Goal: Task Accomplishment & Management: Complete application form

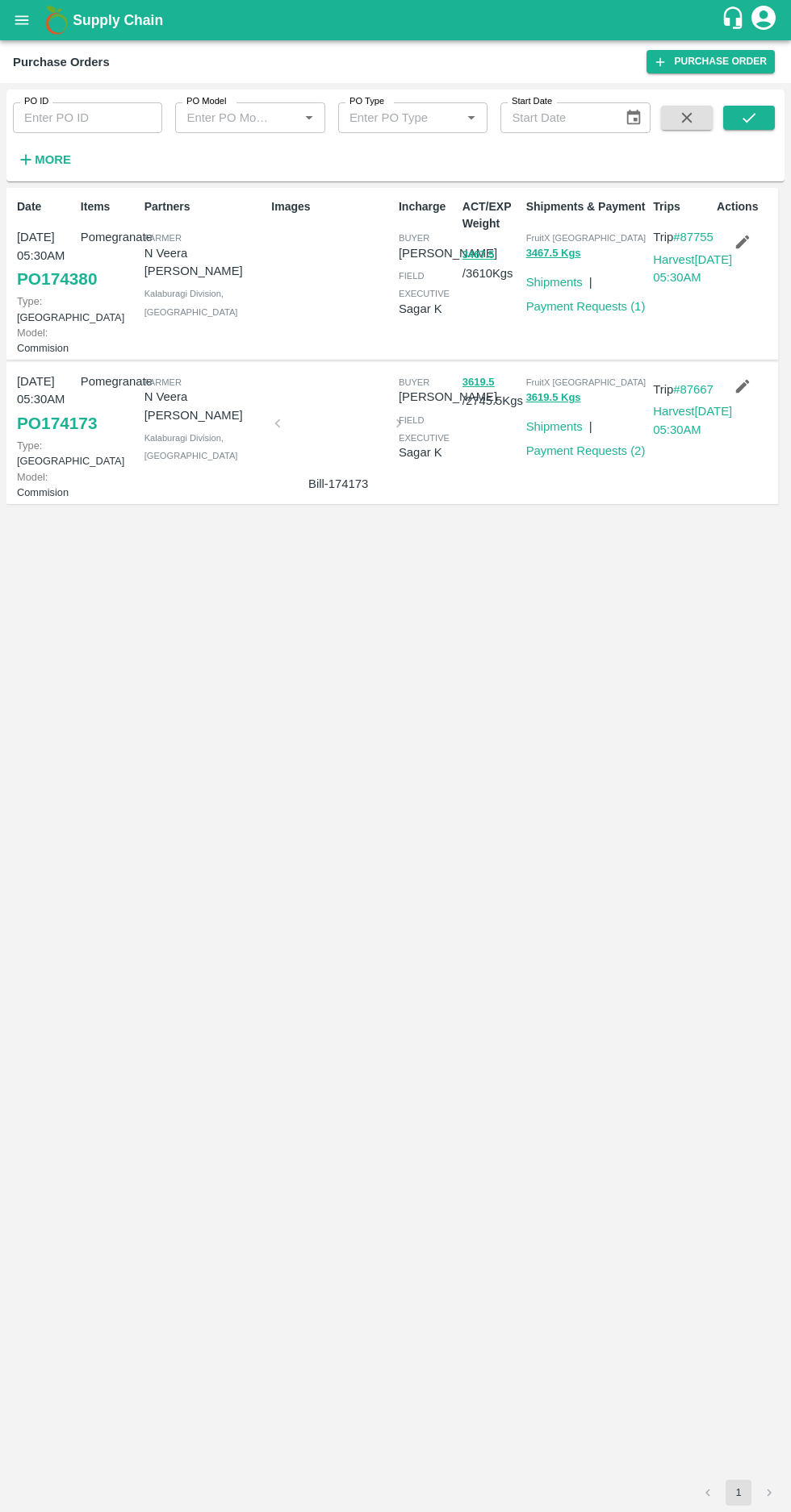
click at [39, 156] on strong "More" at bounding box center [53, 159] width 36 height 13
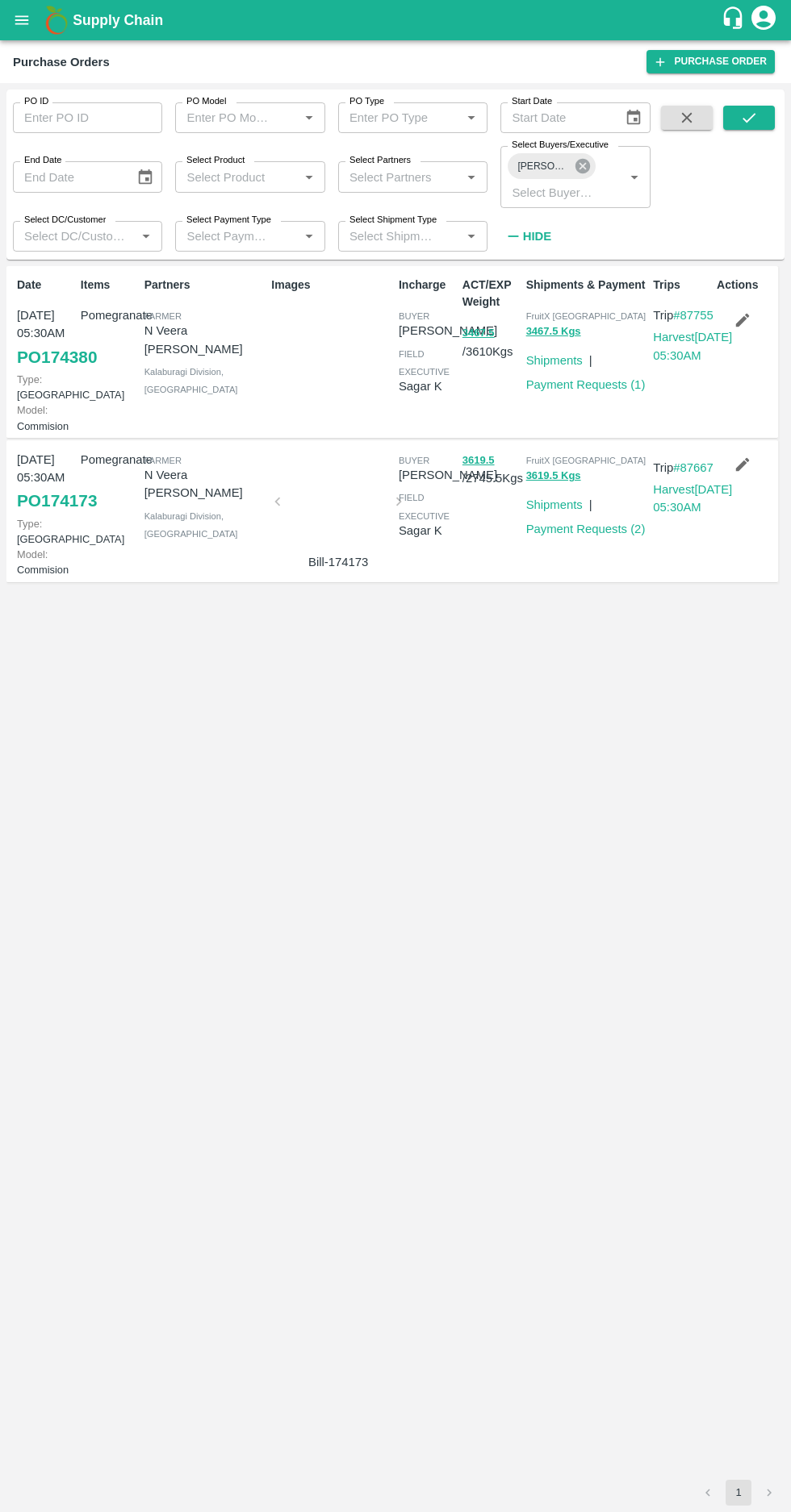
click at [581, 166] on icon at bounding box center [582, 166] width 17 height 17
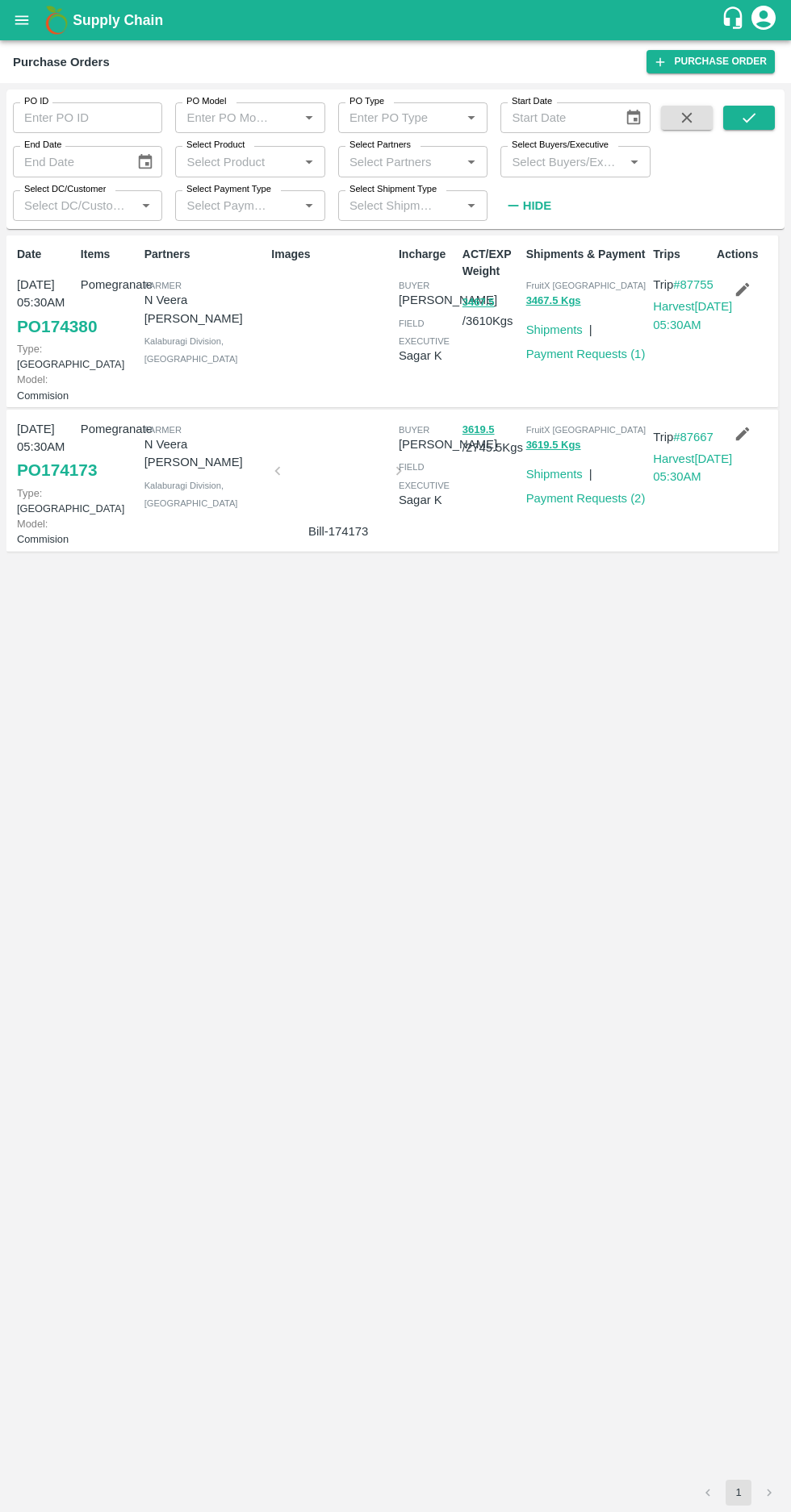
click at [557, 158] on input "Select Buyers/Executive" at bounding box center [561, 161] width 113 height 21
type input "afza"
click at [534, 248] on input "checkbox" at bounding box center [535, 244] width 32 height 32
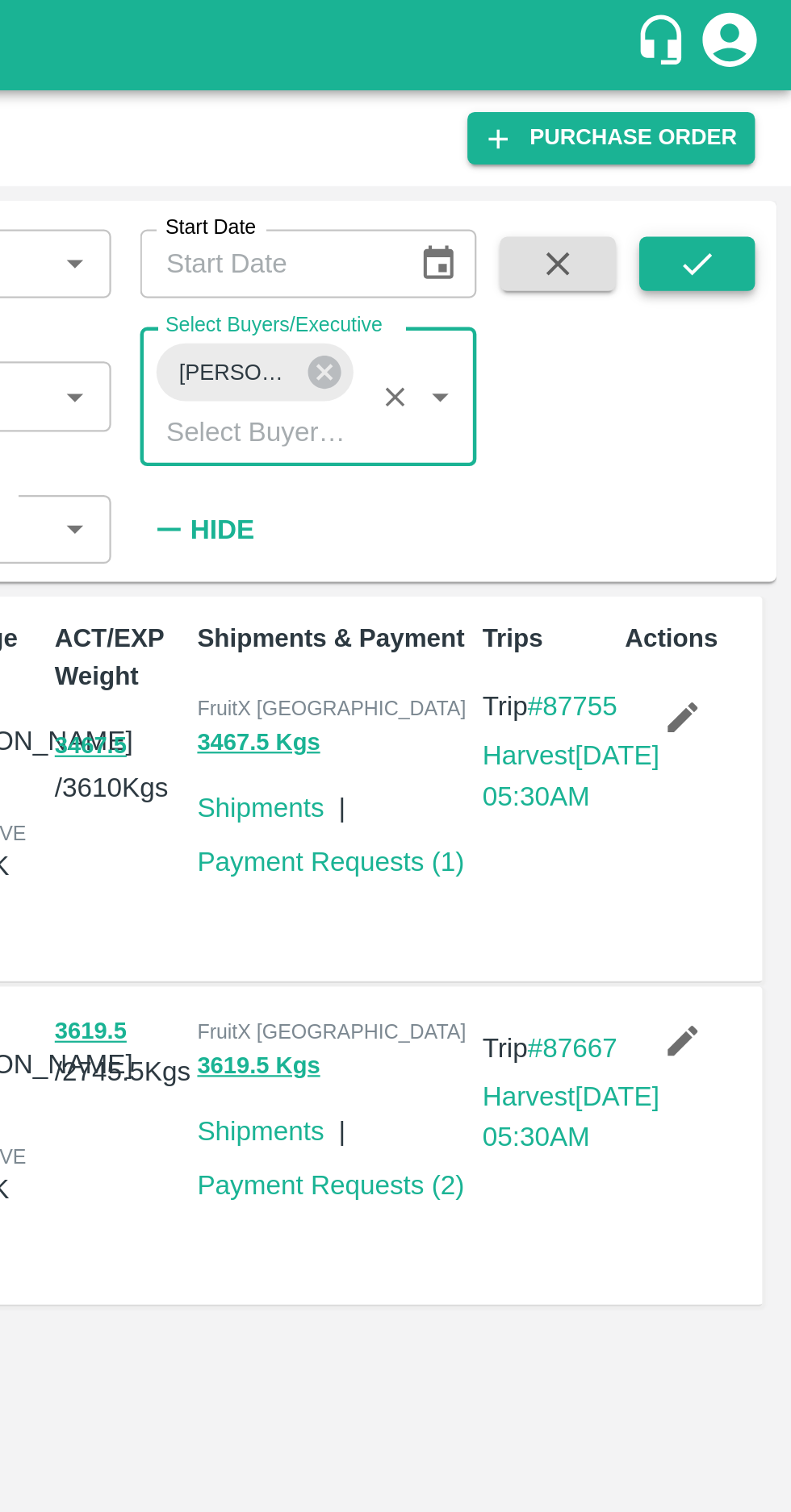
click at [740, 116] on icon "submit" at bounding box center [748, 117] width 17 height 17
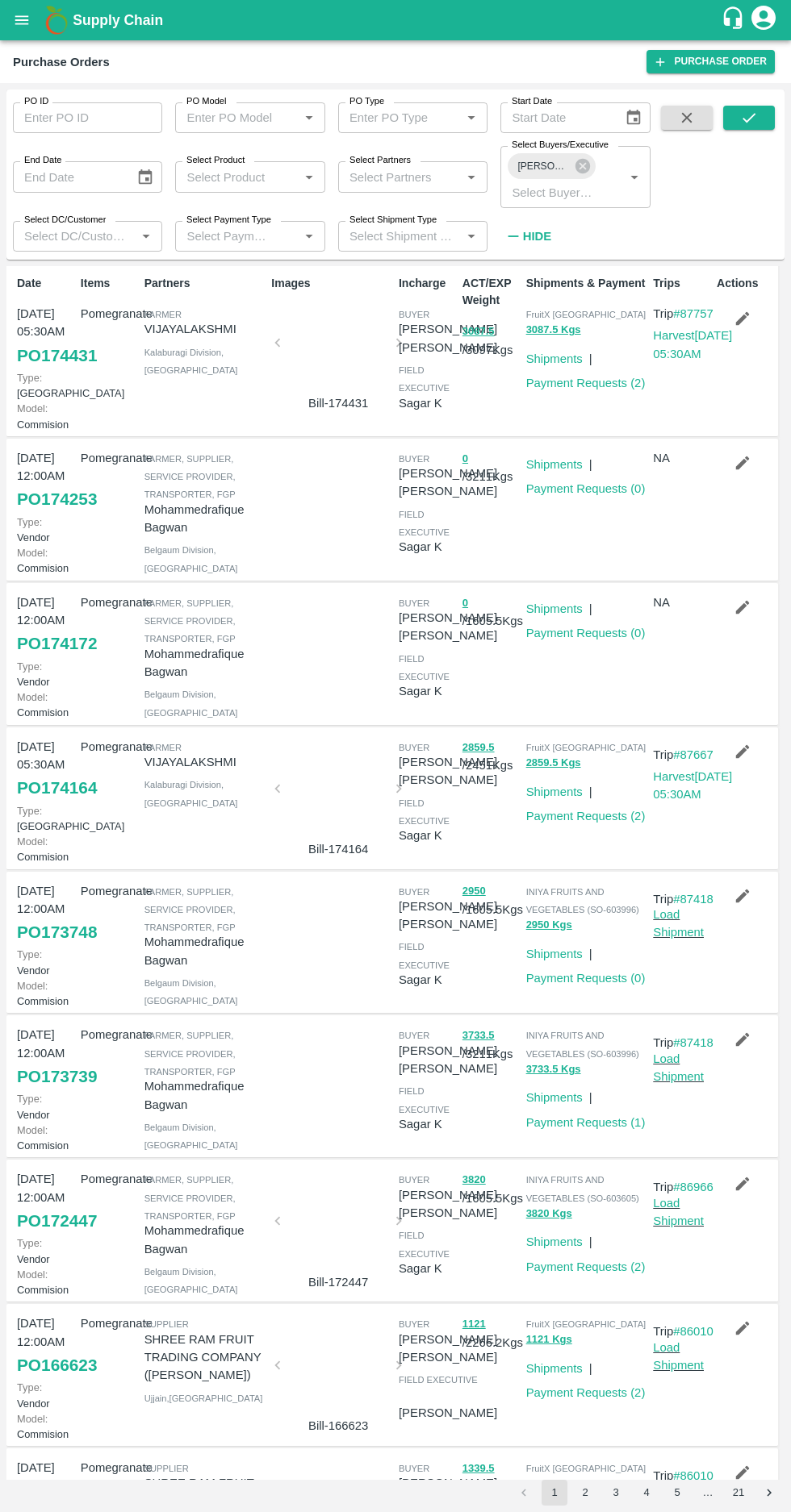
click at [735, 321] on icon "button" at bounding box center [742, 319] width 14 height 14
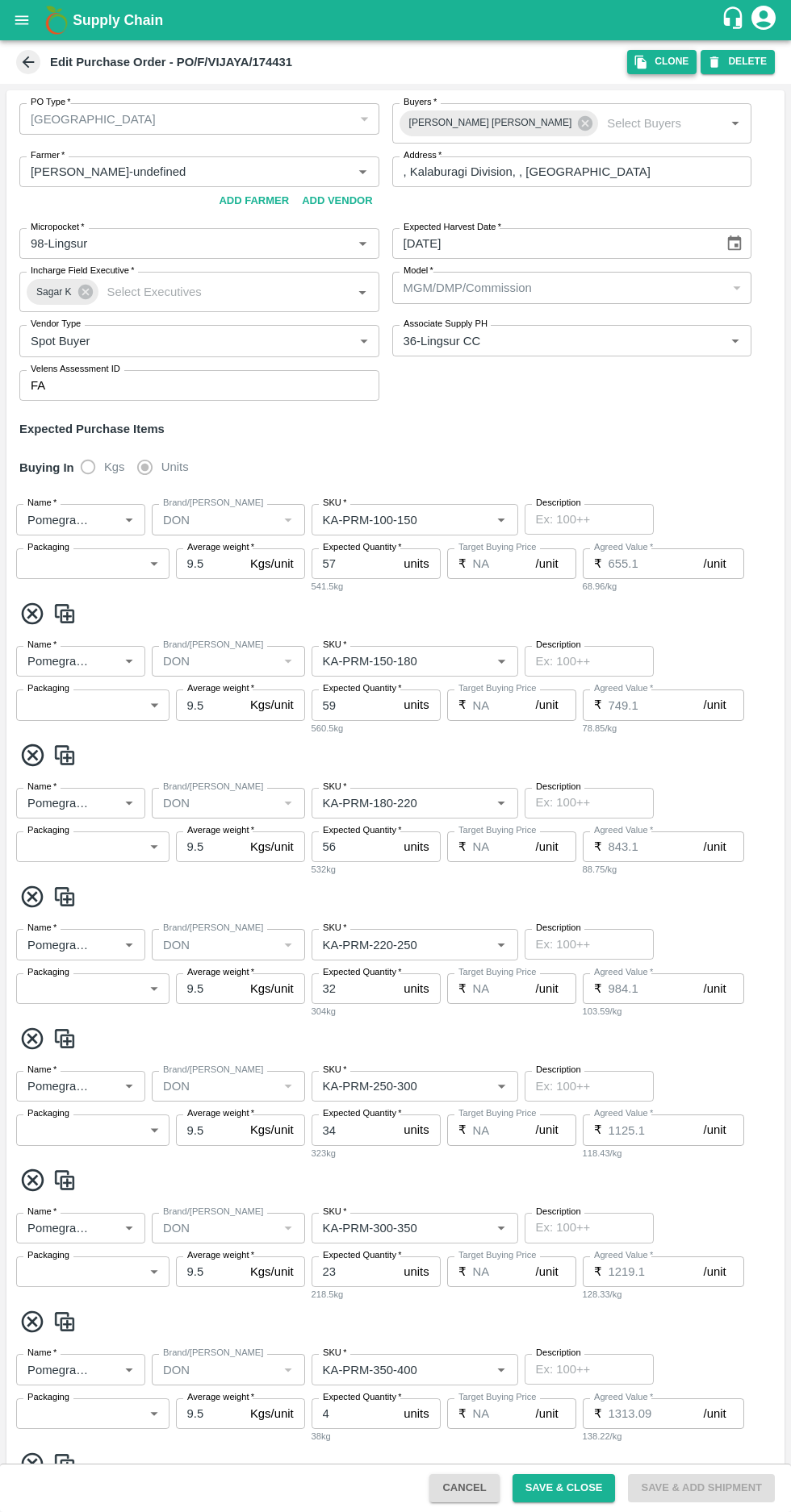
click at [662, 53] on button "Clone" at bounding box center [662, 62] width 69 height 24
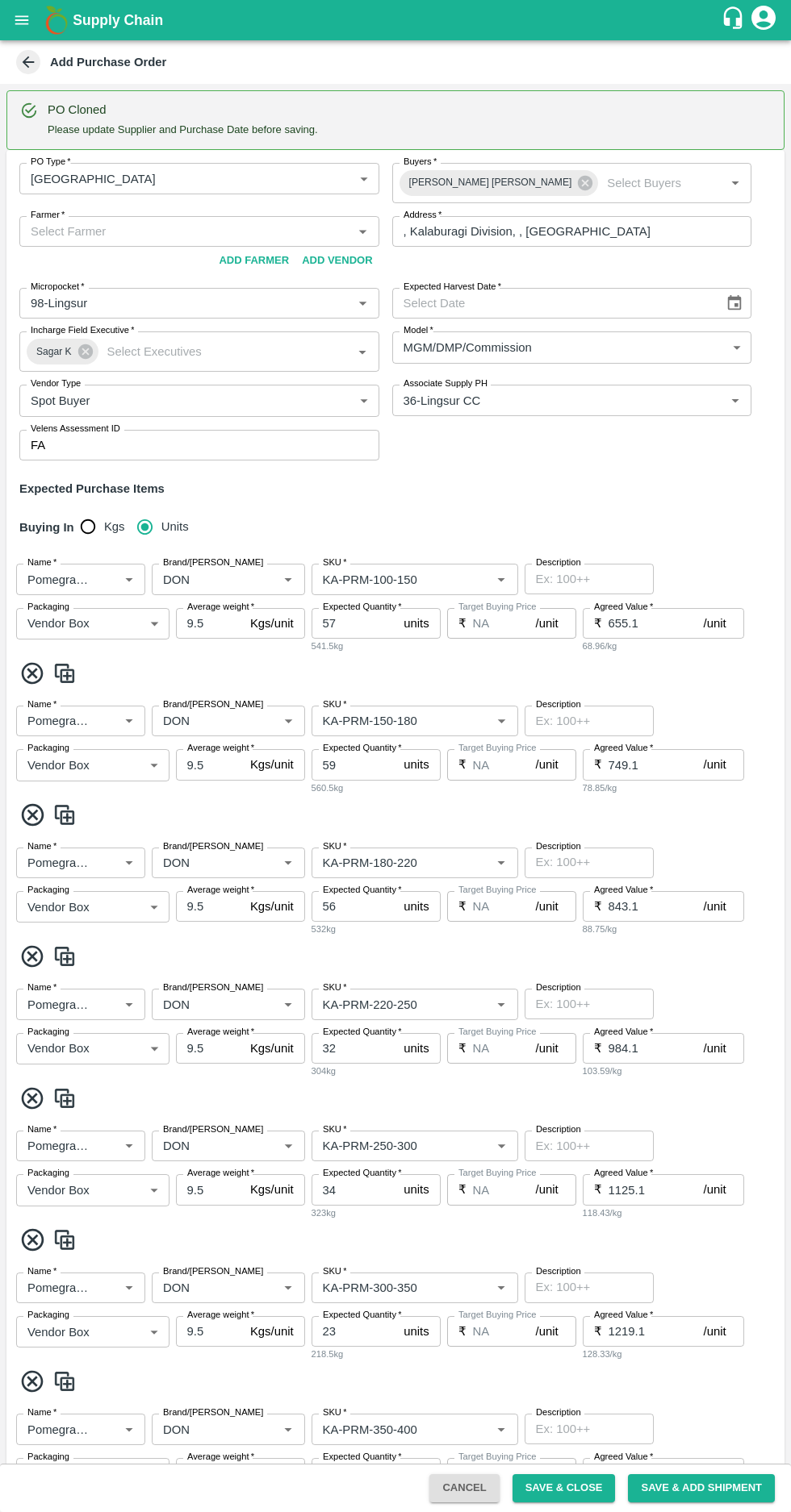
click at [120, 233] on input "Farmer   *" at bounding box center [186, 231] width 324 height 21
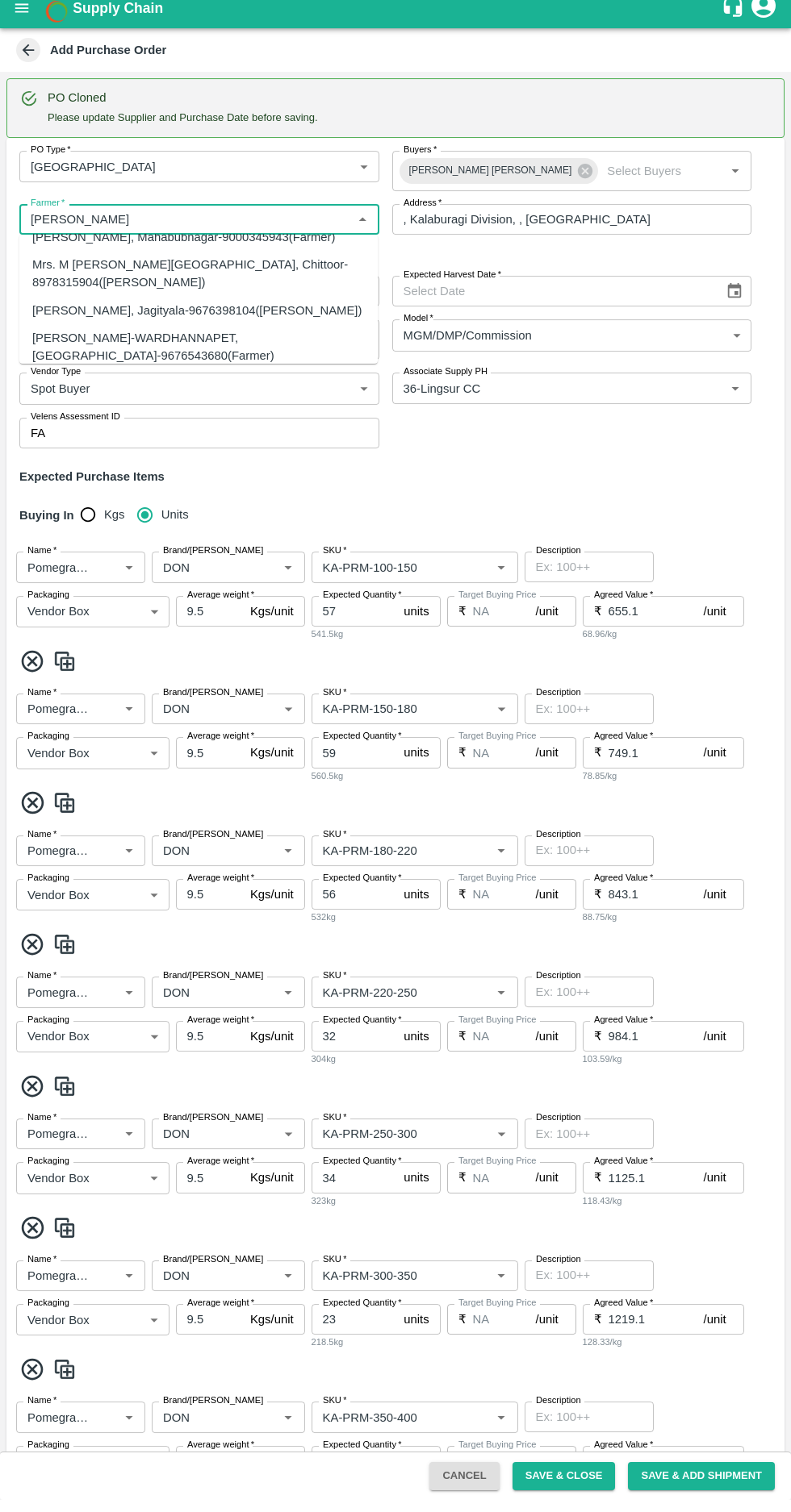
scroll to position [387, 0]
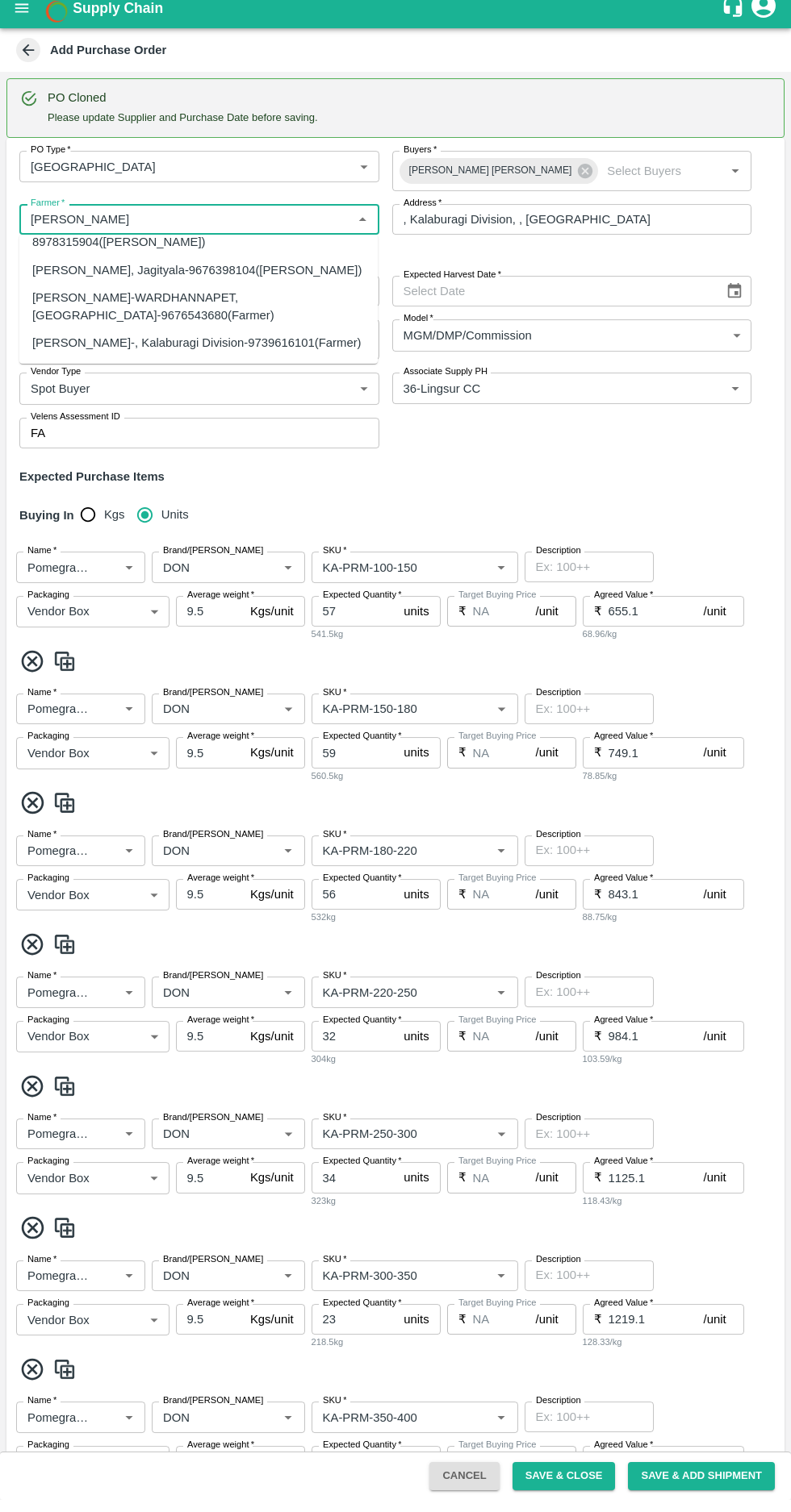
type input "[PERSON_NAME]"
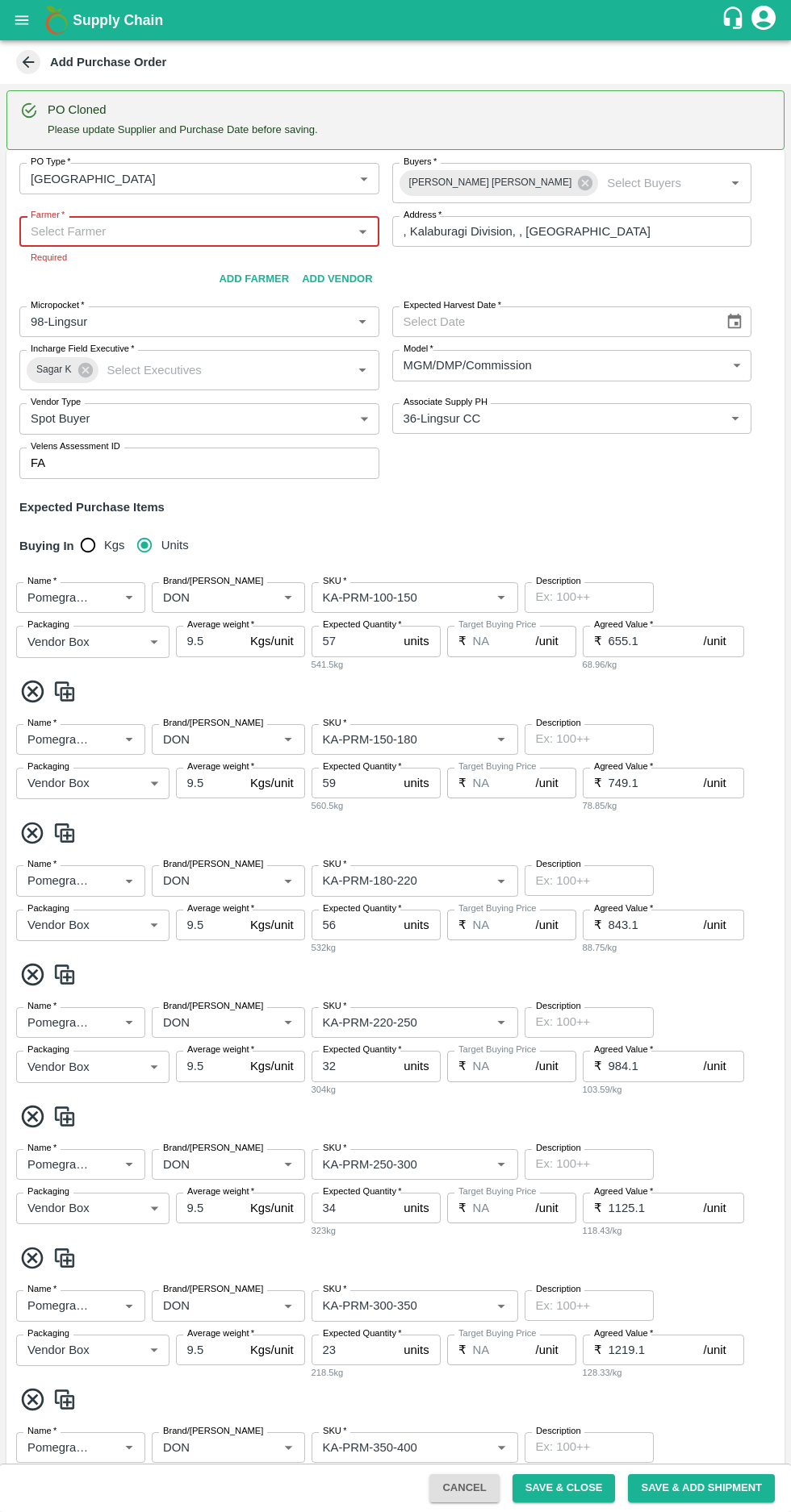
click at [103, 232] on input "Farmer   *" at bounding box center [186, 231] width 324 height 21
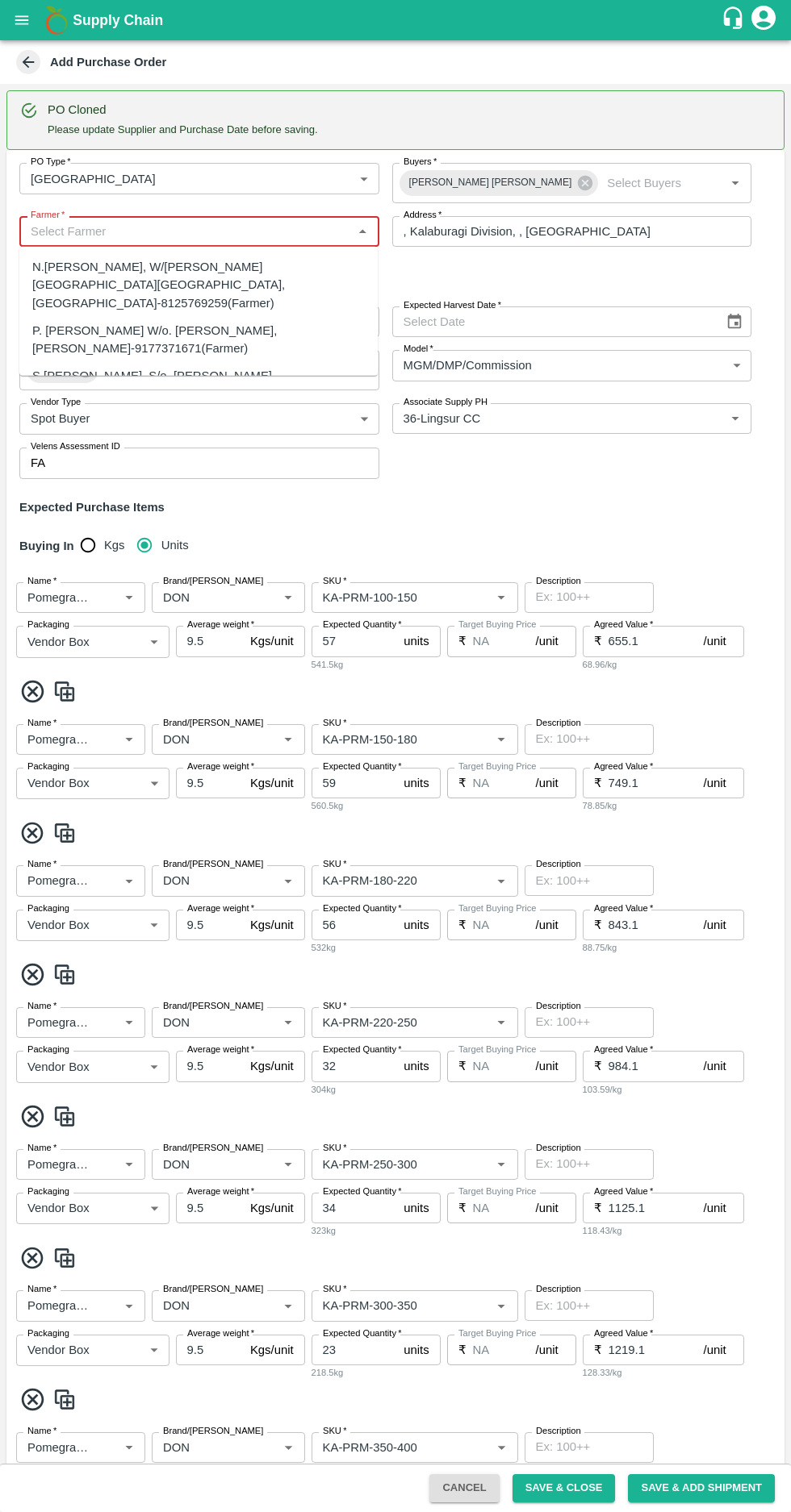
paste input "9739616101"
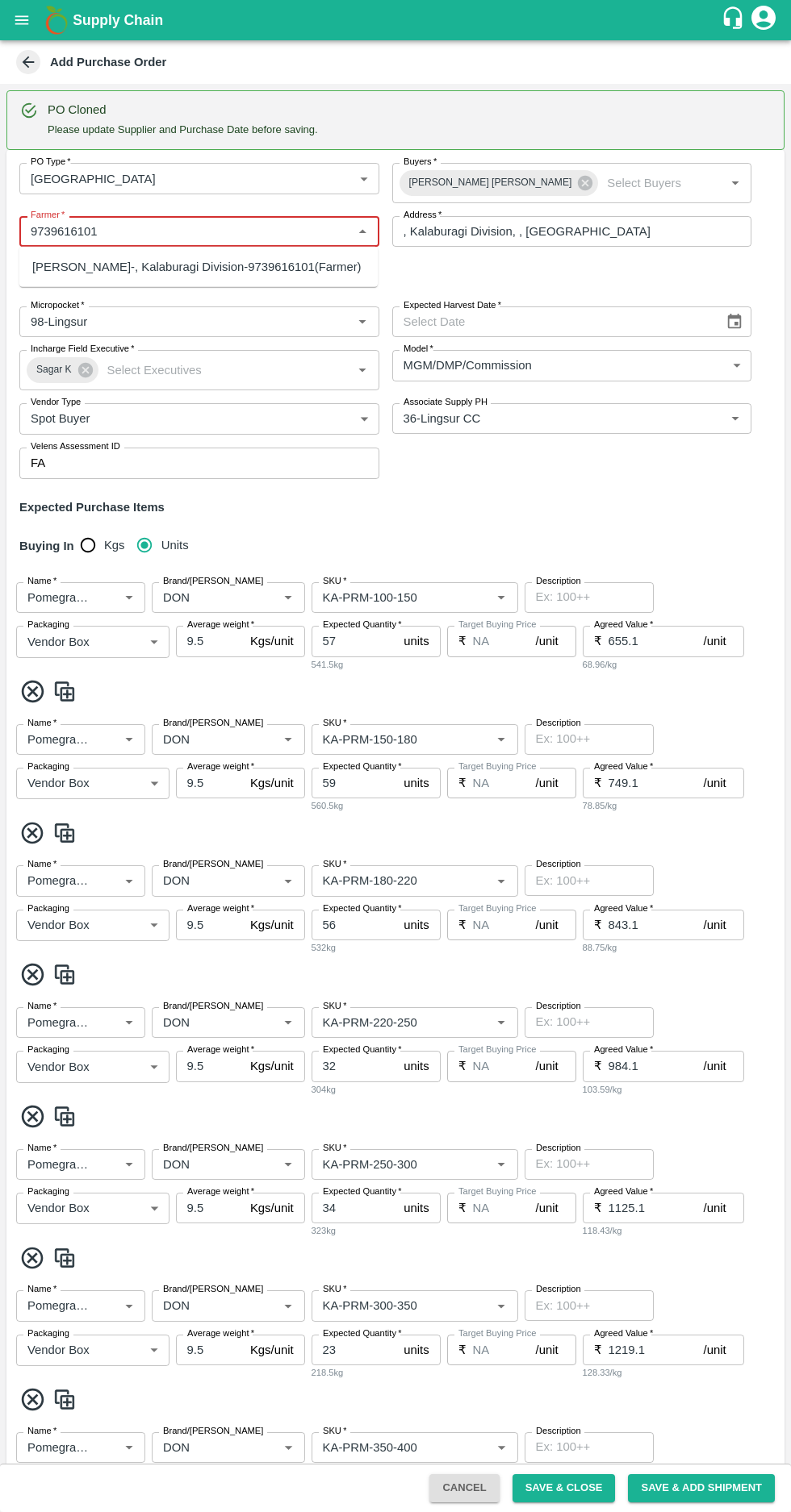
click at [166, 266] on div "[PERSON_NAME]-, Kalaburagi Division-9739616101(Farmer)" at bounding box center [196, 266] width 329 height 17
type input "[PERSON_NAME]-, Kalaburagi Division-9739616101(Farmer)"
click at [736, 318] on div "Expected Harvest Date" at bounding box center [571, 322] width 360 height 31
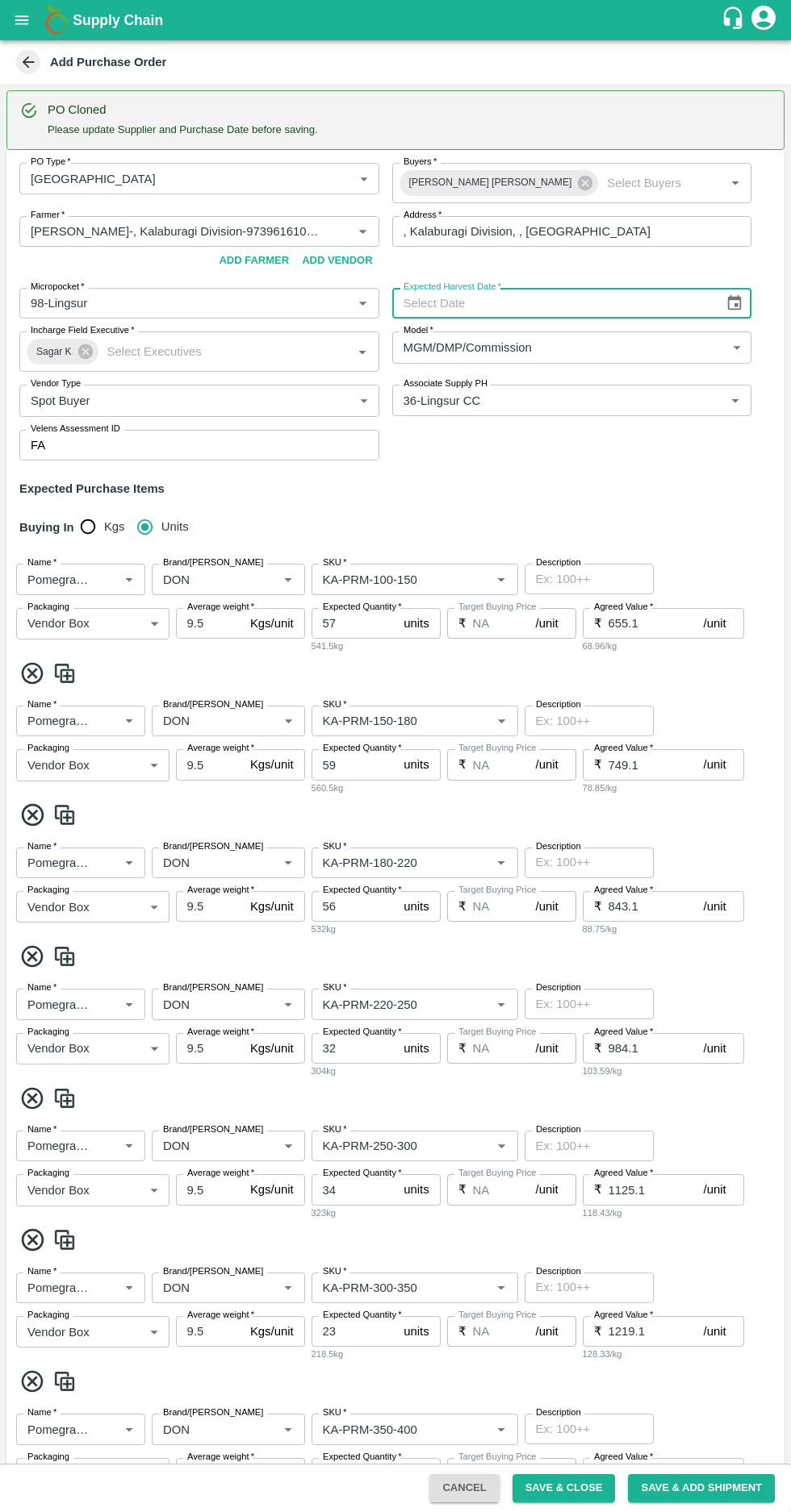
type input "DD/MM/YYYY"
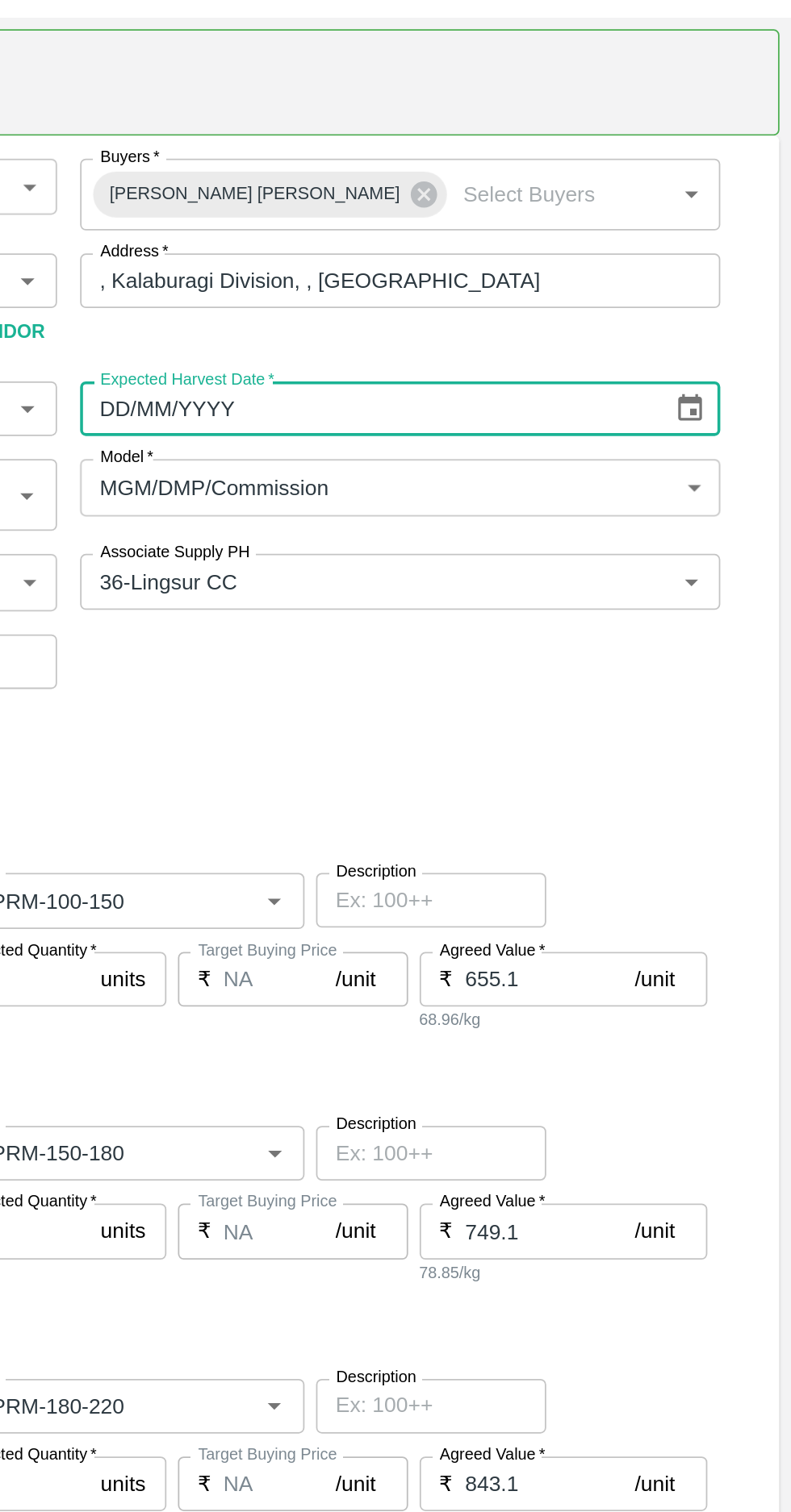
click at [736, 306] on icon "Choose date" at bounding box center [734, 302] width 14 height 15
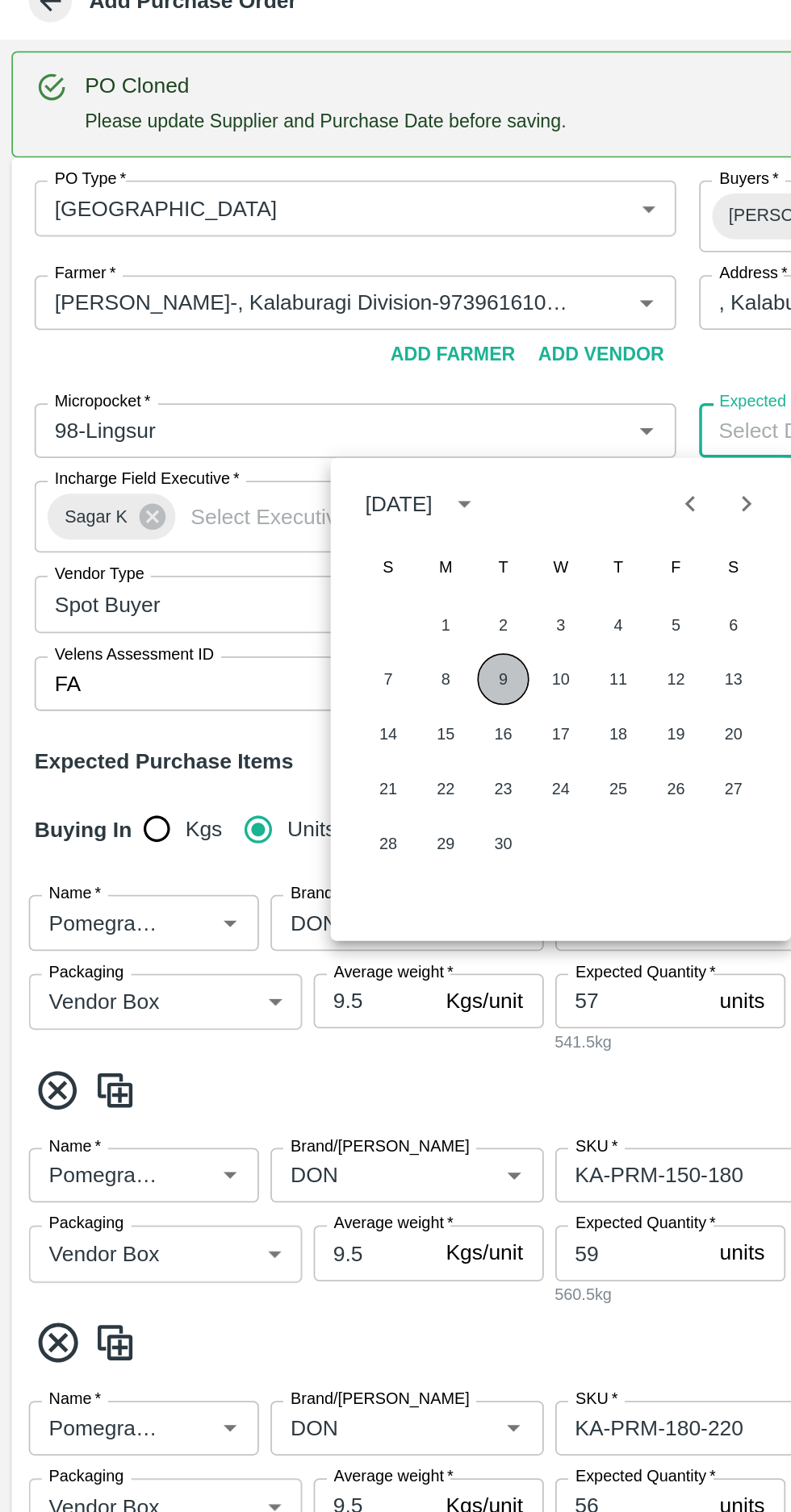
click at [282, 441] on button "9" at bounding box center [282, 443] width 29 height 29
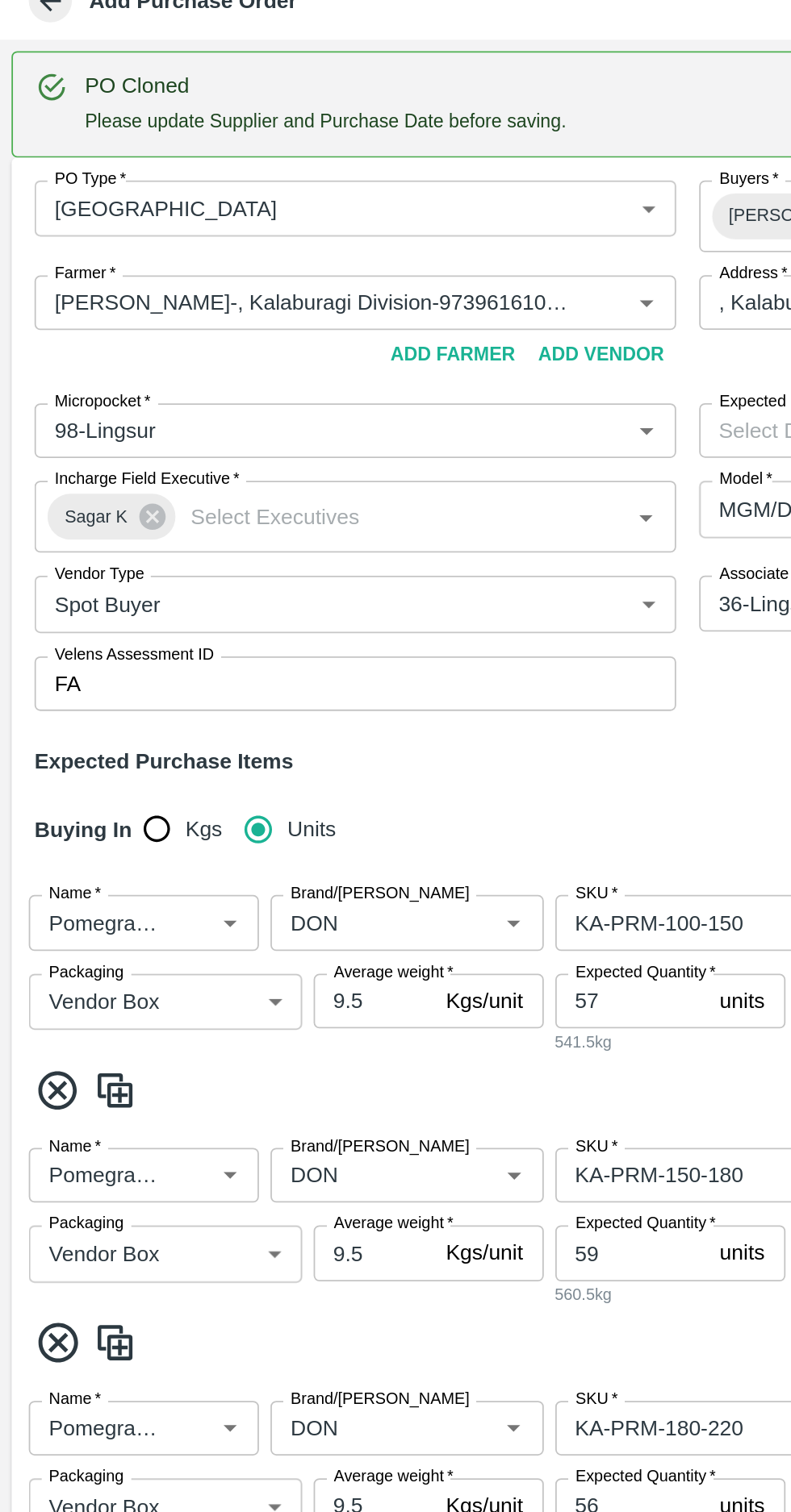
type input "[DATE]"
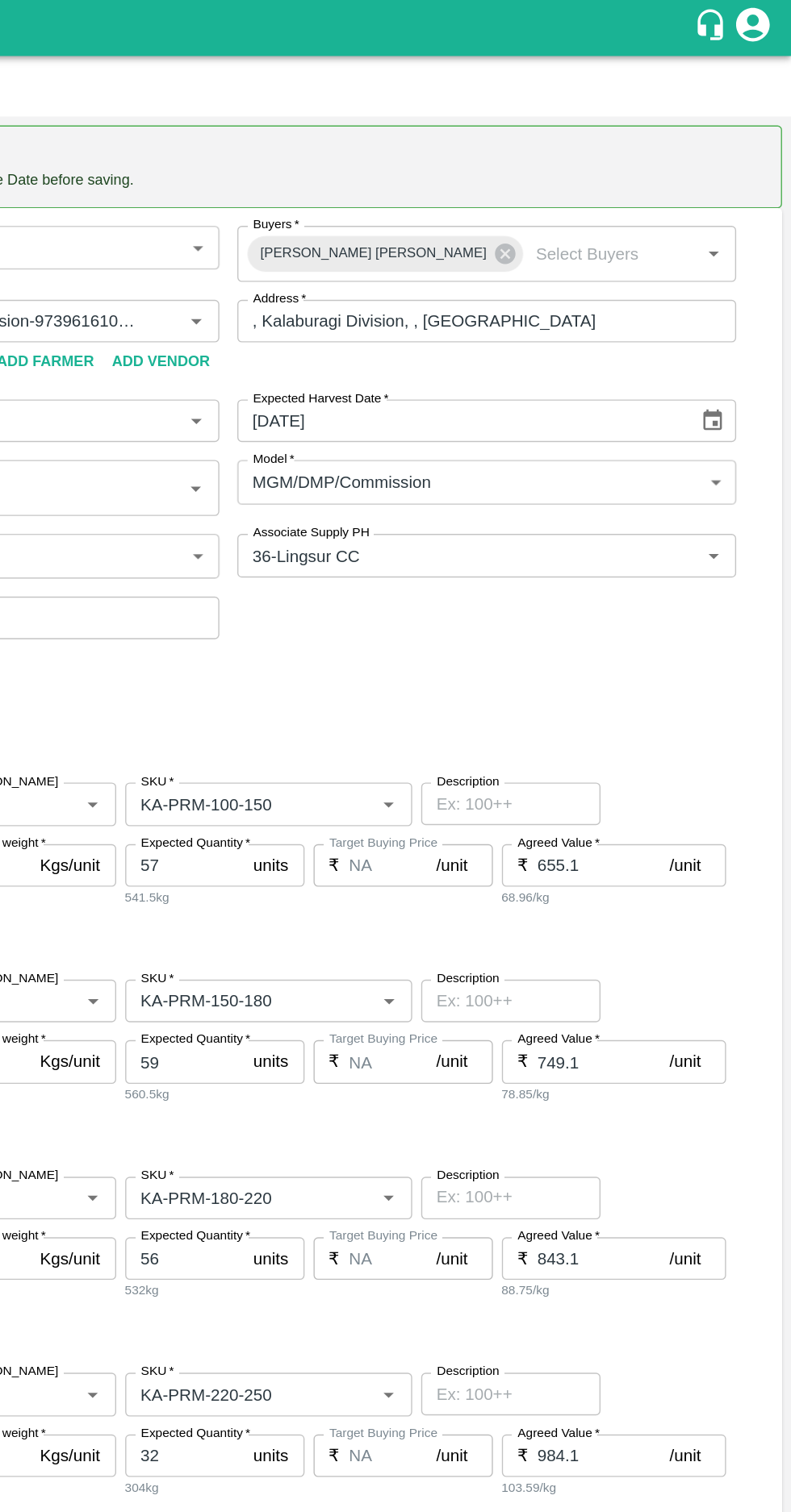
scroll to position [0, 0]
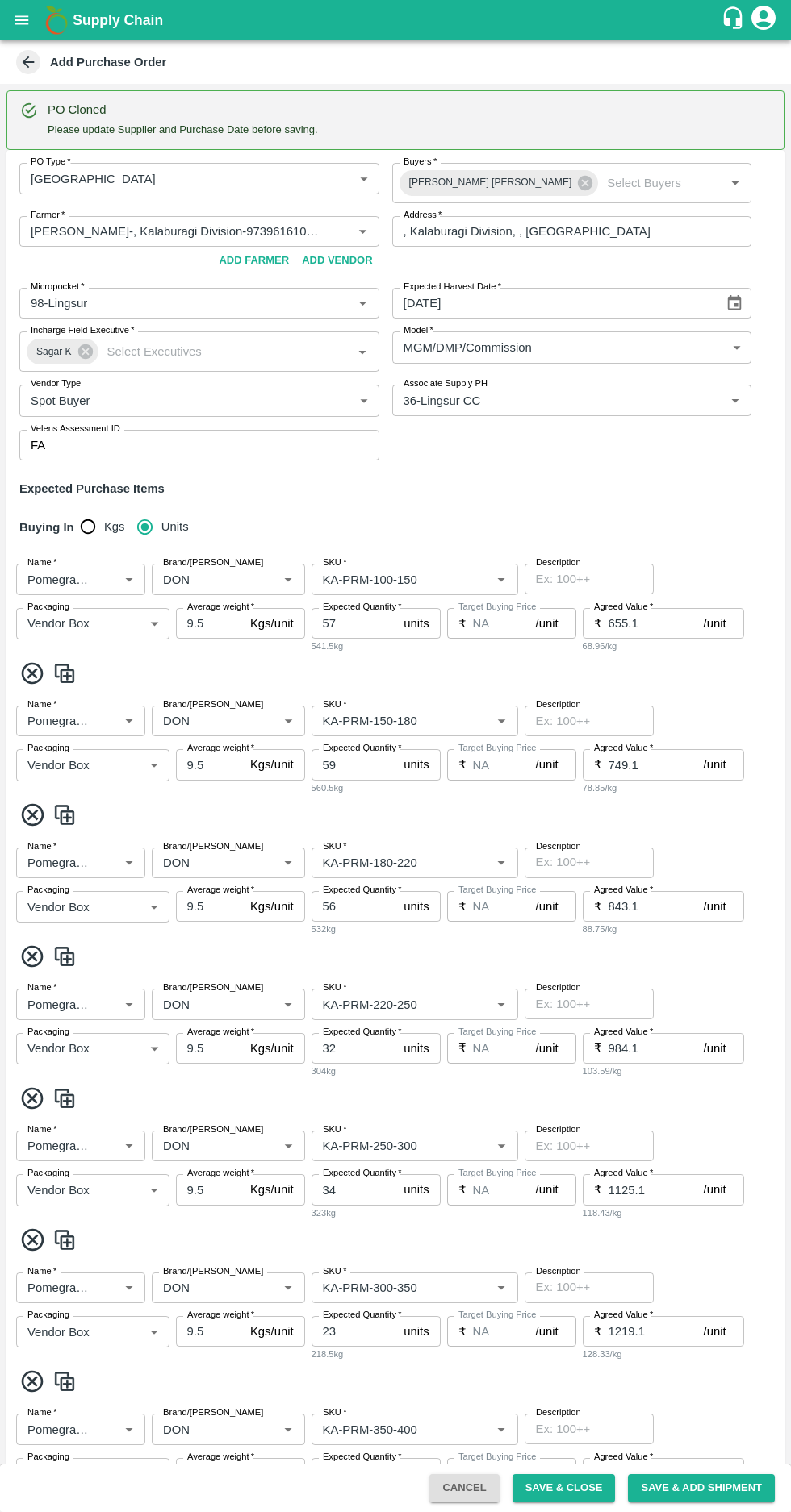
click at [211, 577] on input "Brand/[PERSON_NAME]" at bounding box center [204, 578] width 96 height 21
click at [208, 644] on b "Create new Marka "BV"" at bounding box center [228, 651] width 127 height 36
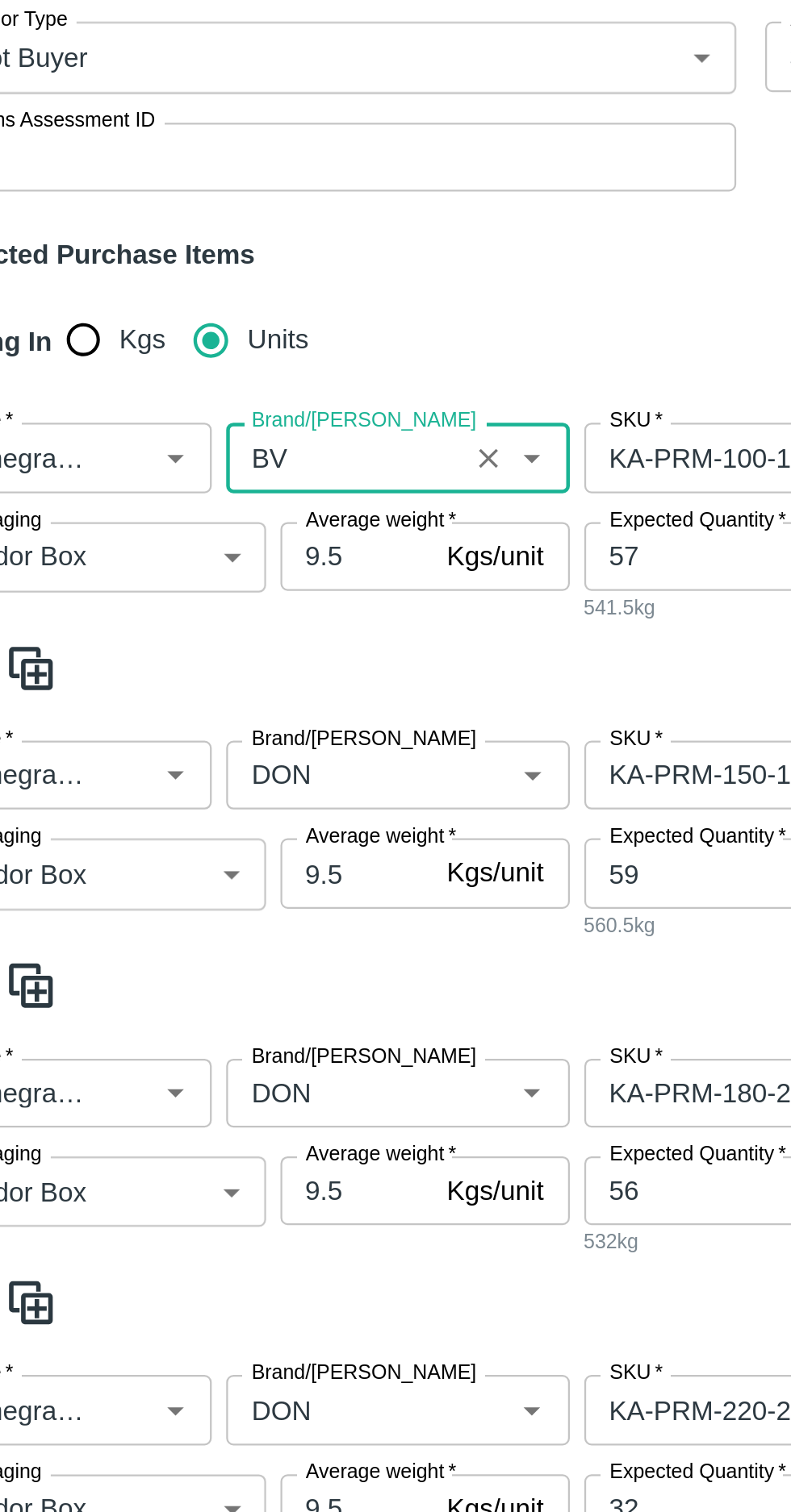
click at [190, 699] on label "Brand/[PERSON_NAME]" at bounding box center [213, 705] width 100 height 13
type input "BV"
click at [190, 710] on input "Brand/[PERSON_NAME]" at bounding box center [204, 720] width 96 height 21
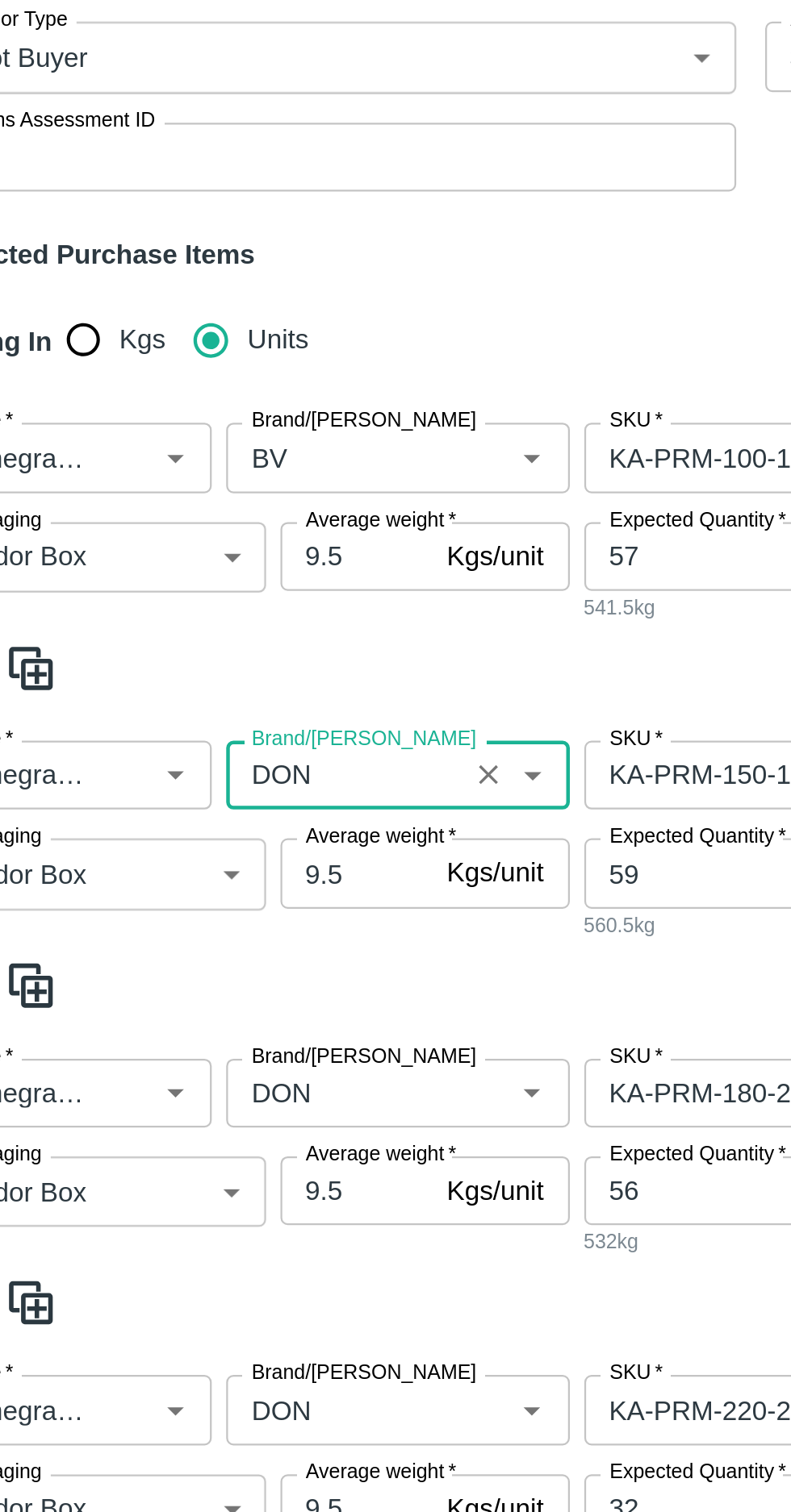
scroll to position [93, 0]
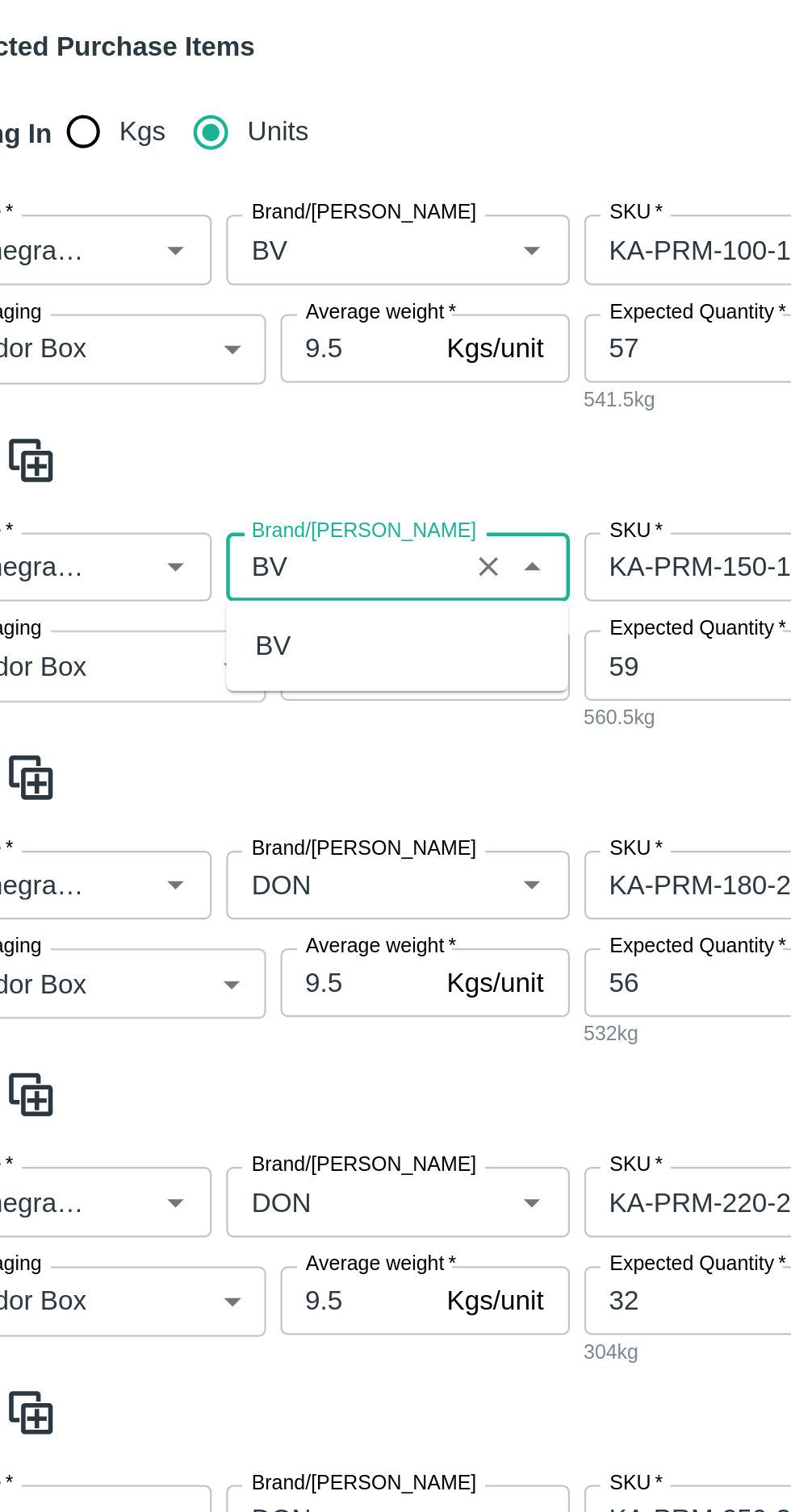
click at [170, 658] on div "BV" at bounding box center [173, 662] width 16 height 17
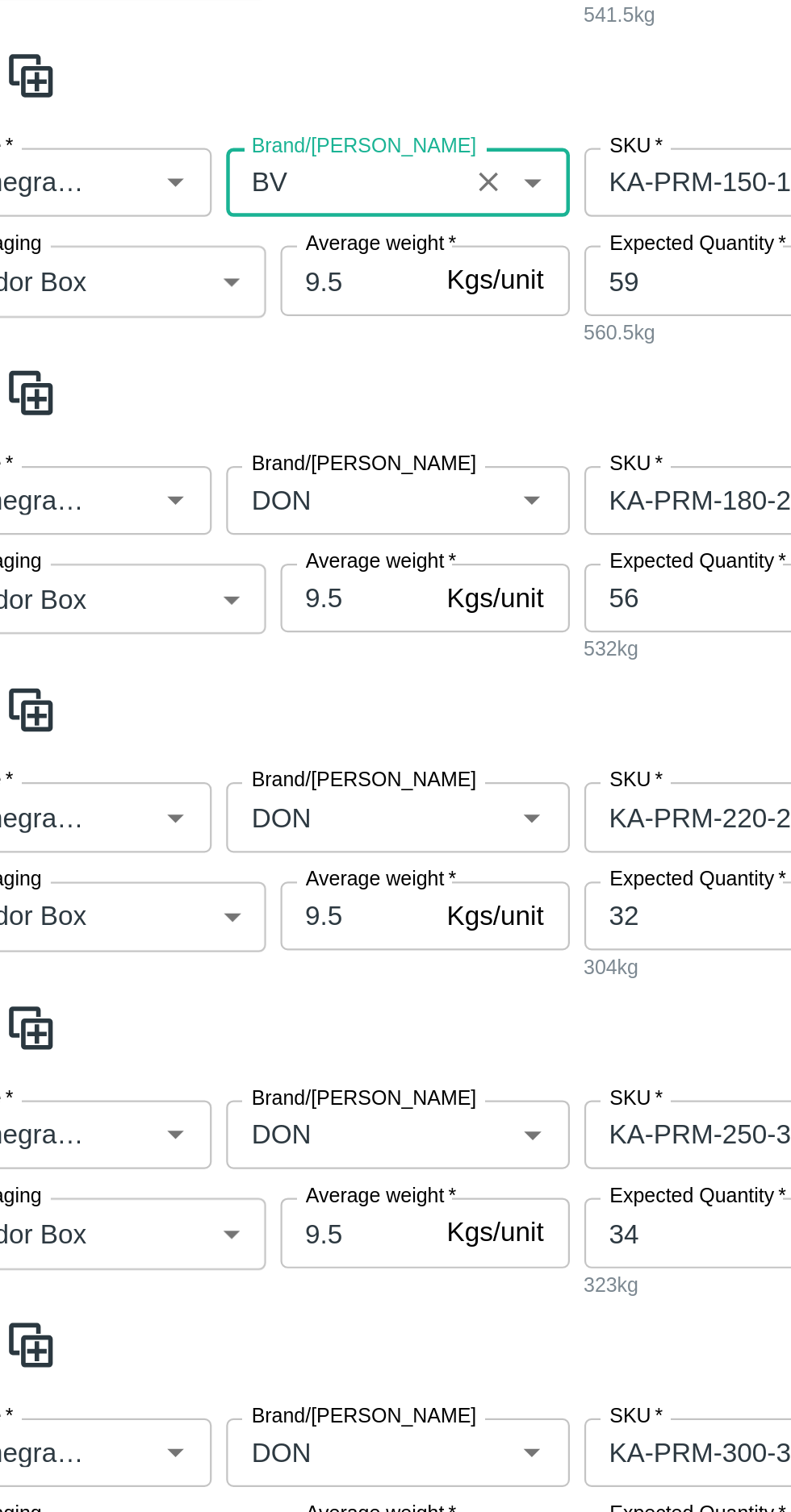
type input "BV"
click at [194, 597] on input "Brand/[PERSON_NAME]" at bounding box center [204, 598] width 96 height 21
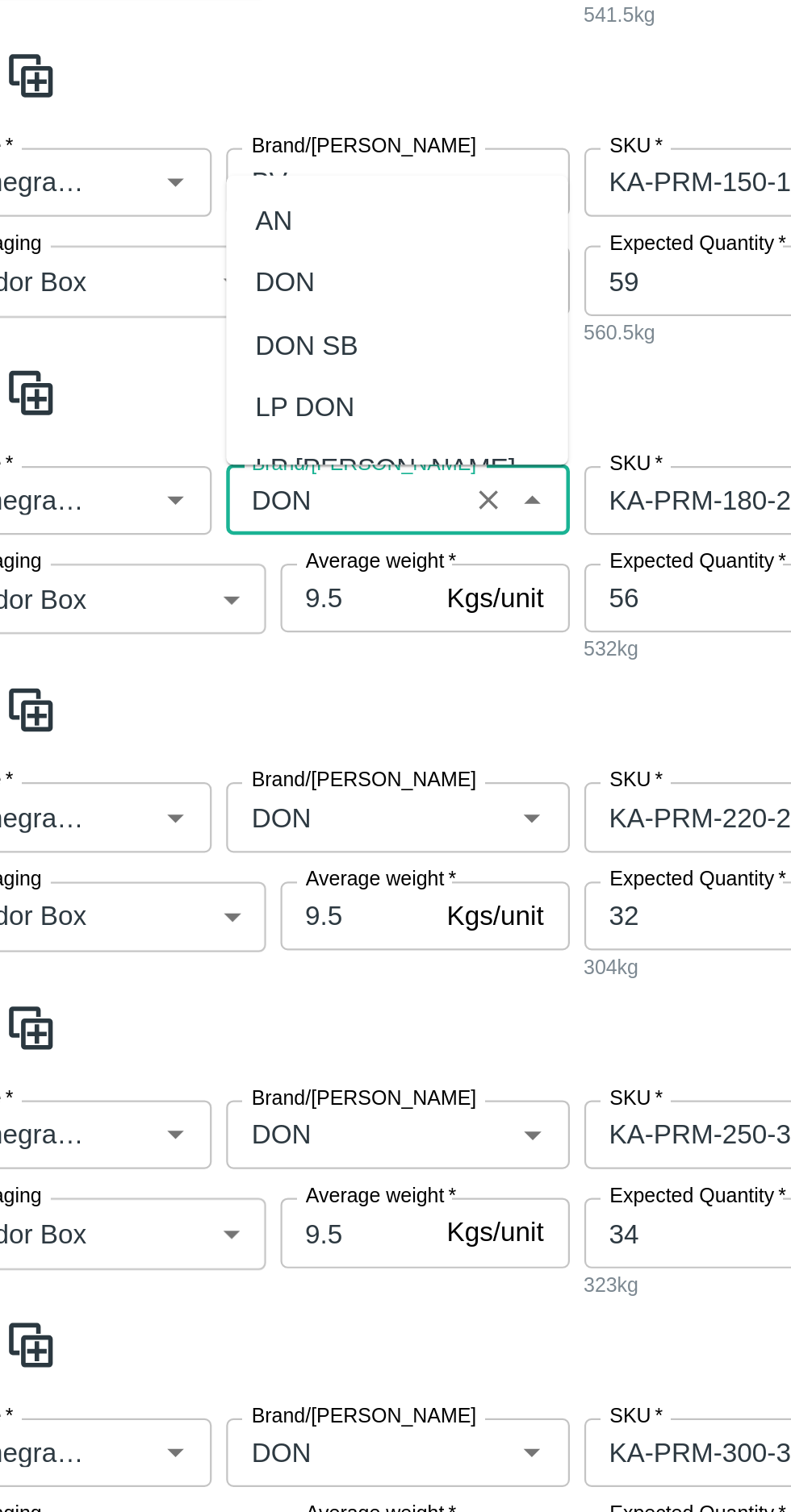
scroll to position [0, 0]
type input "D"
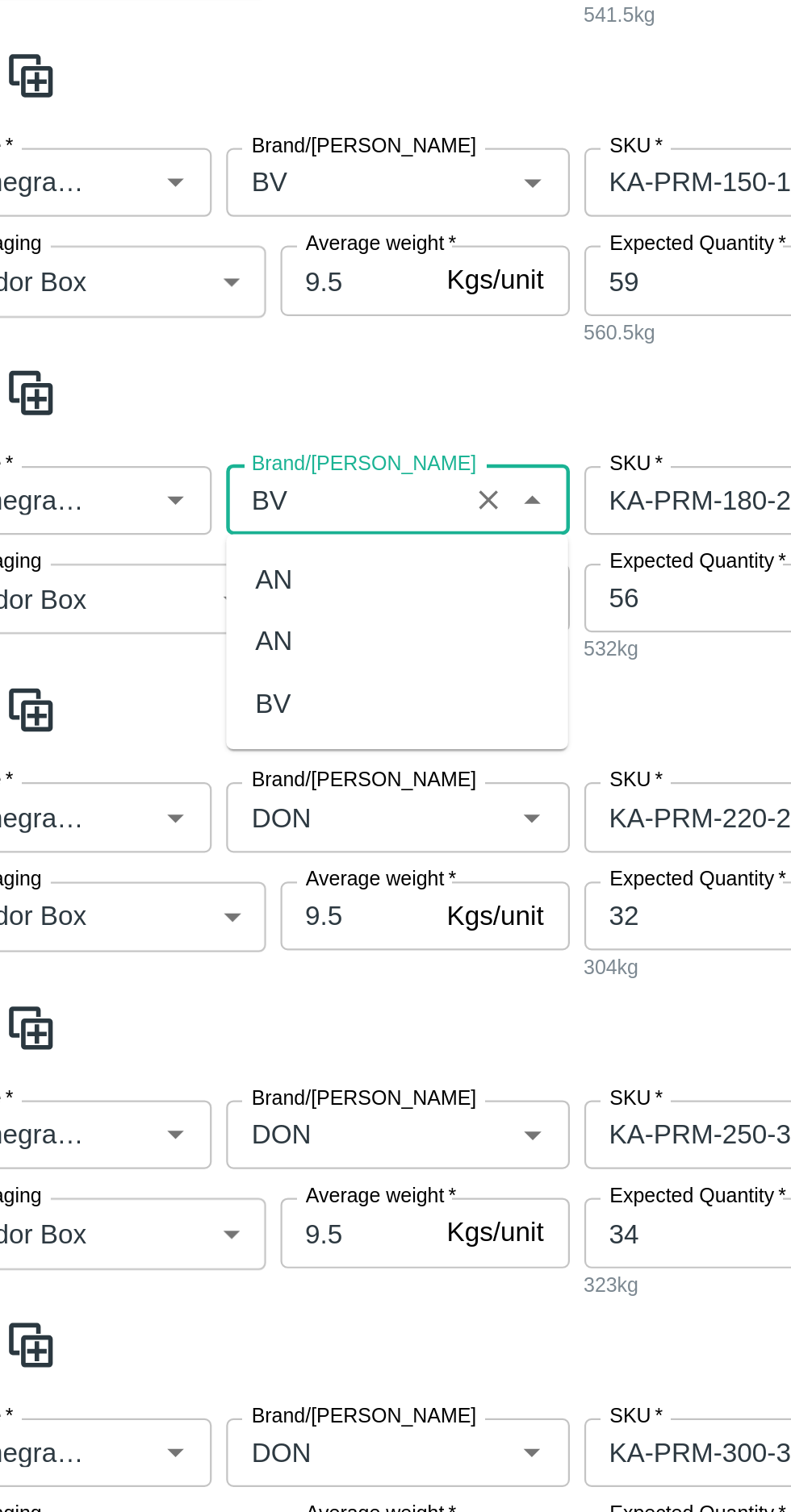
click at [170, 688] on div "BV" at bounding box center [173, 688] width 16 height 17
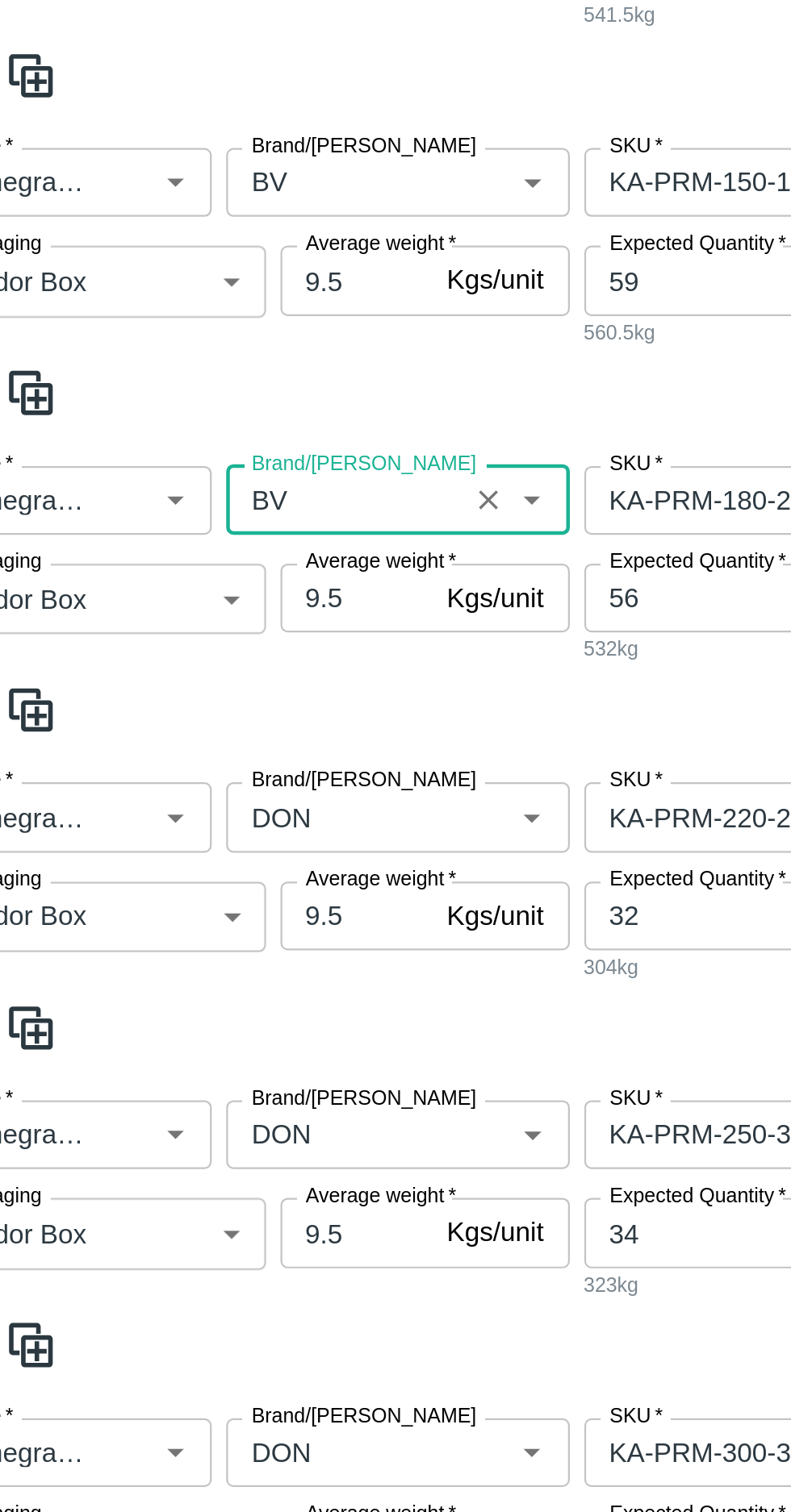
type input "BV"
click at [192, 729] on input "Brand/[PERSON_NAME]" at bounding box center [204, 739] width 96 height 21
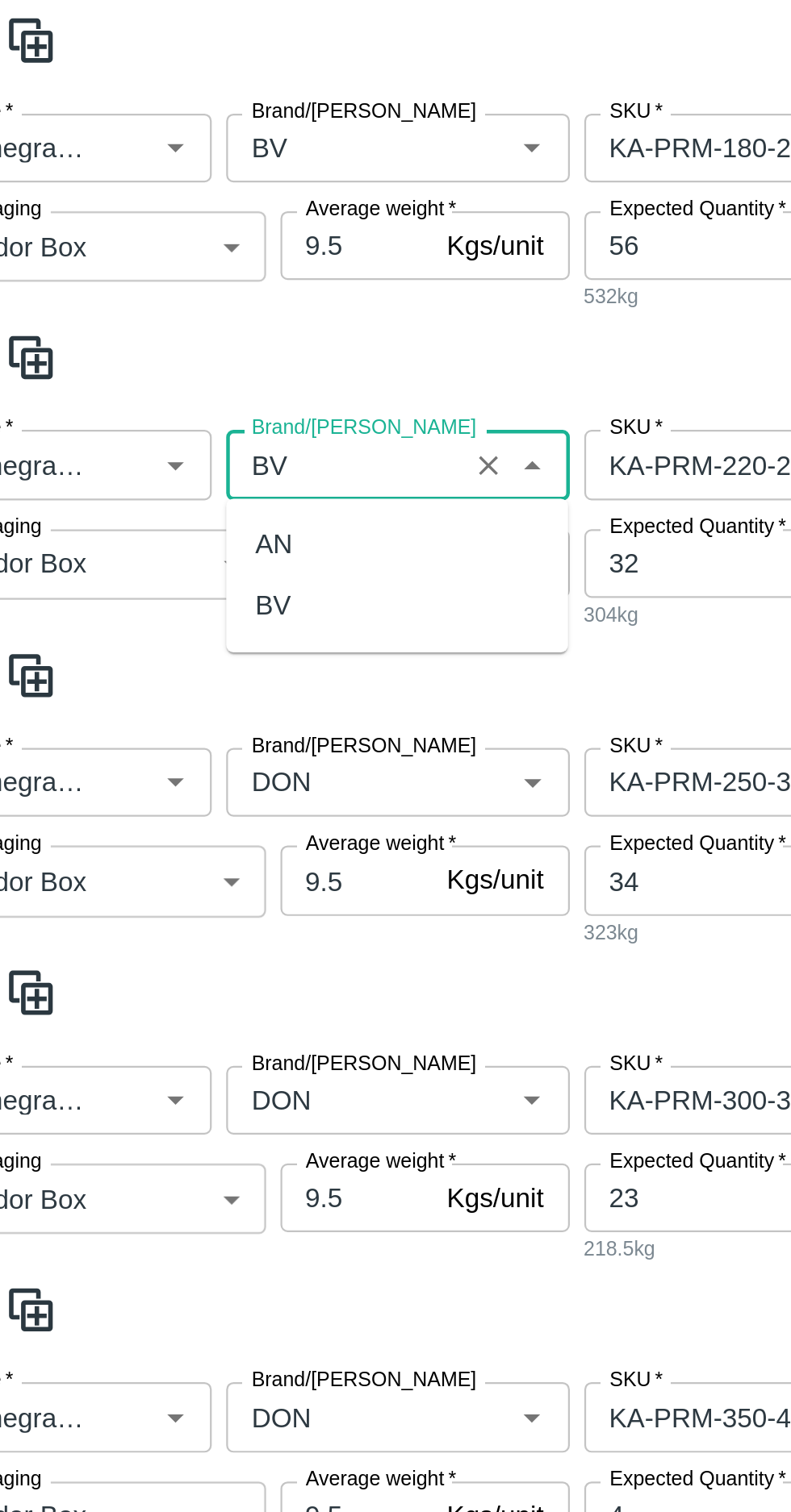
click at [180, 649] on div "BV" at bounding box center [173, 645] width 16 height 17
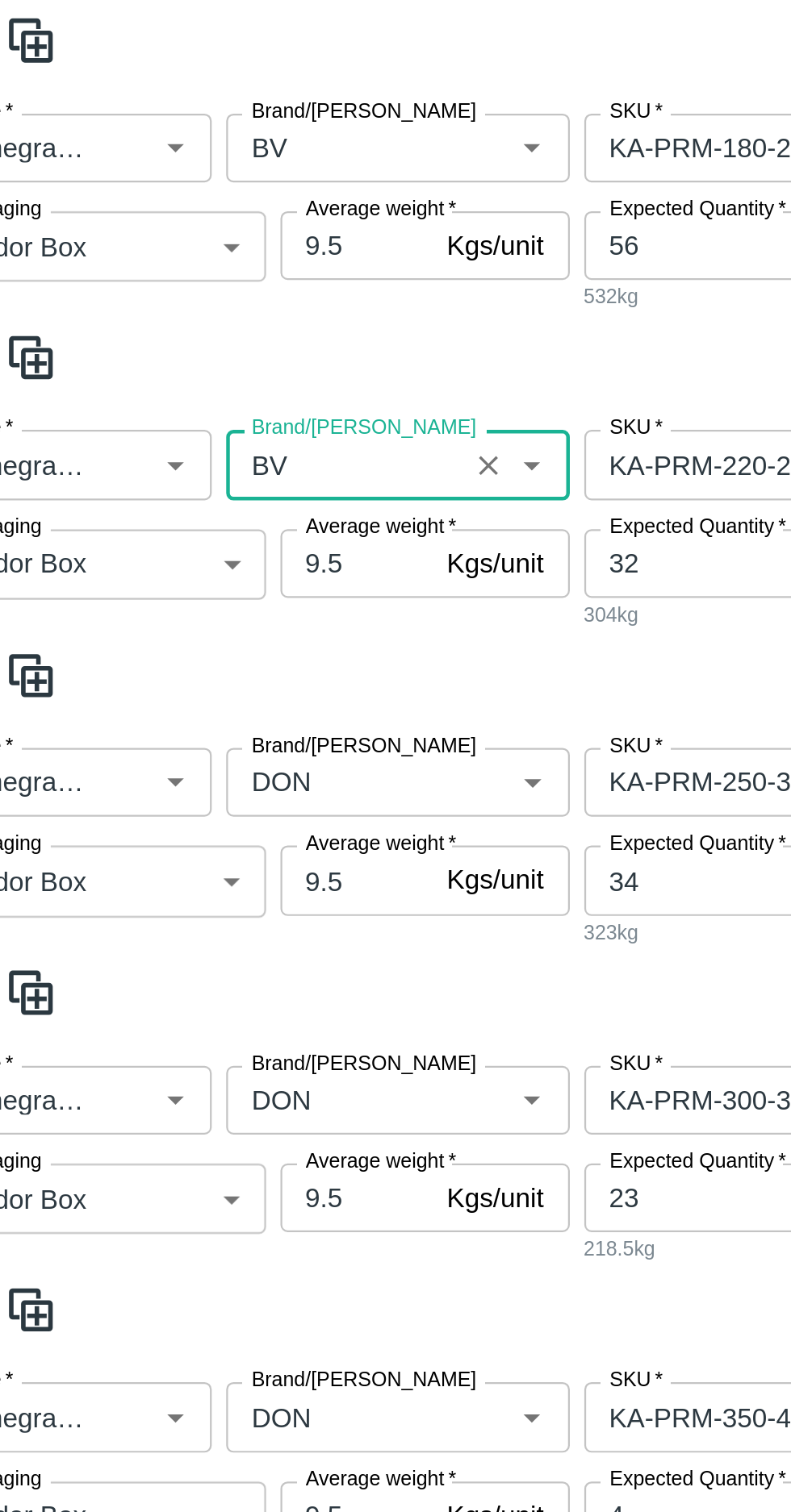
type input "BV"
click at [192, 714] on input "Brand/[PERSON_NAME]" at bounding box center [204, 724] width 96 height 21
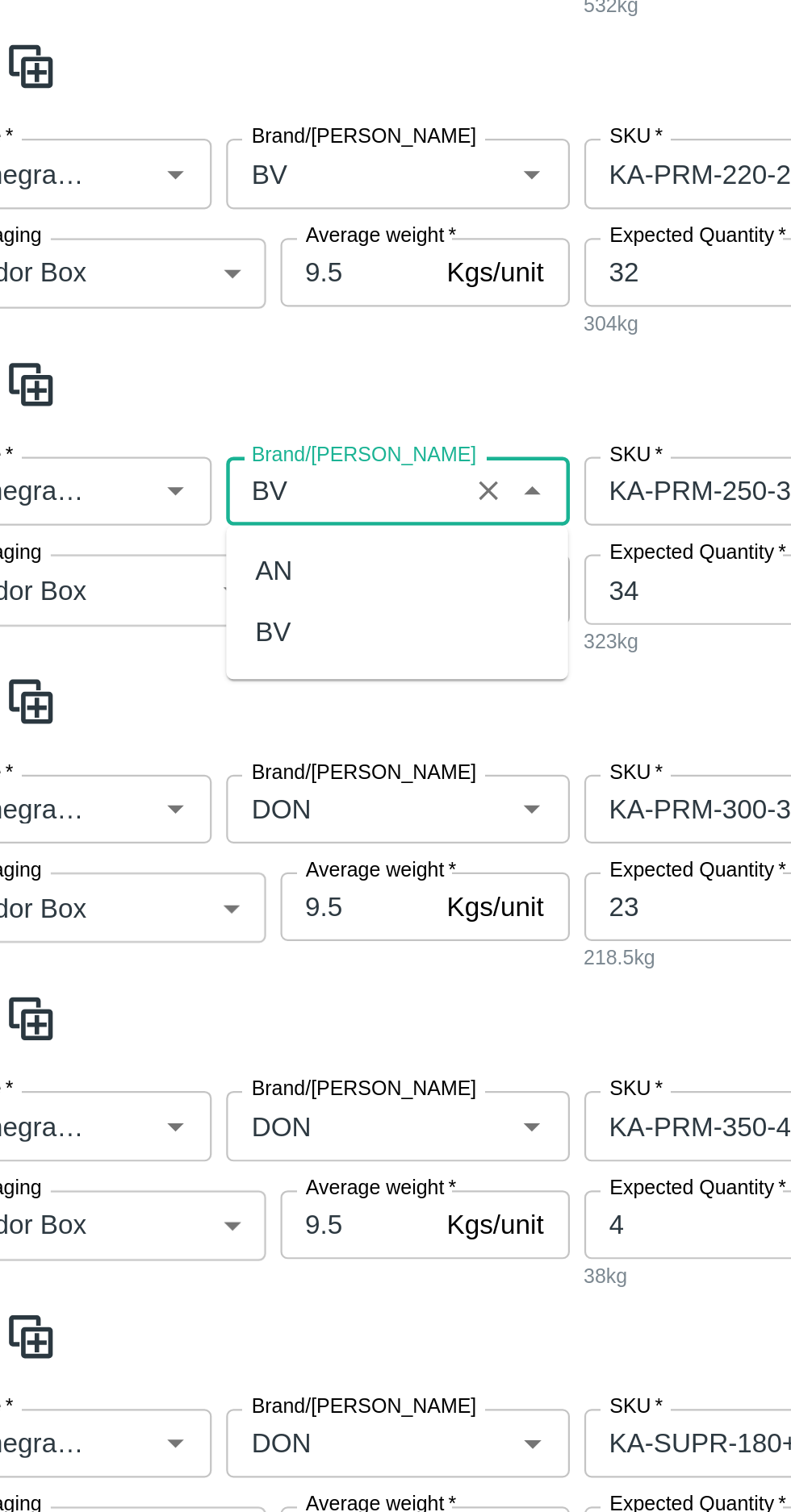
click at [178, 659] on div "BV" at bounding box center [173, 657] width 16 height 17
type input "BV"
click at [187, 726] on input "Brand/[PERSON_NAME]" at bounding box center [204, 736] width 96 height 21
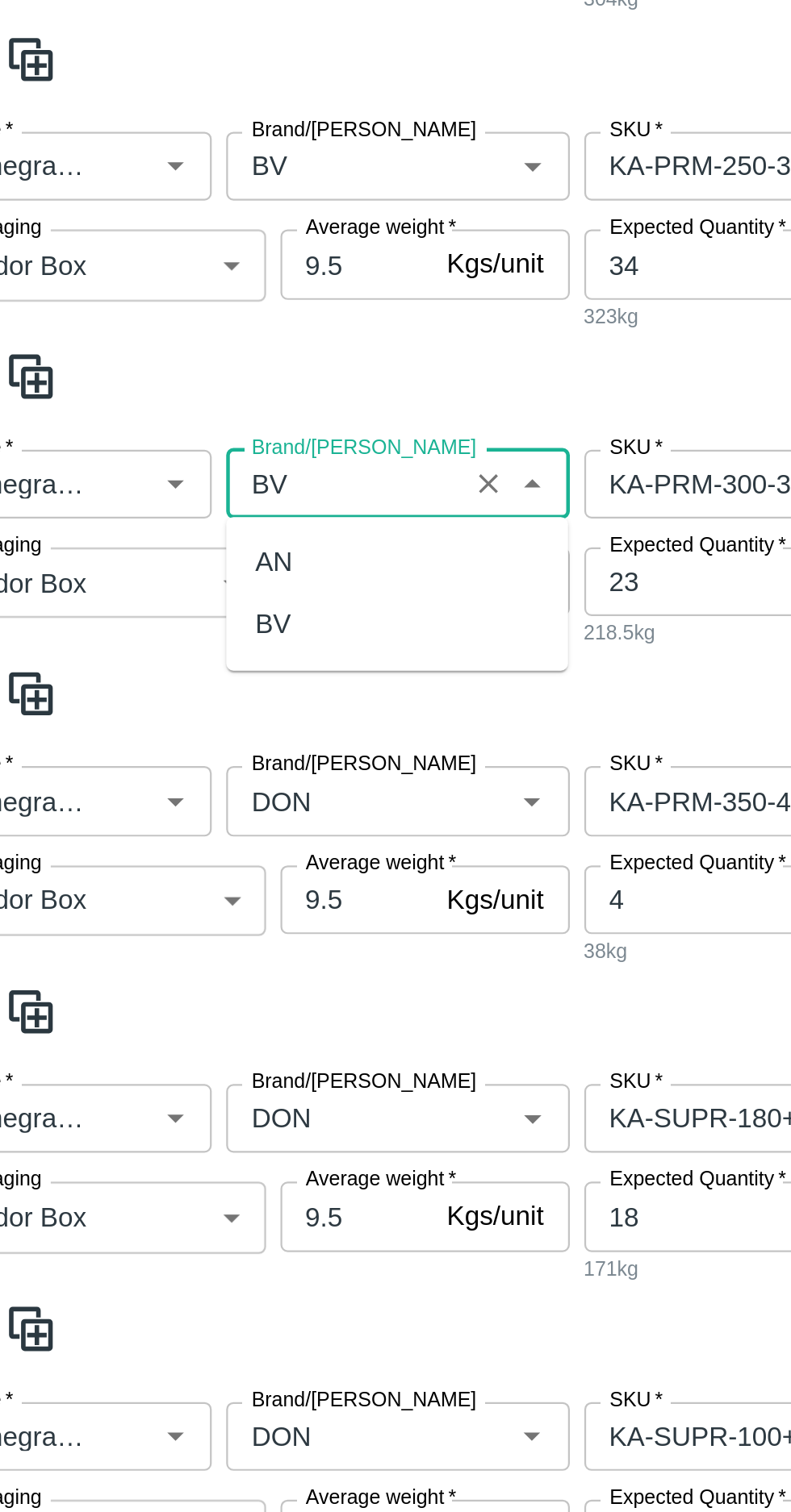
click at [166, 650] on div "BV" at bounding box center [173, 653] width 16 height 17
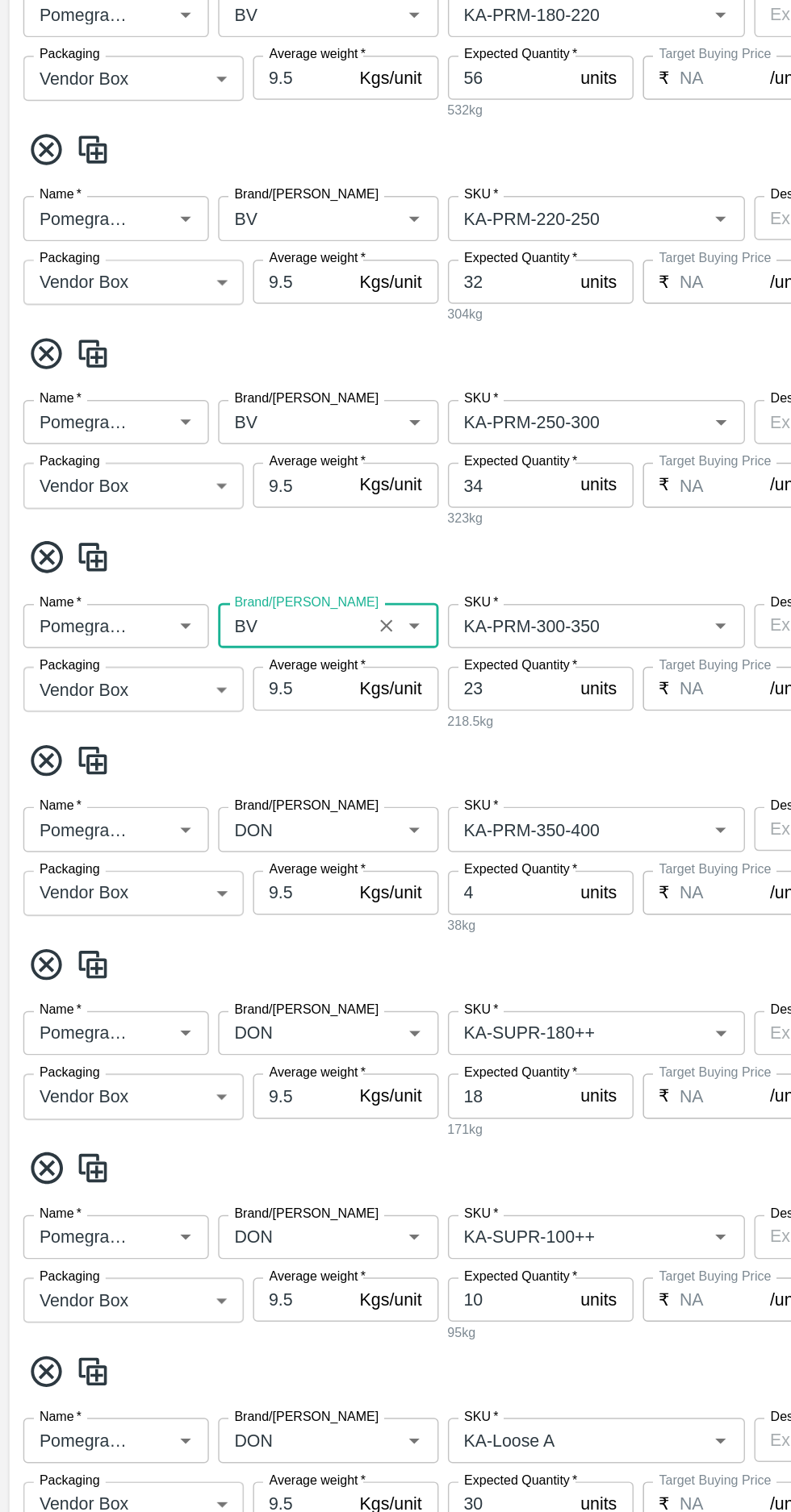
type input "BV"
click at [190, 732] on input "Brand/[PERSON_NAME]" at bounding box center [204, 731] width 96 height 21
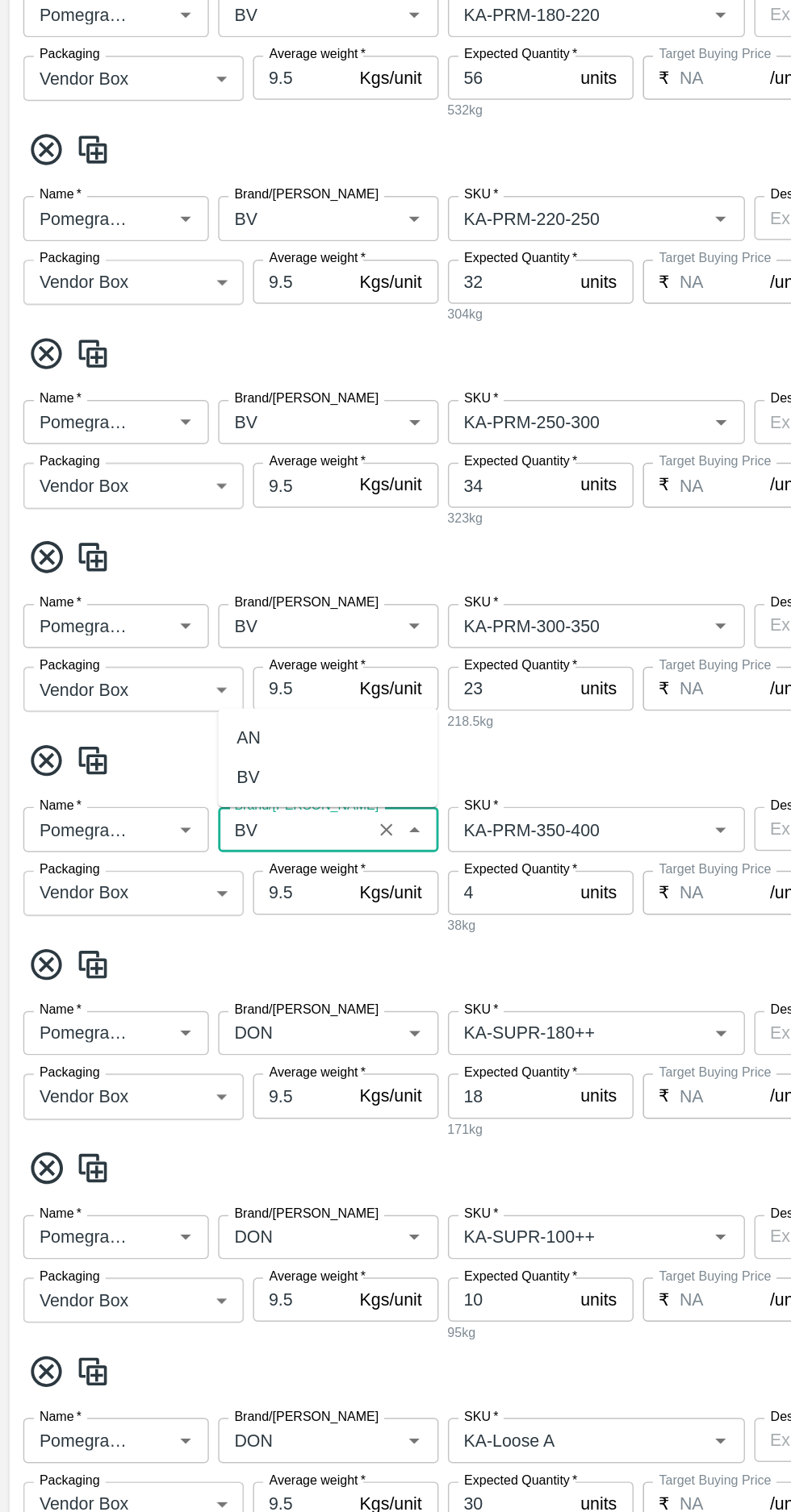
click at [180, 696] on div "BV" at bounding box center [227, 697] width 152 height 27
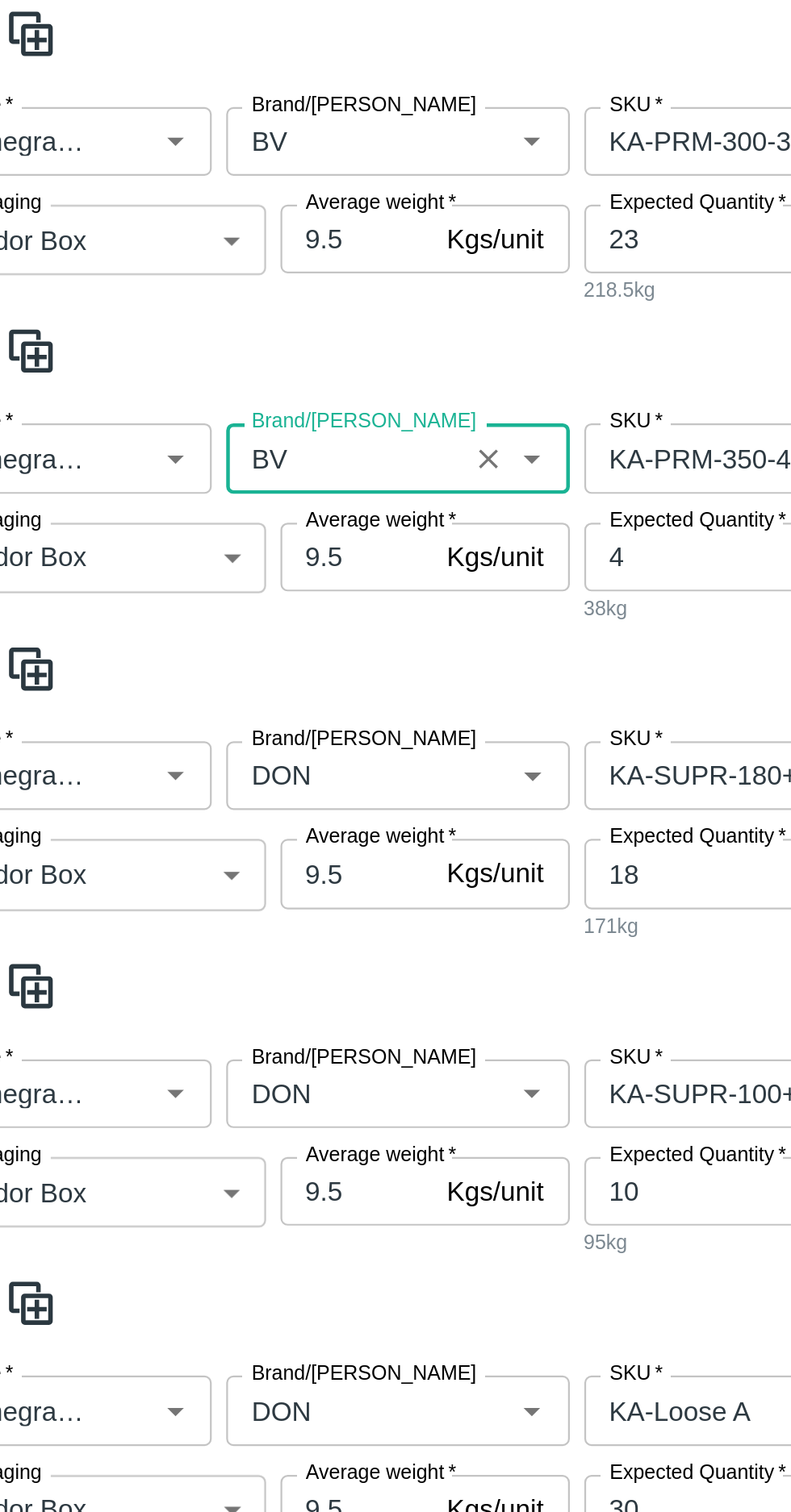
scroll to position [813, 0]
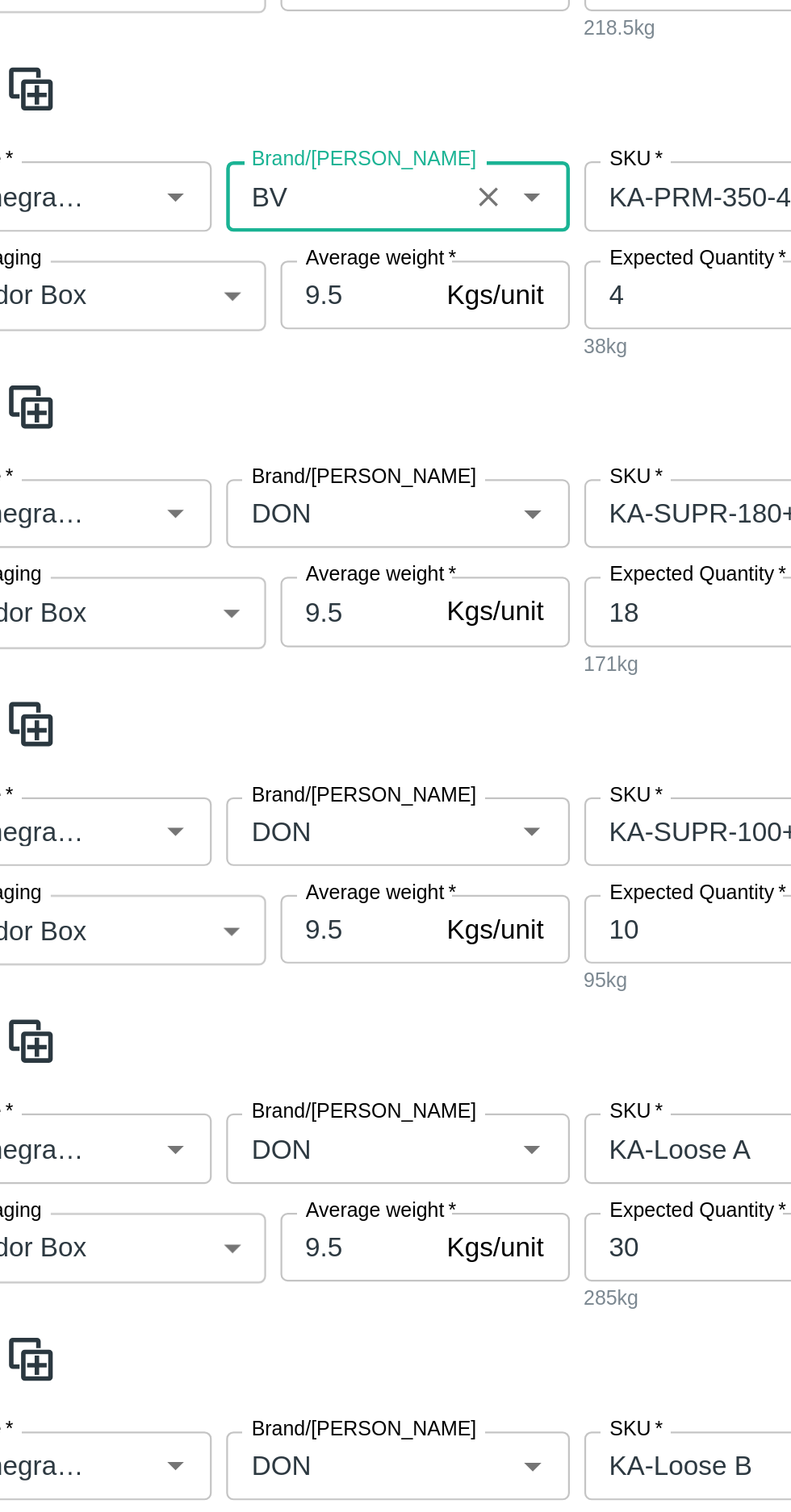
type input "BV"
click at [195, 756] on input "Brand/[PERSON_NAME]" at bounding box center [204, 757] width 96 height 21
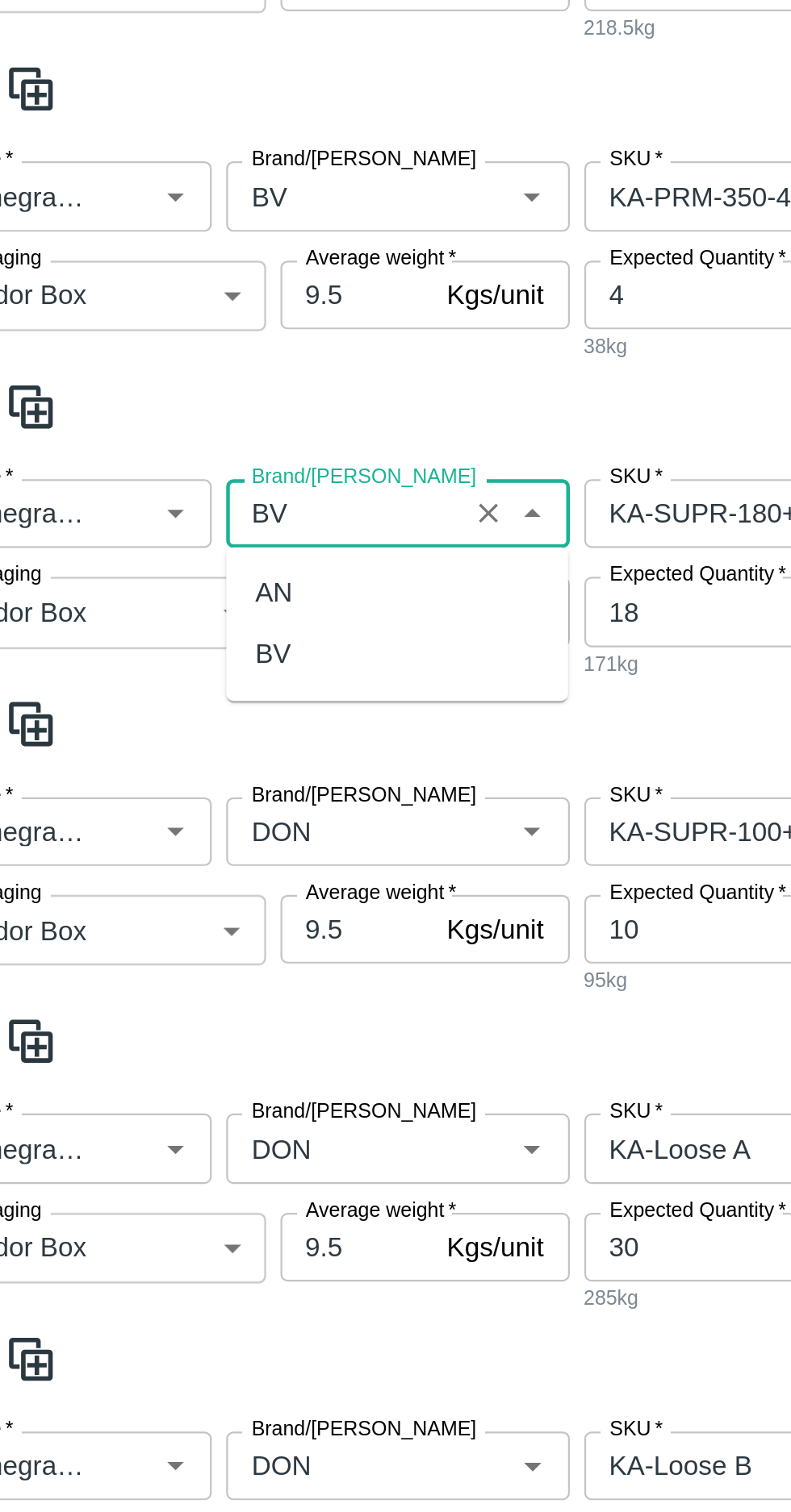
scroll to position [0, 0]
click at [177, 814] on div "BV" at bounding box center [173, 820] width 16 height 17
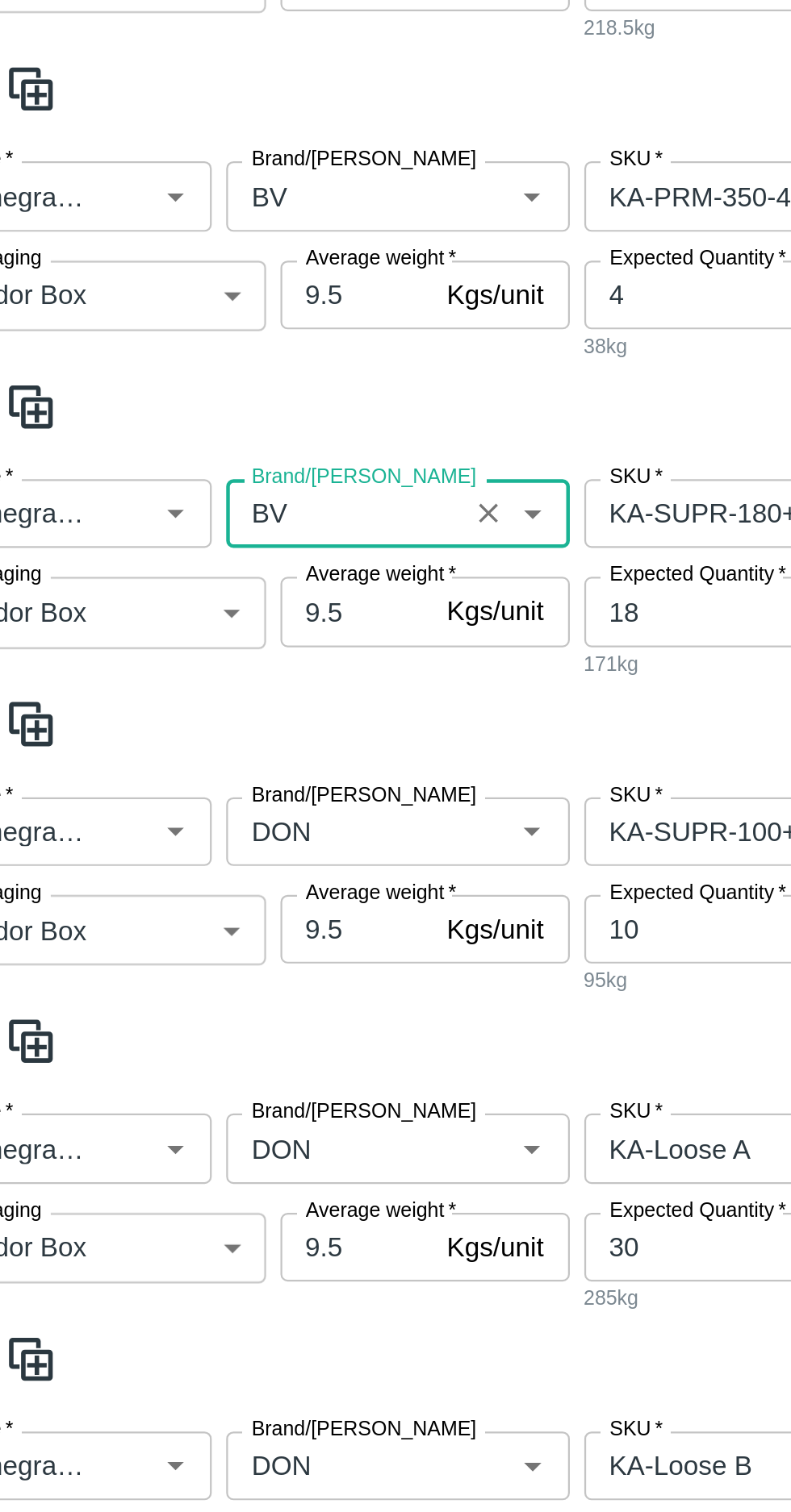
scroll to position [823, 0]
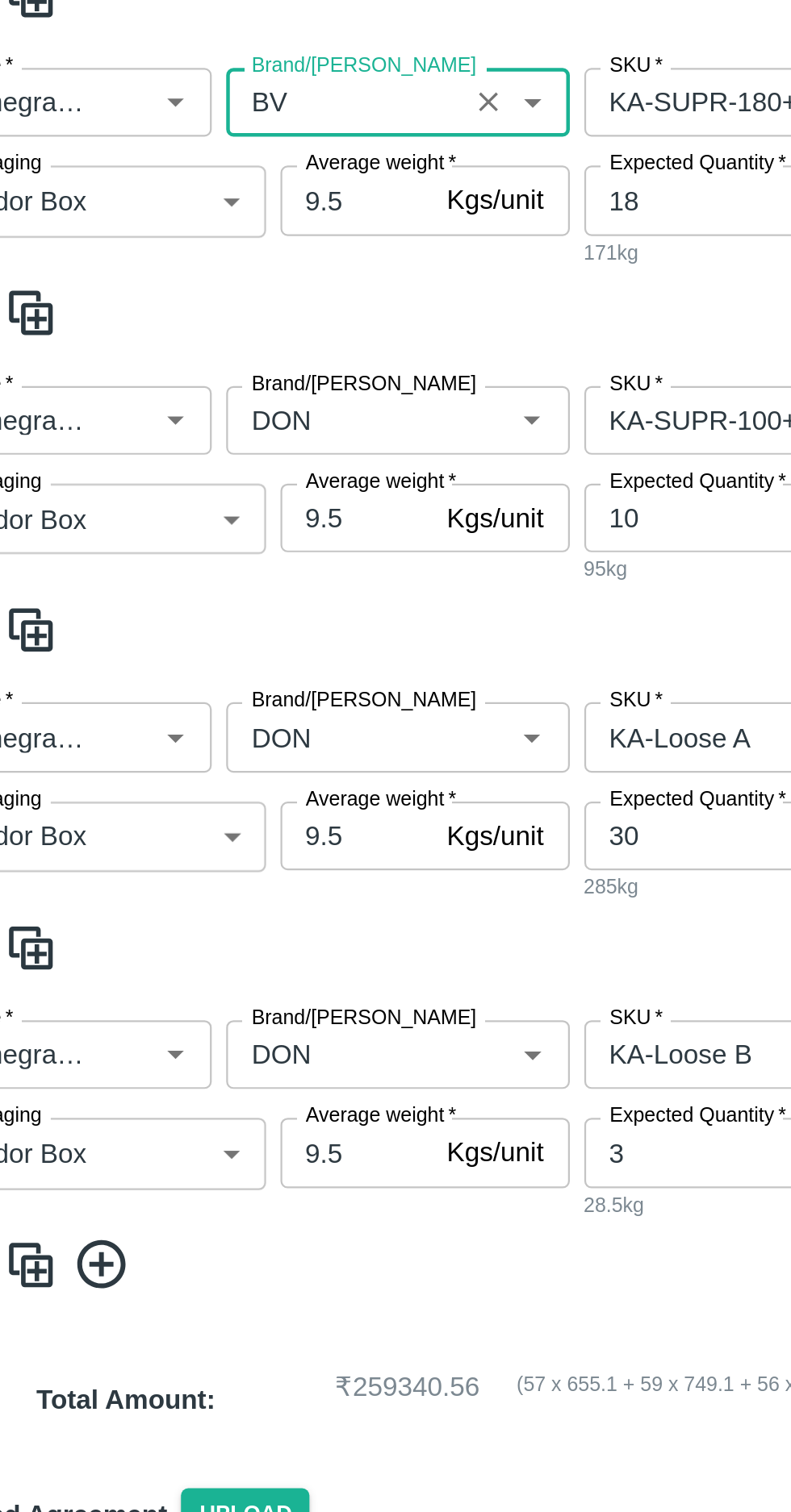
type input "BV"
click at [189, 891] on input "Brand/[PERSON_NAME]" at bounding box center [204, 889] width 96 height 21
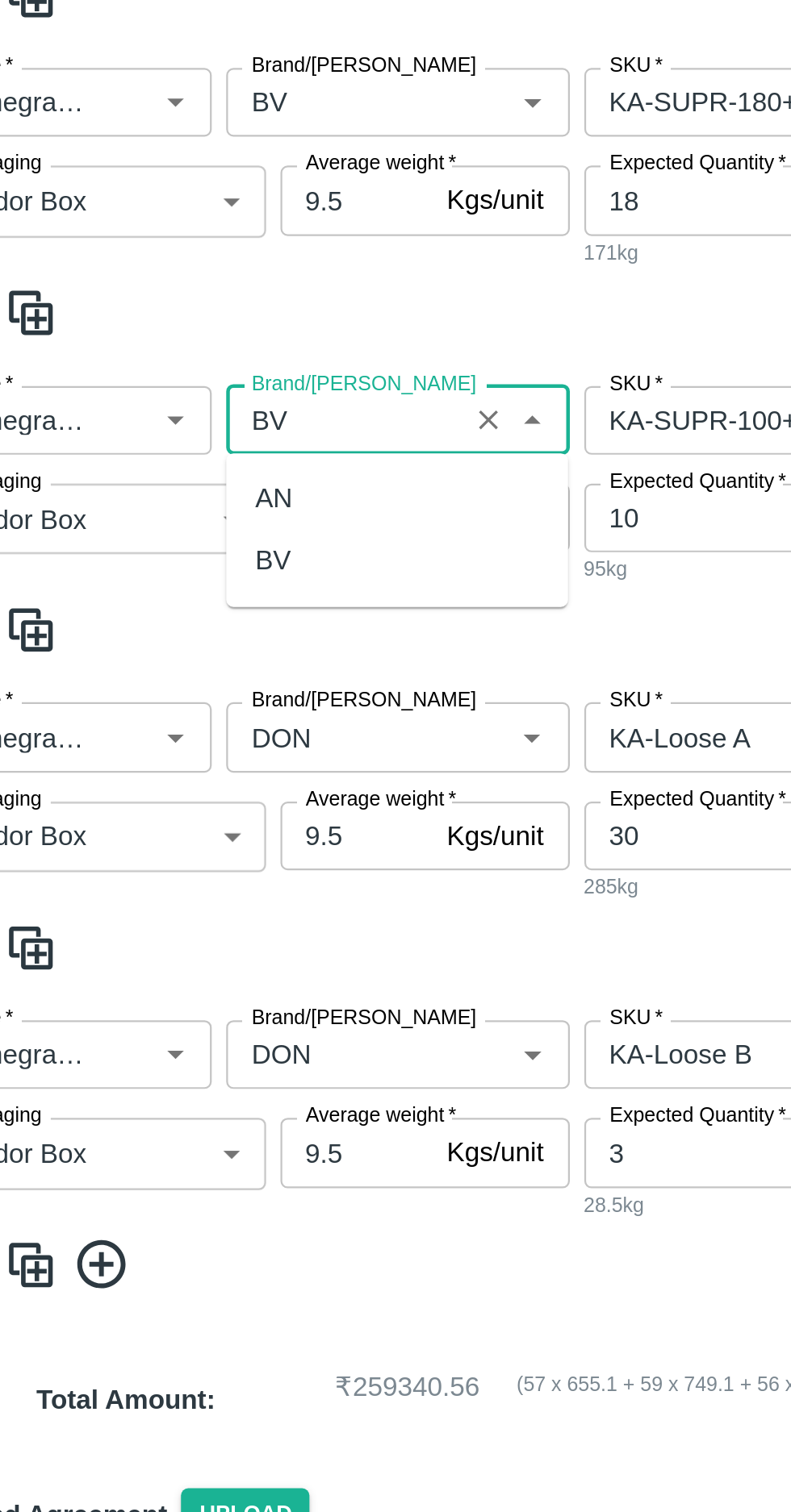
scroll to position [0, 0]
click at [172, 950] on div "BV" at bounding box center [173, 952] width 16 height 17
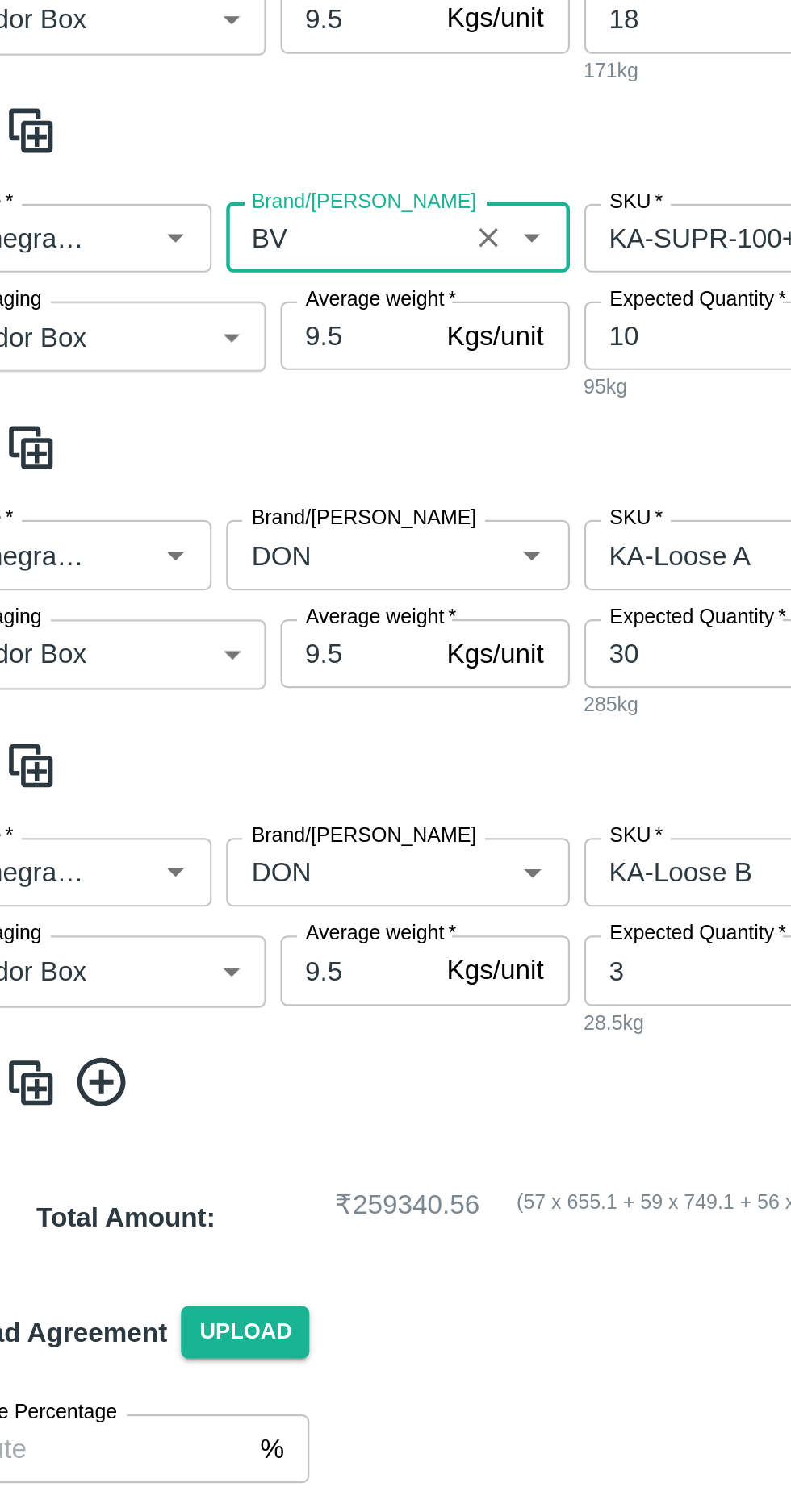
type input "BV"
click at [190, 1026] on input "Brand/[PERSON_NAME]" at bounding box center [204, 1030] width 96 height 21
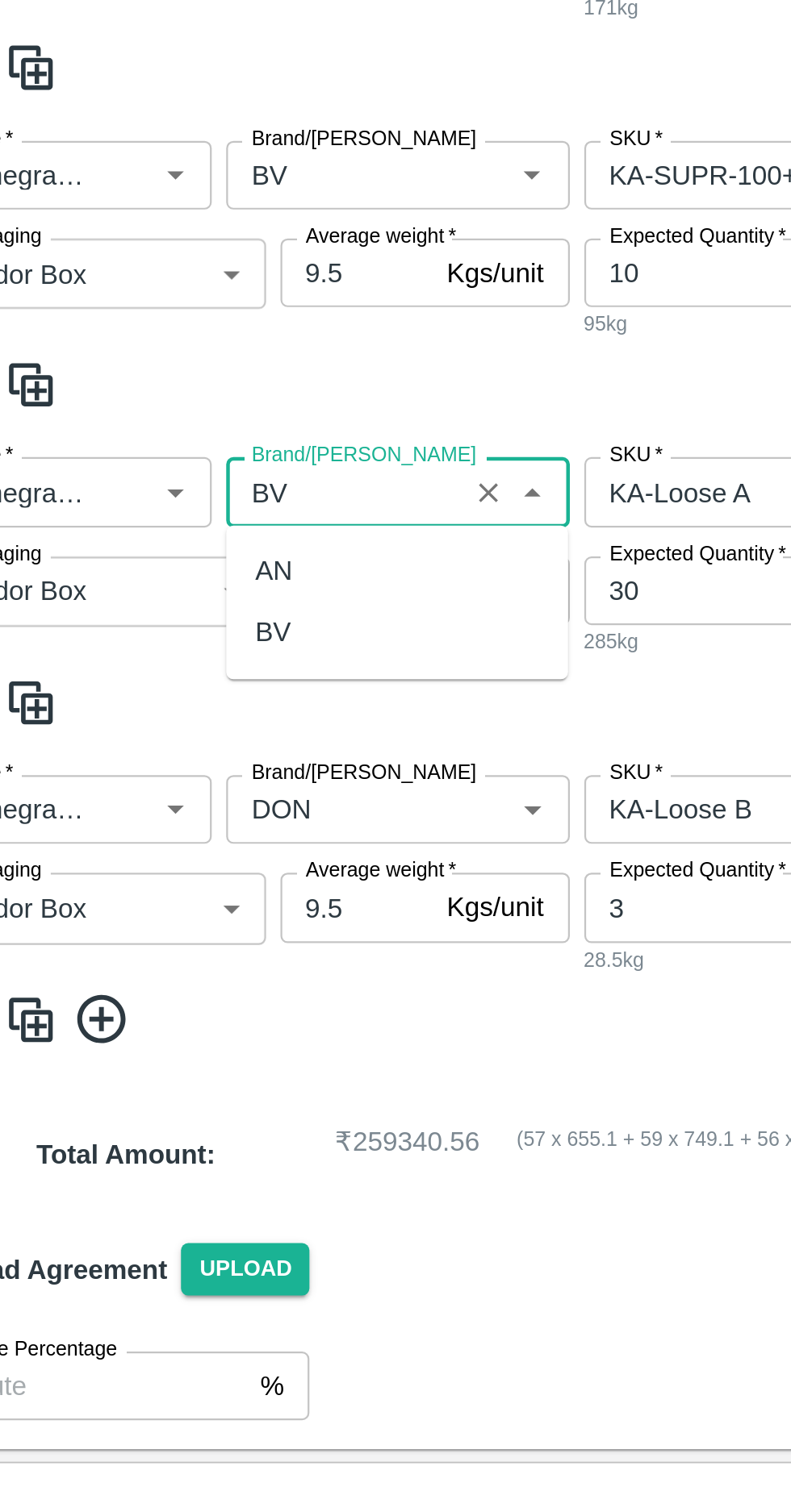
click at [172, 1088] on div "BV" at bounding box center [173, 1093] width 16 height 17
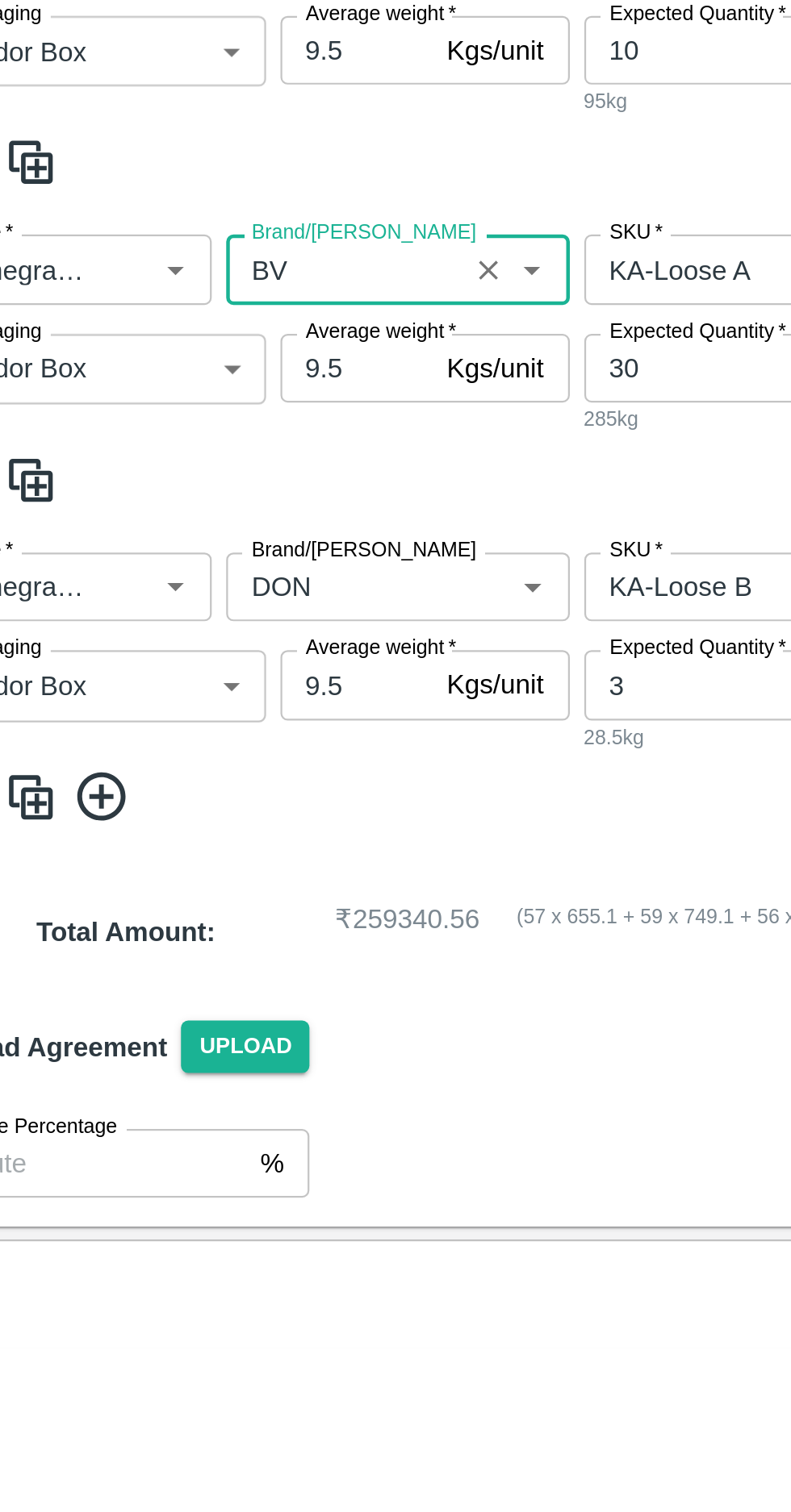
type input "BV"
click at [194, 1178] on input "Brand/[PERSON_NAME]" at bounding box center [204, 1172] width 96 height 21
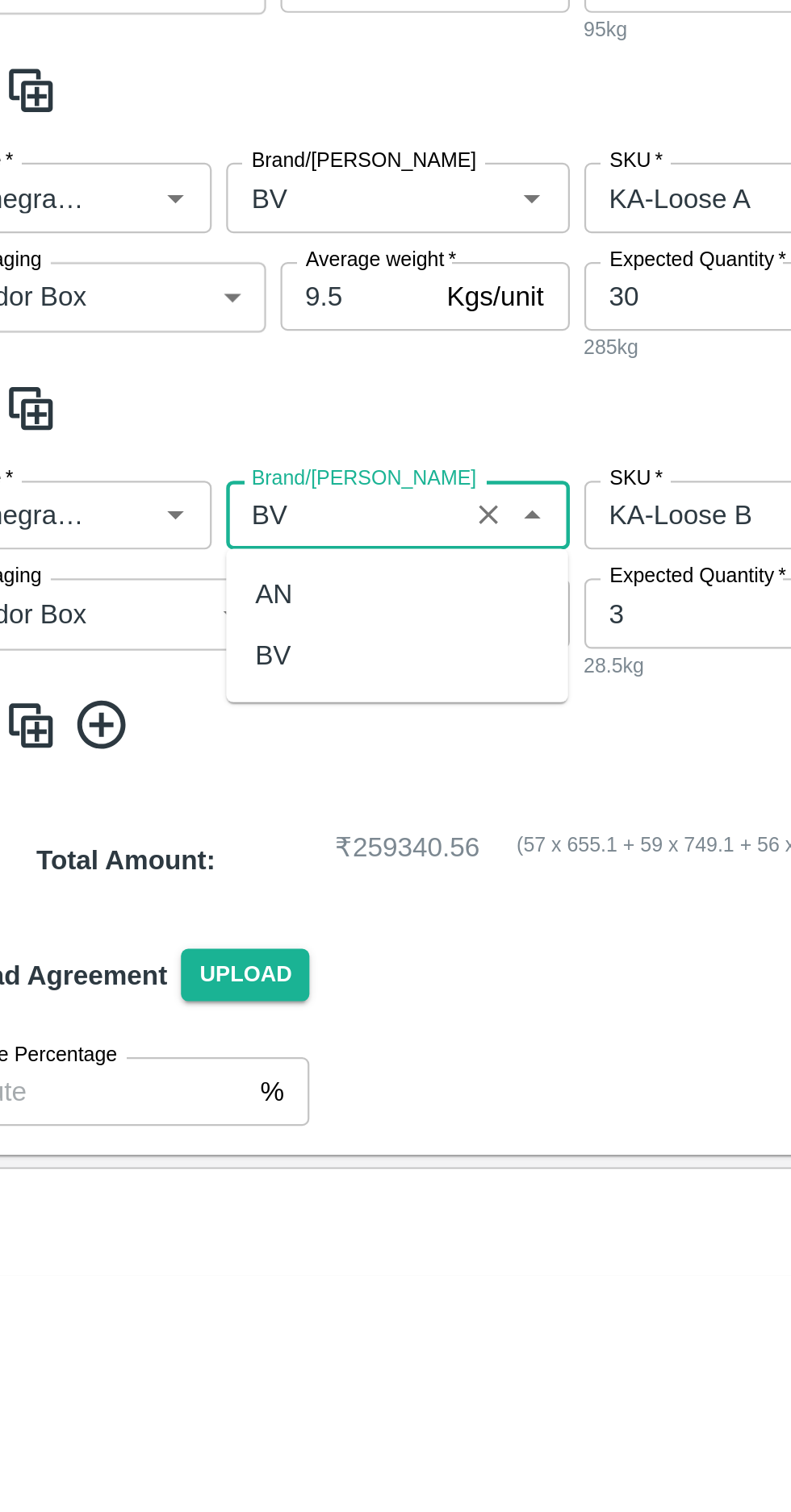
click at [173, 1236] on div "BV" at bounding box center [173, 1235] width 16 height 17
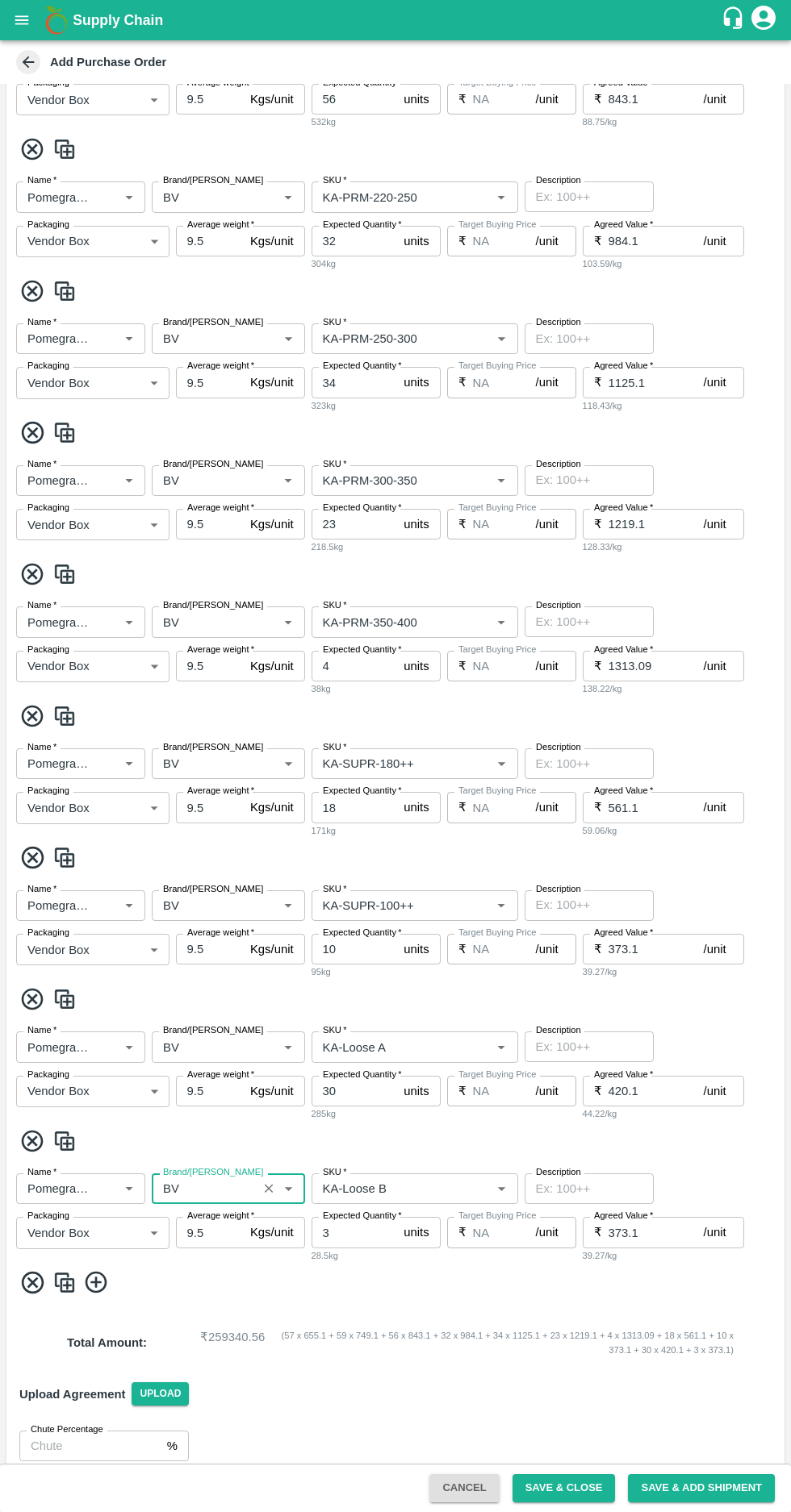
scroll to position [823, 0]
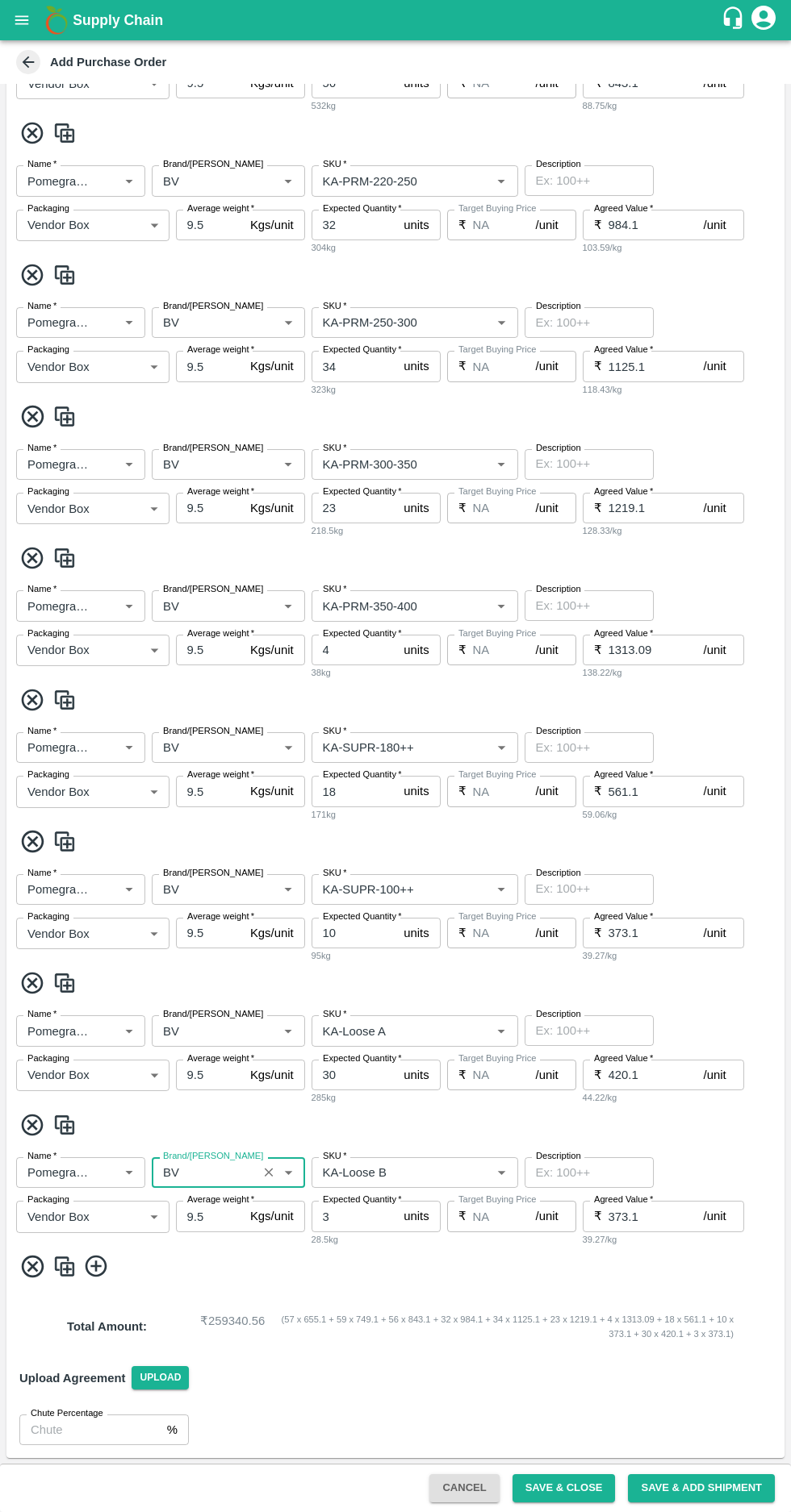
type input "BV"
click at [105, 1270] on icon at bounding box center [96, 1267] width 22 height 22
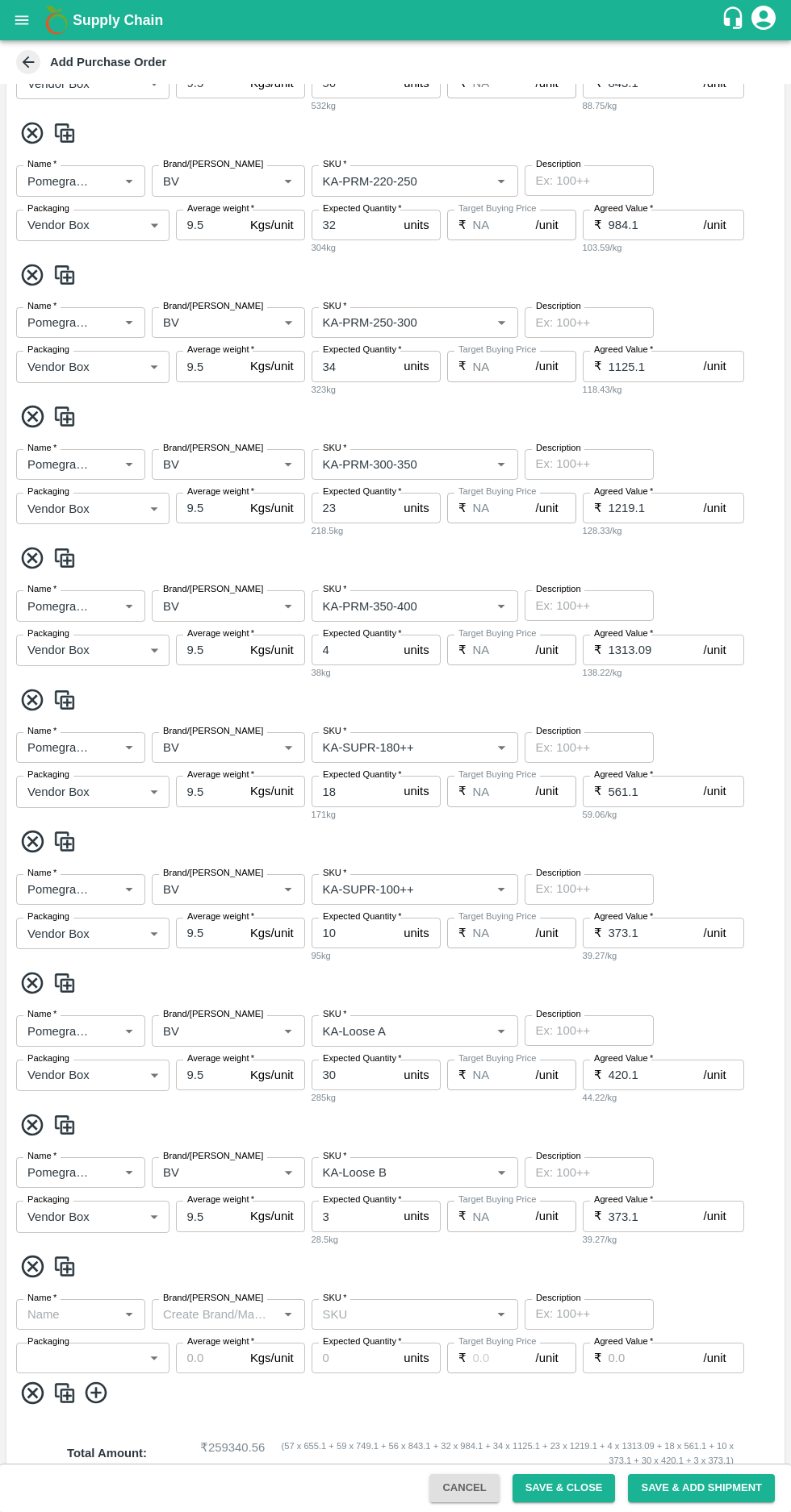
click at [76, 1309] on input "Name   *" at bounding box center [67, 1314] width 93 height 21
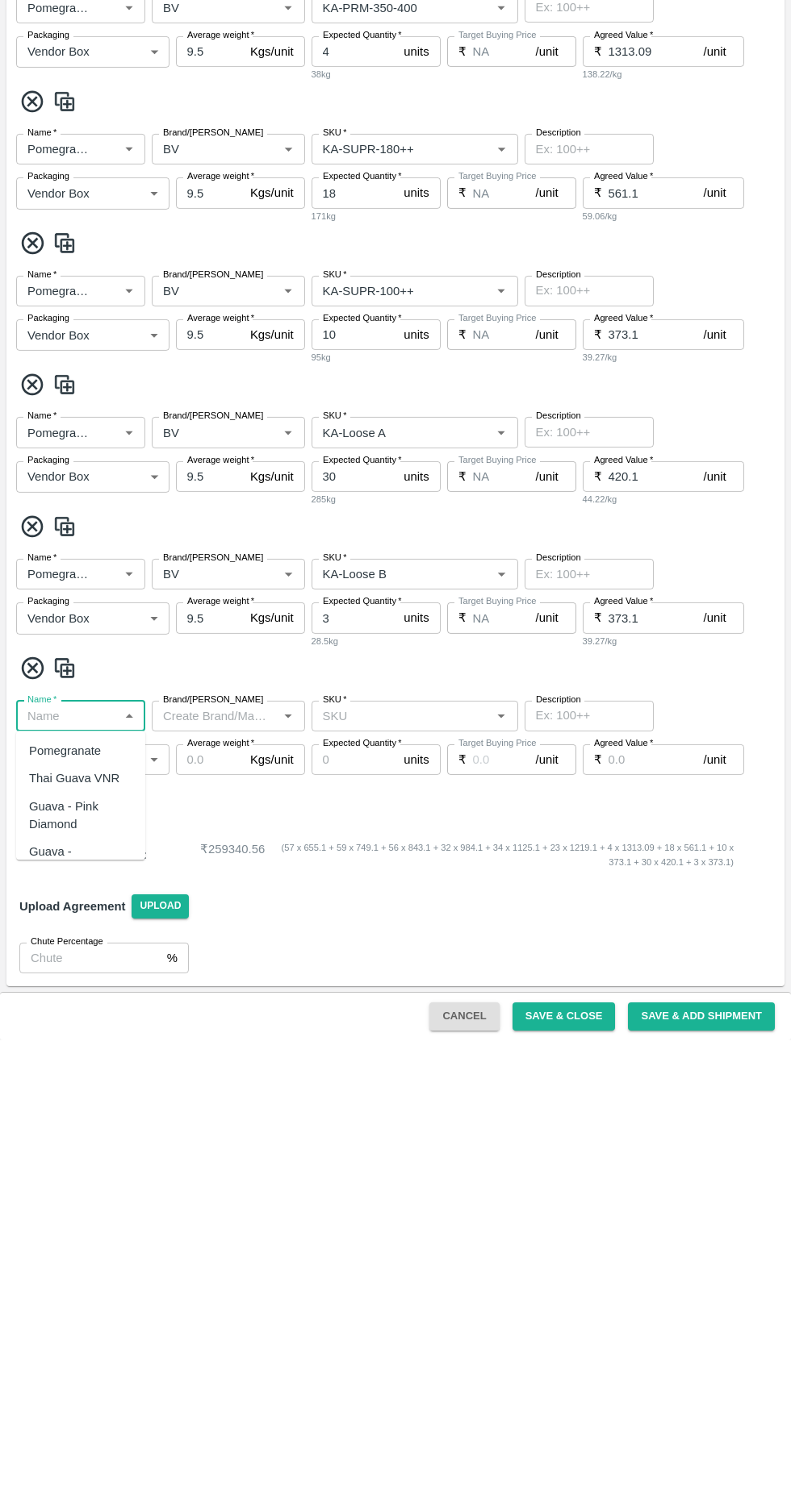
scroll to position [0, 0]
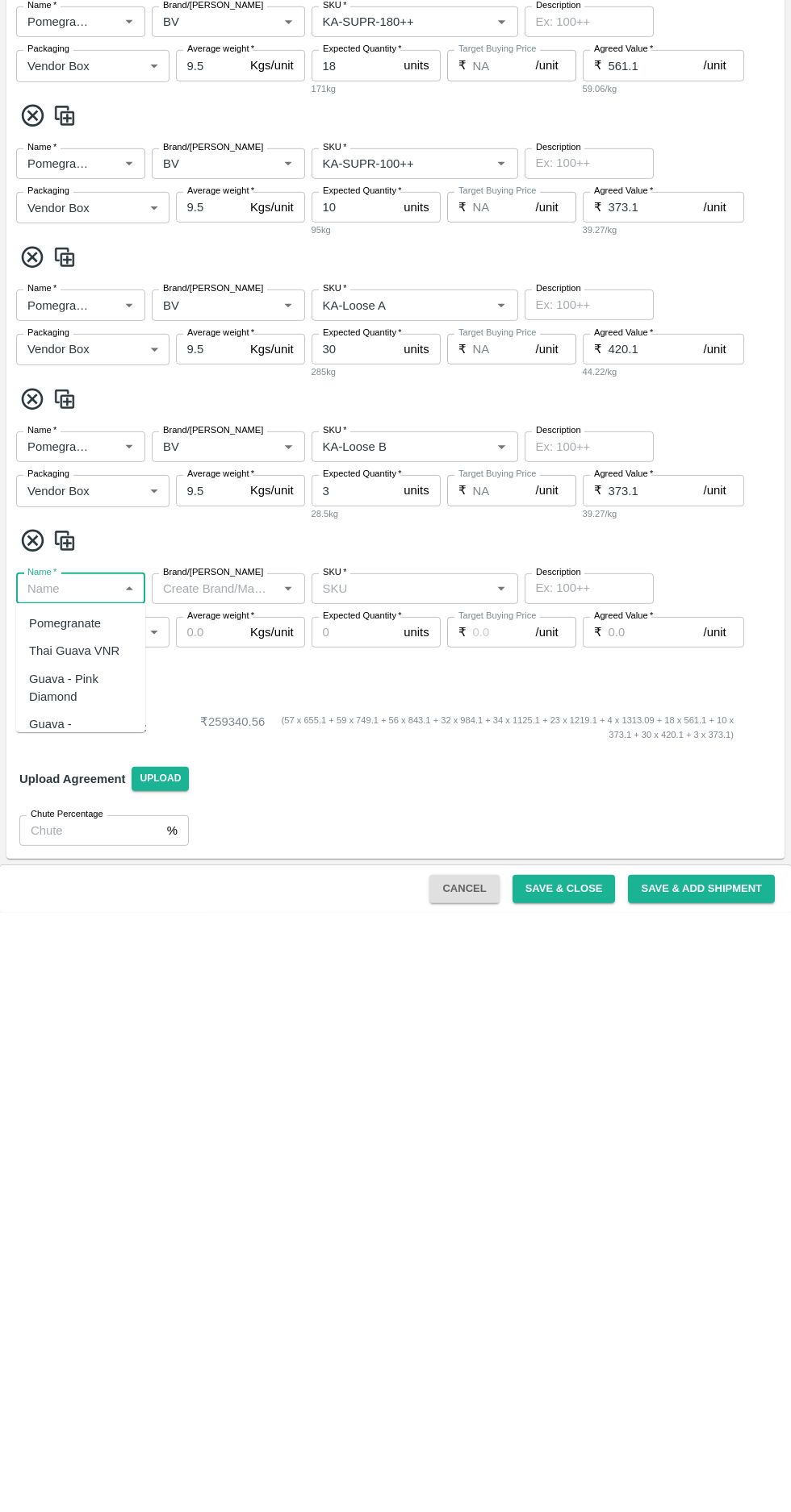
click at [70, 1223] on div "Pomegranate" at bounding box center [65, 1222] width 72 height 17
type input "Pomegranate"
click at [202, 1182] on input "Brand/[PERSON_NAME]" at bounding box center [215, 1188] width 117 height 21
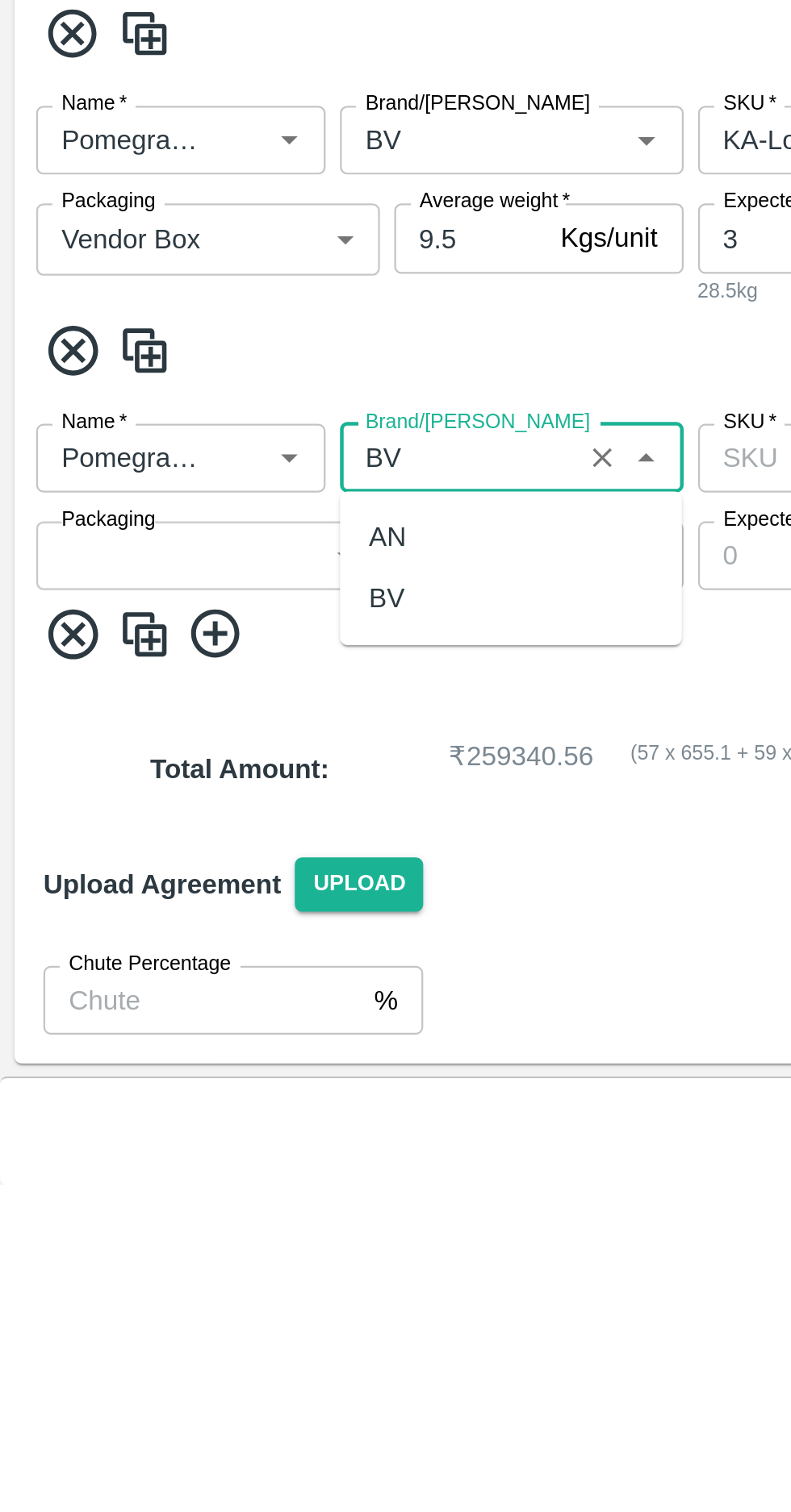
click at [181, 1244] on div "BV" at bounding box center [227, 1251] width 152 height 27
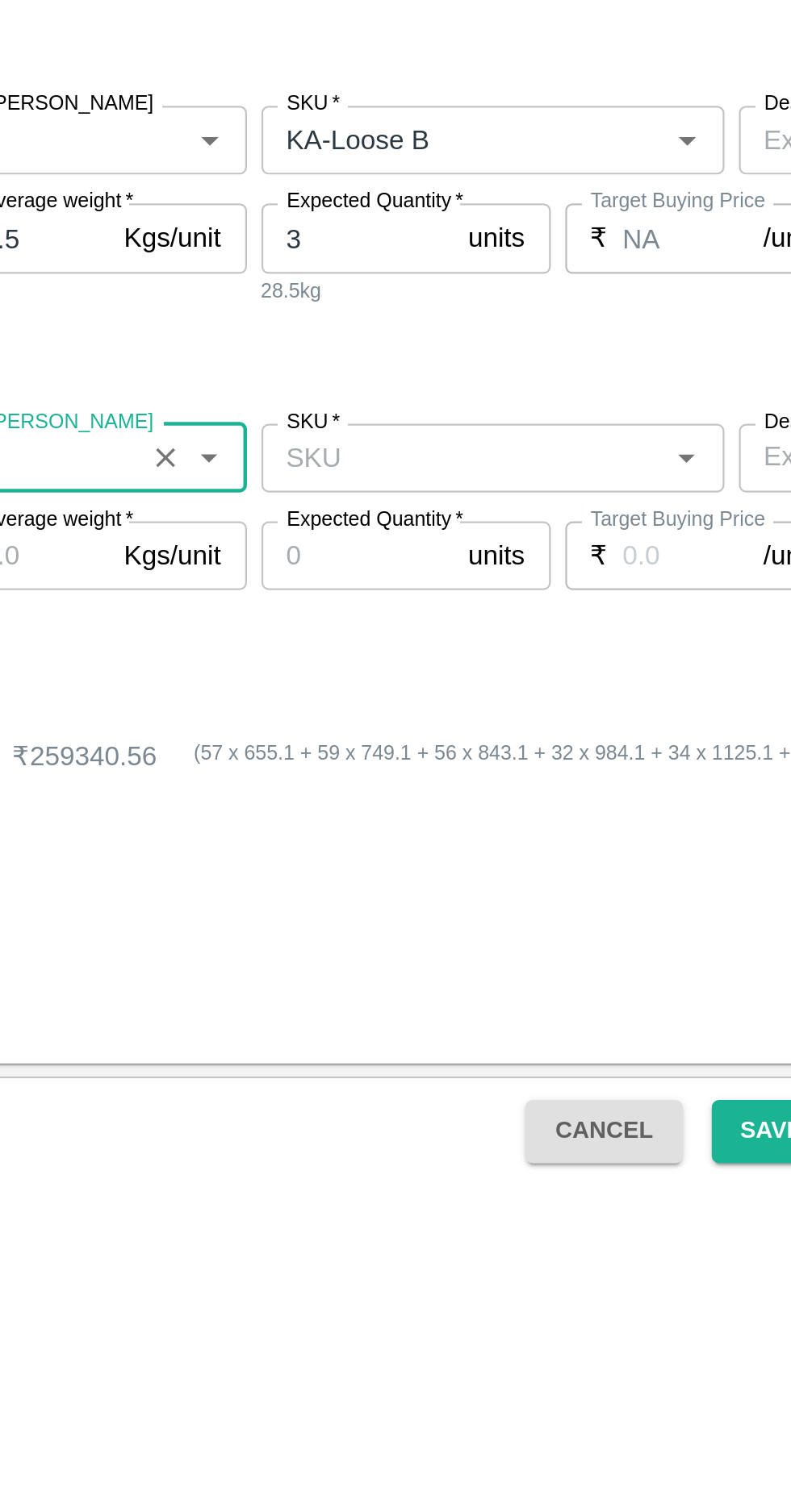
type input "BV"
click at [396, 1180] on input "SKU   *" at bounding box center [401, 1188] width 170 height 21
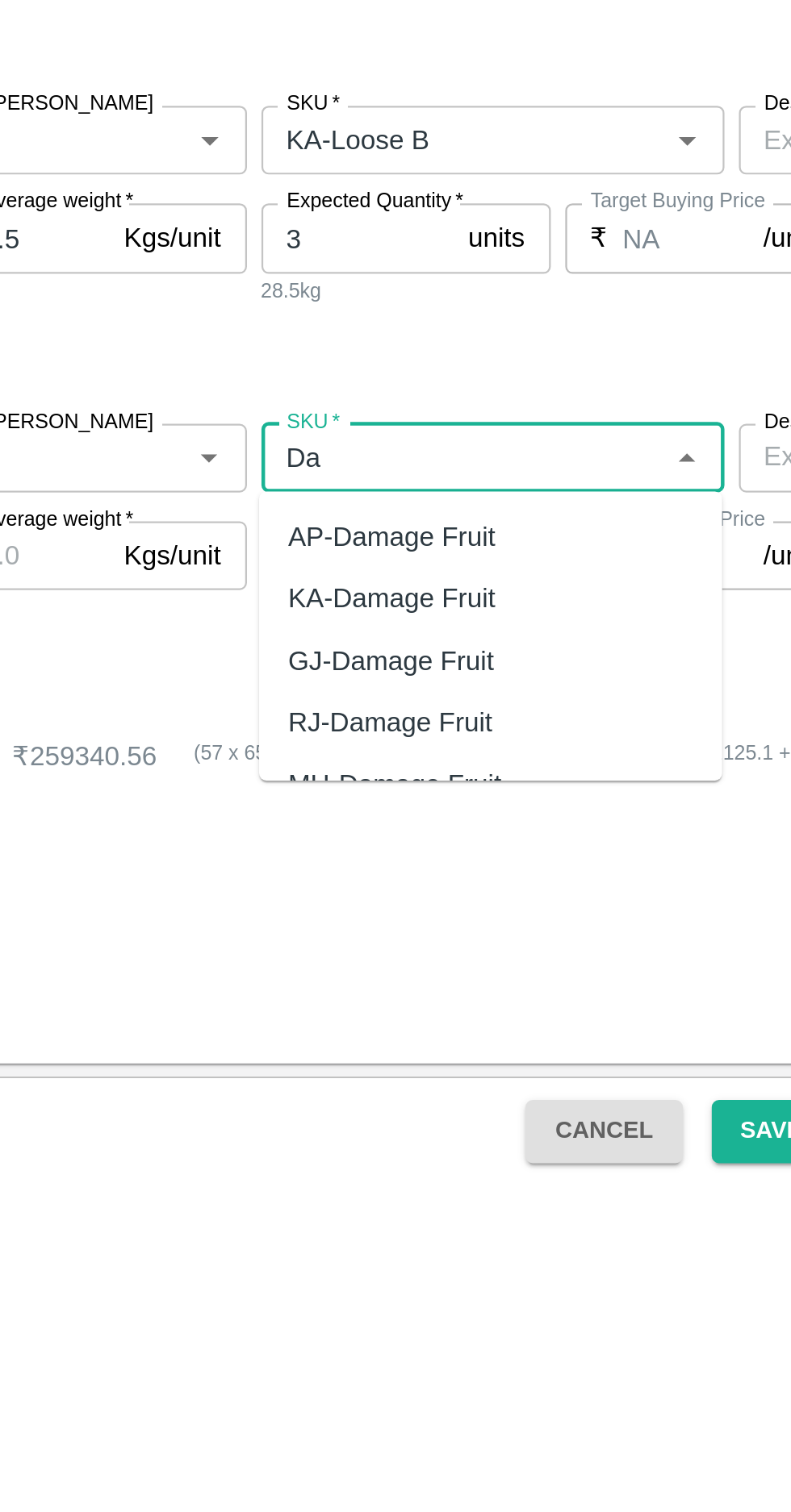
type input "D"
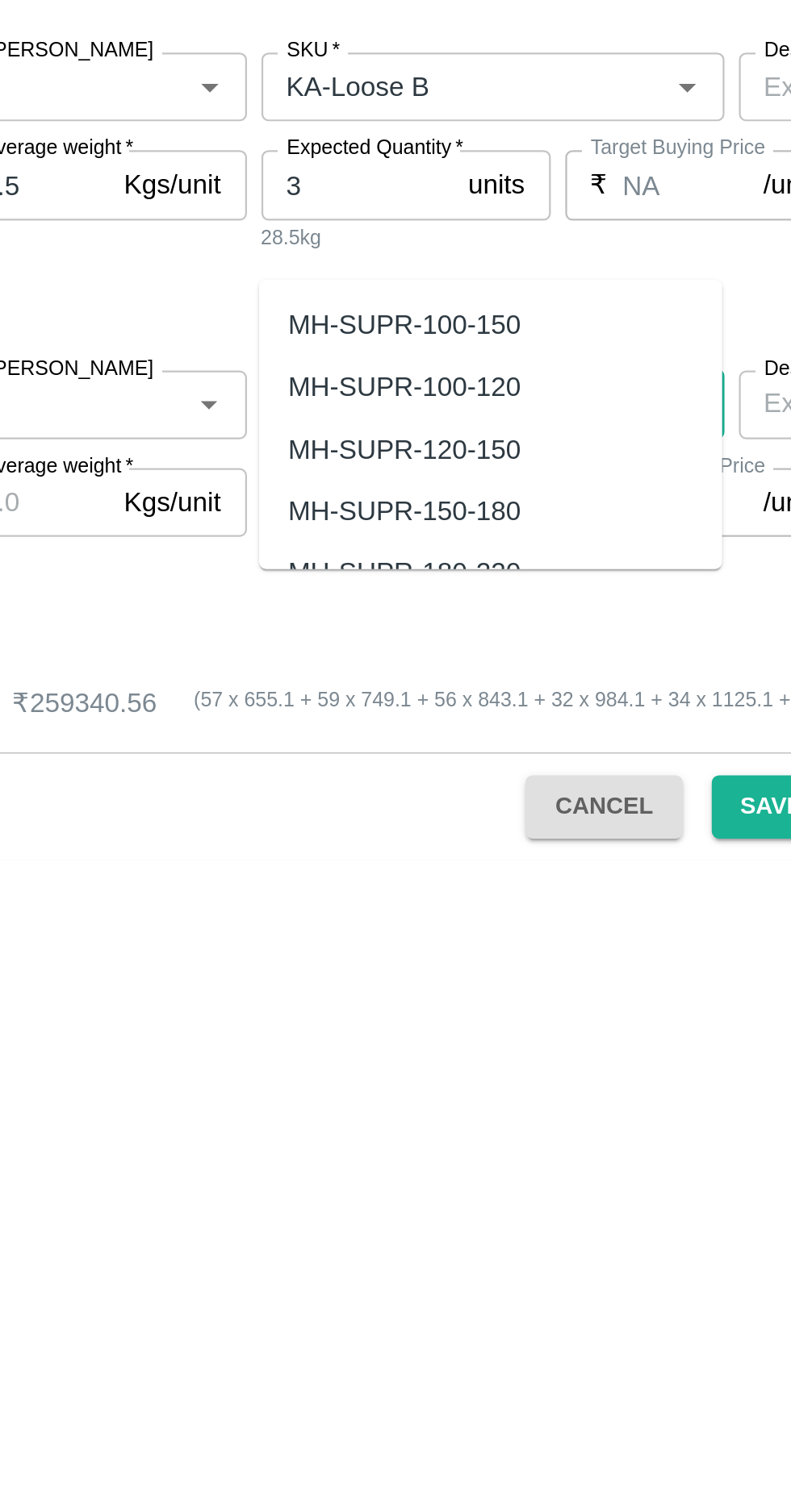
scroll to position [900, 0]
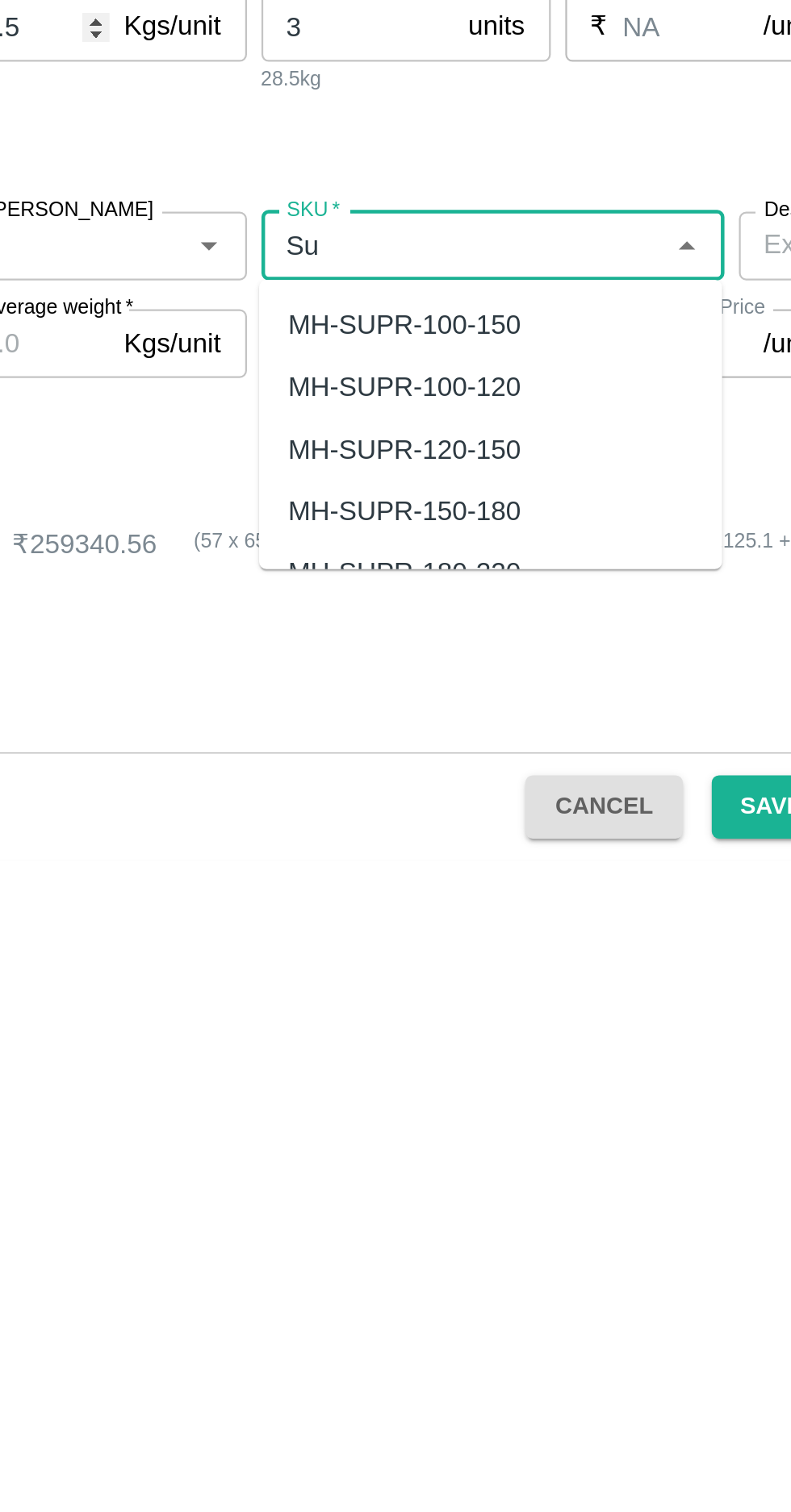
type input "S"
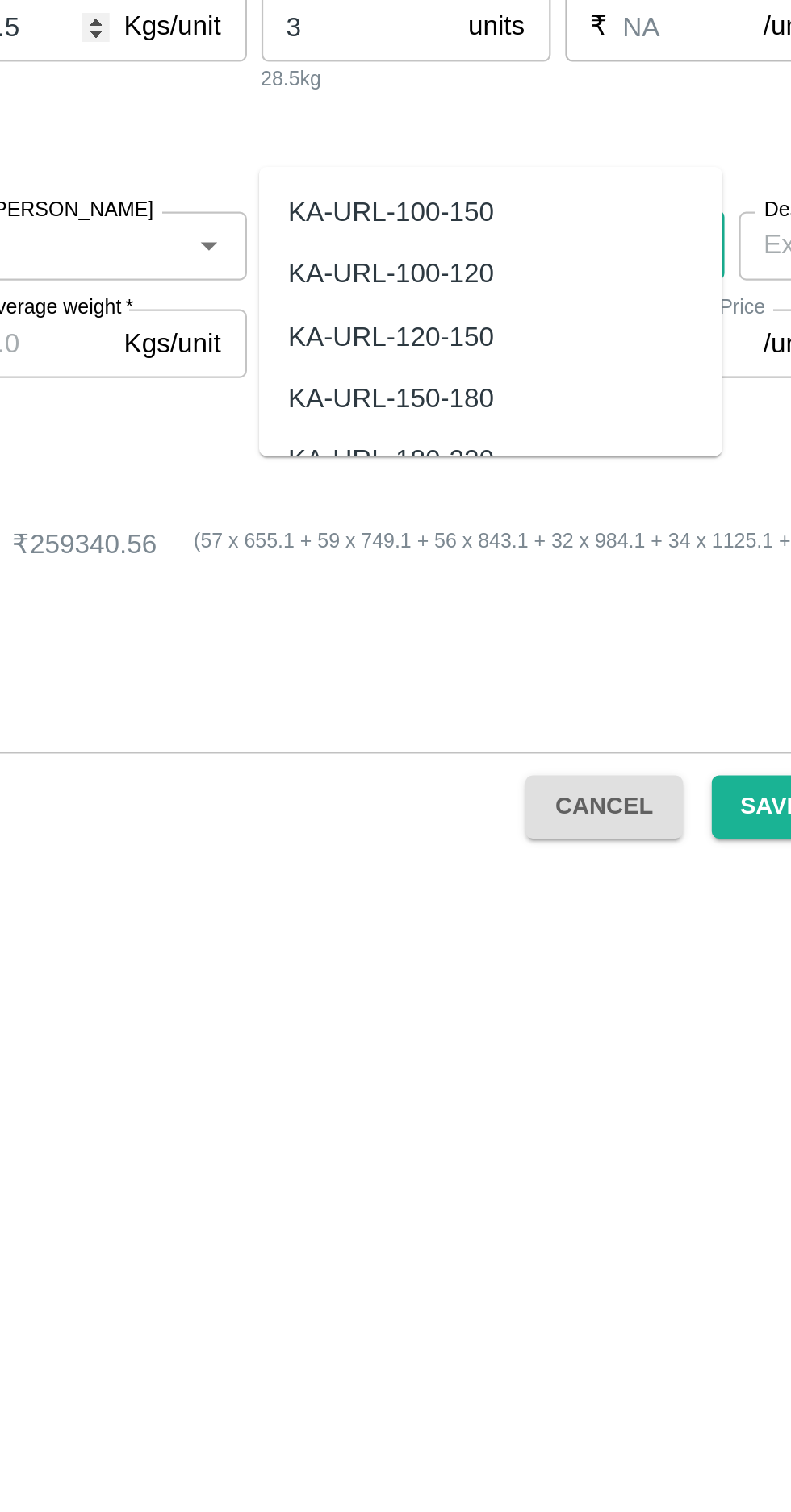
scroll to position [950, 0]
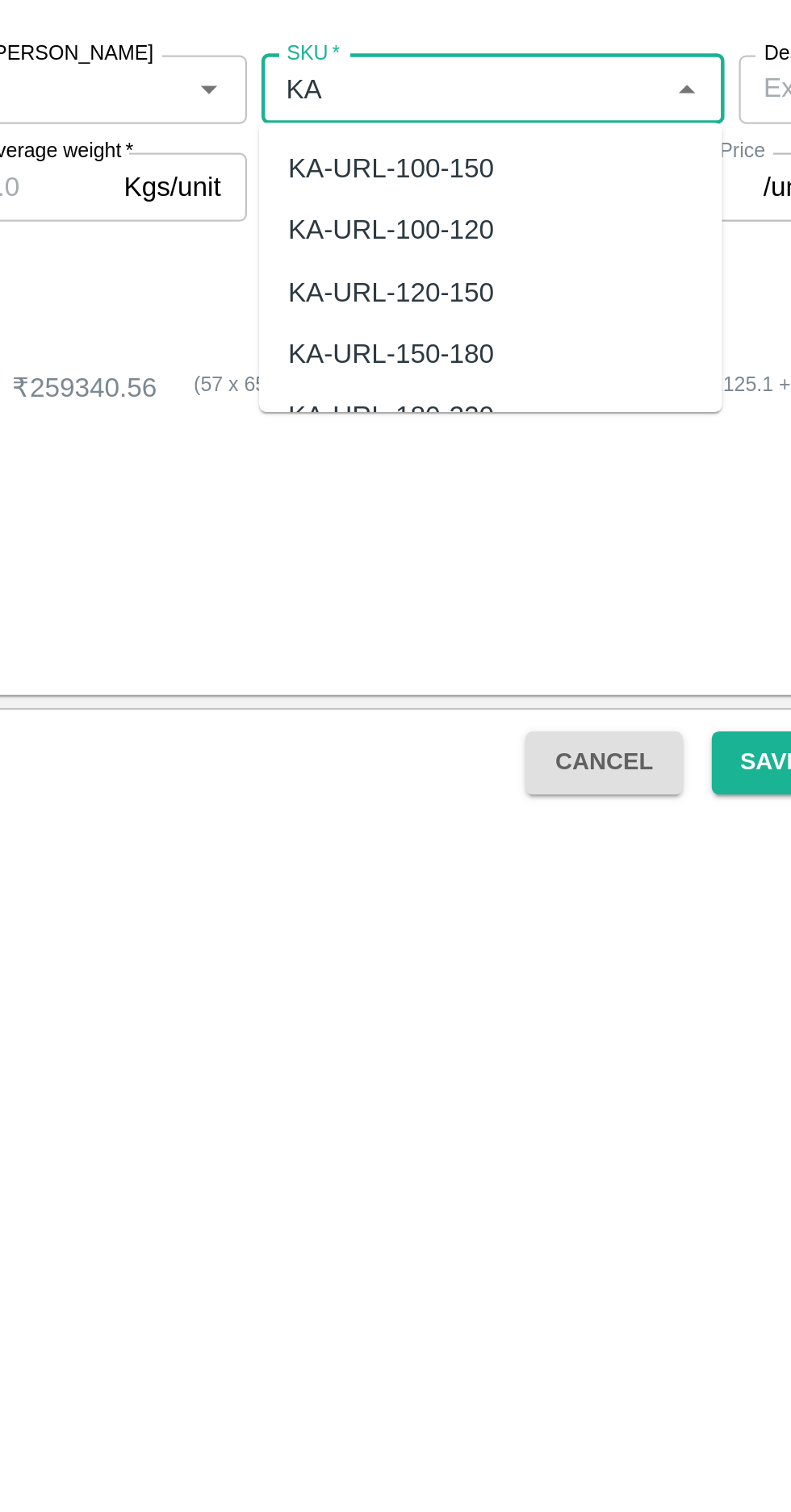
type input "K"
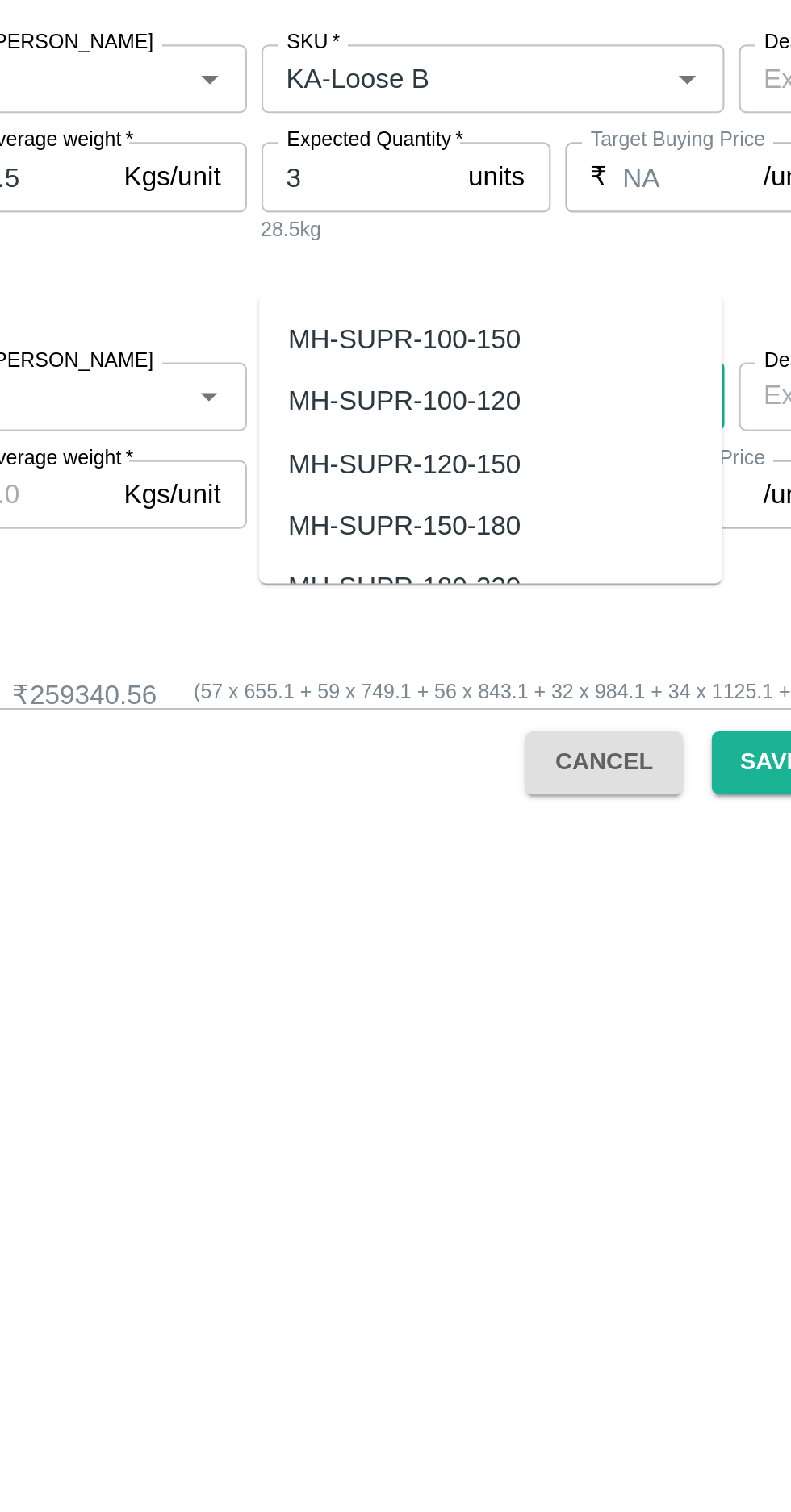
scroll to position [873, 0]
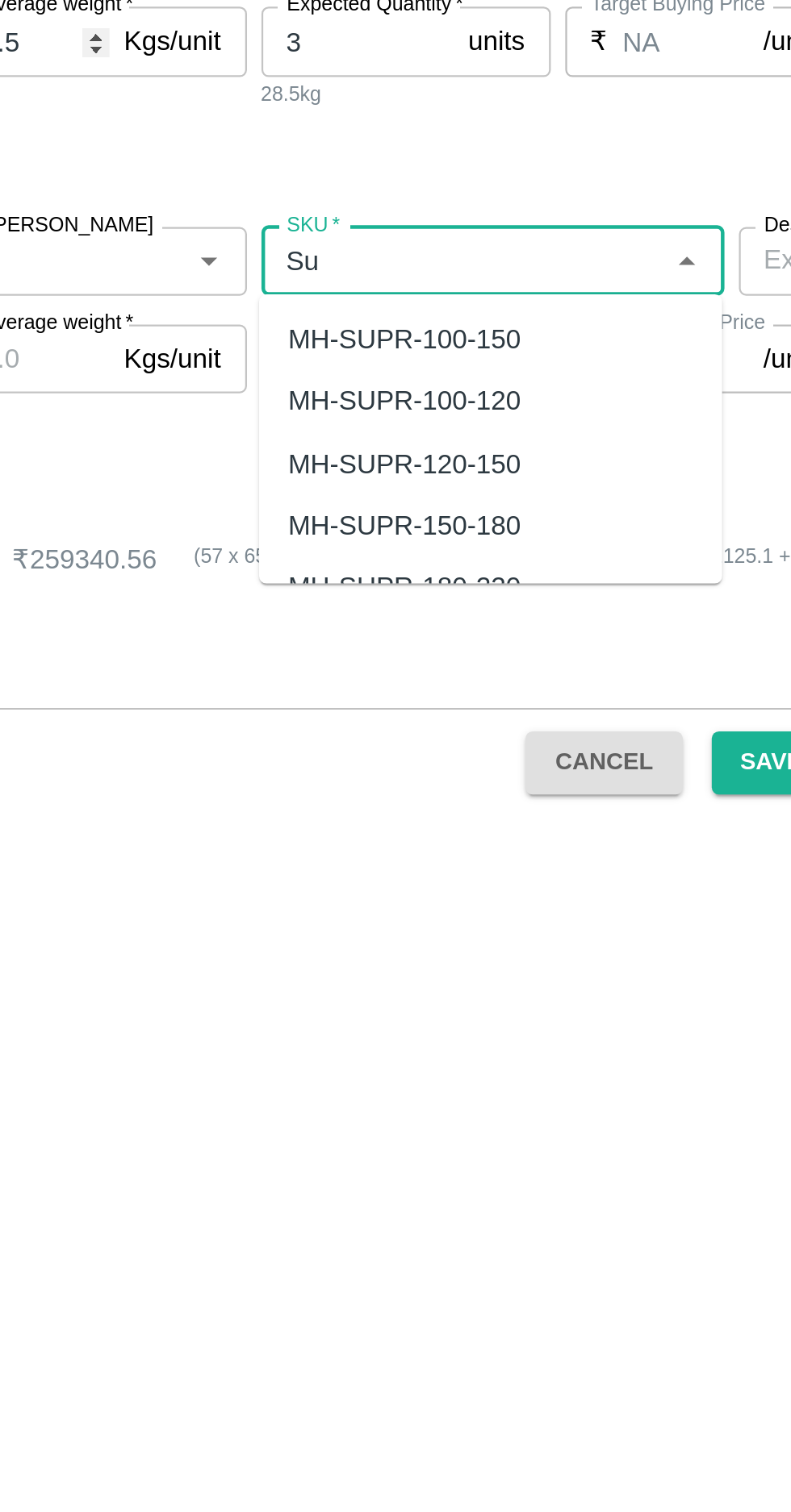
type input "S"
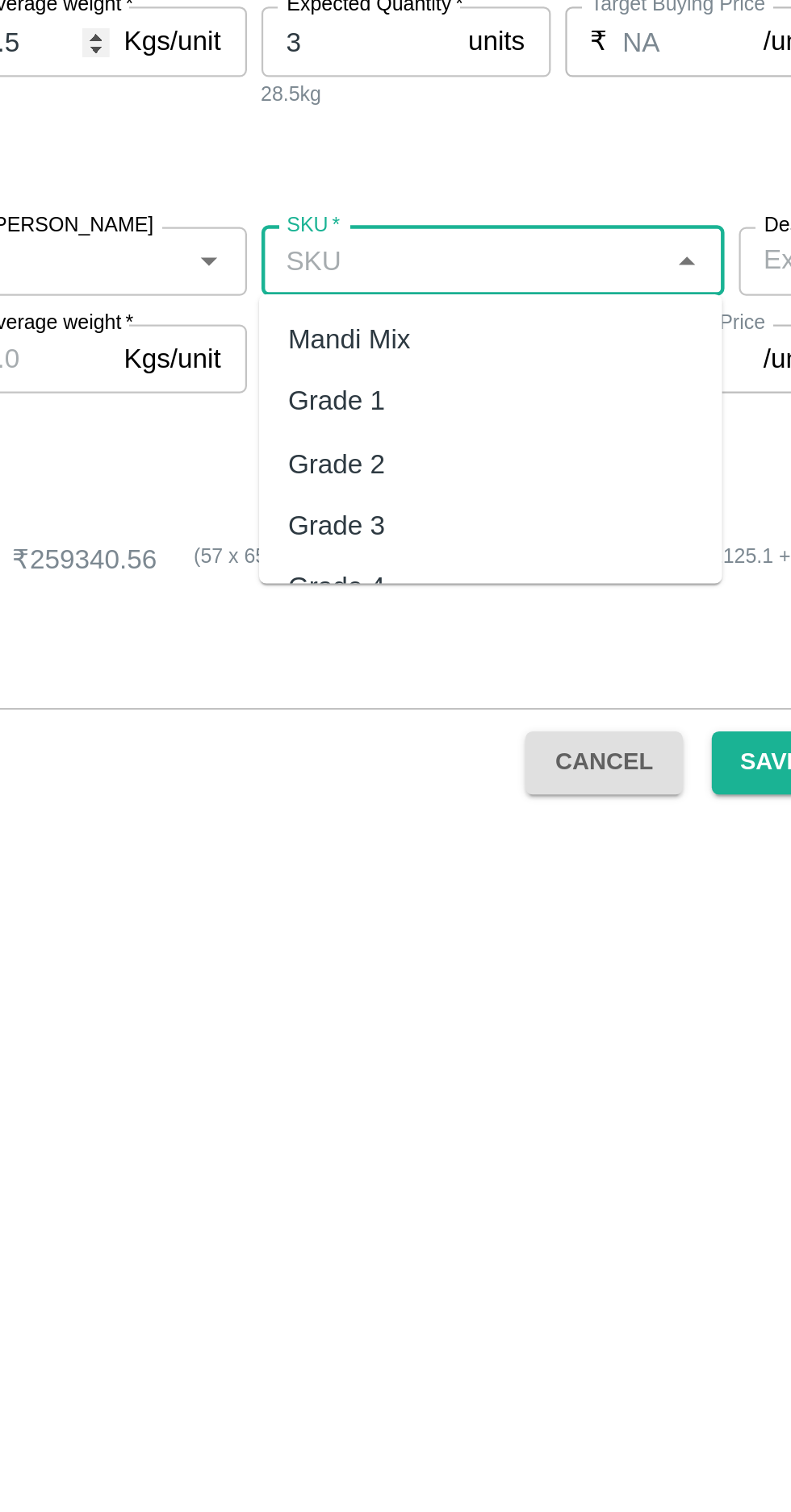
click at [359, 1287] on div "Mandi Mix" at bounding box center [414, 1299] width 207 height 27
type input "Mandi Mix"
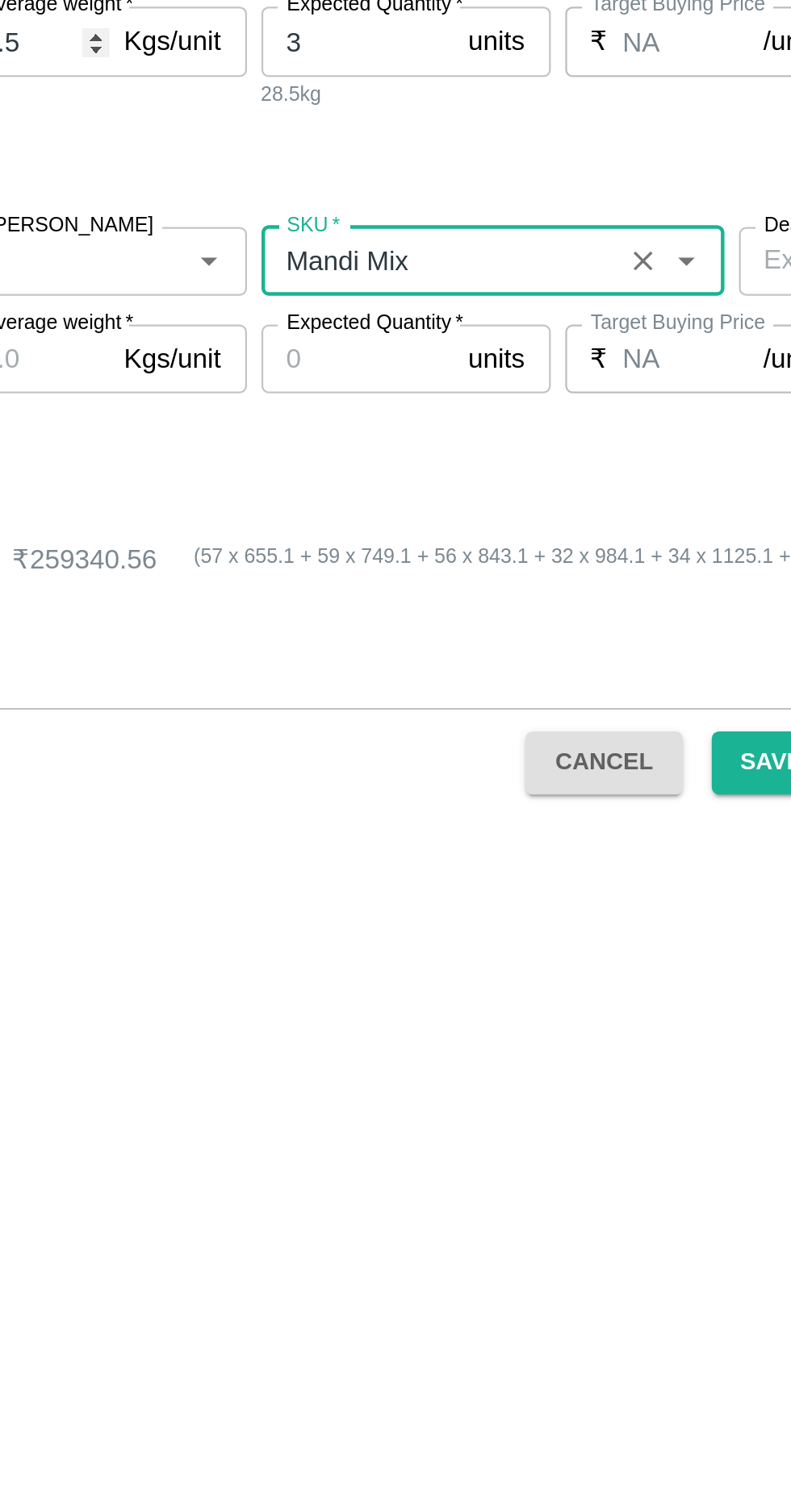
type input "NA"
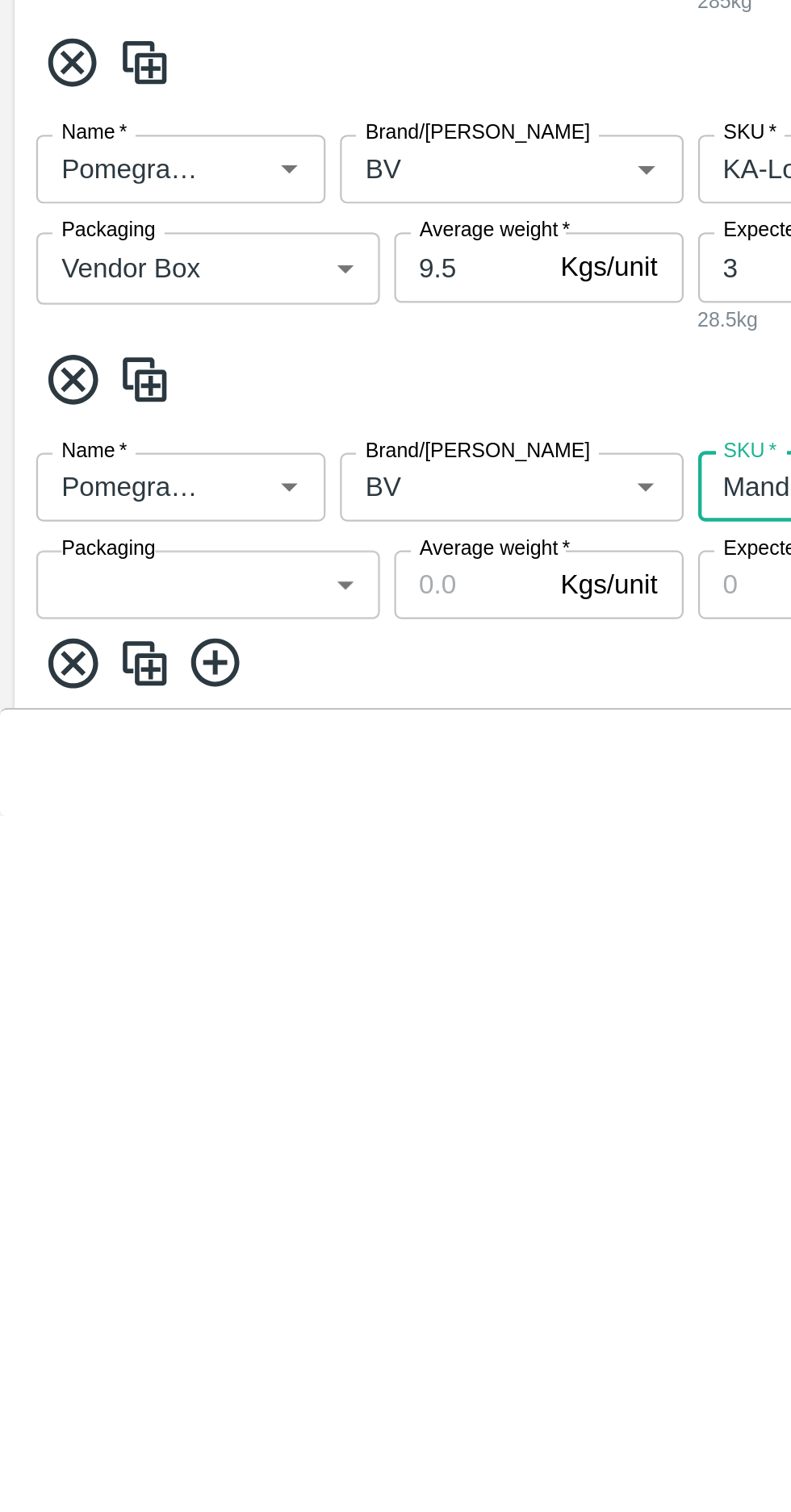
click at [69, 1397] on body "Supply Chain Add Purchase Order PO Cloned Please update Supplier and Purchase D…" at bounding box center [396, 756] width 791 height 1512
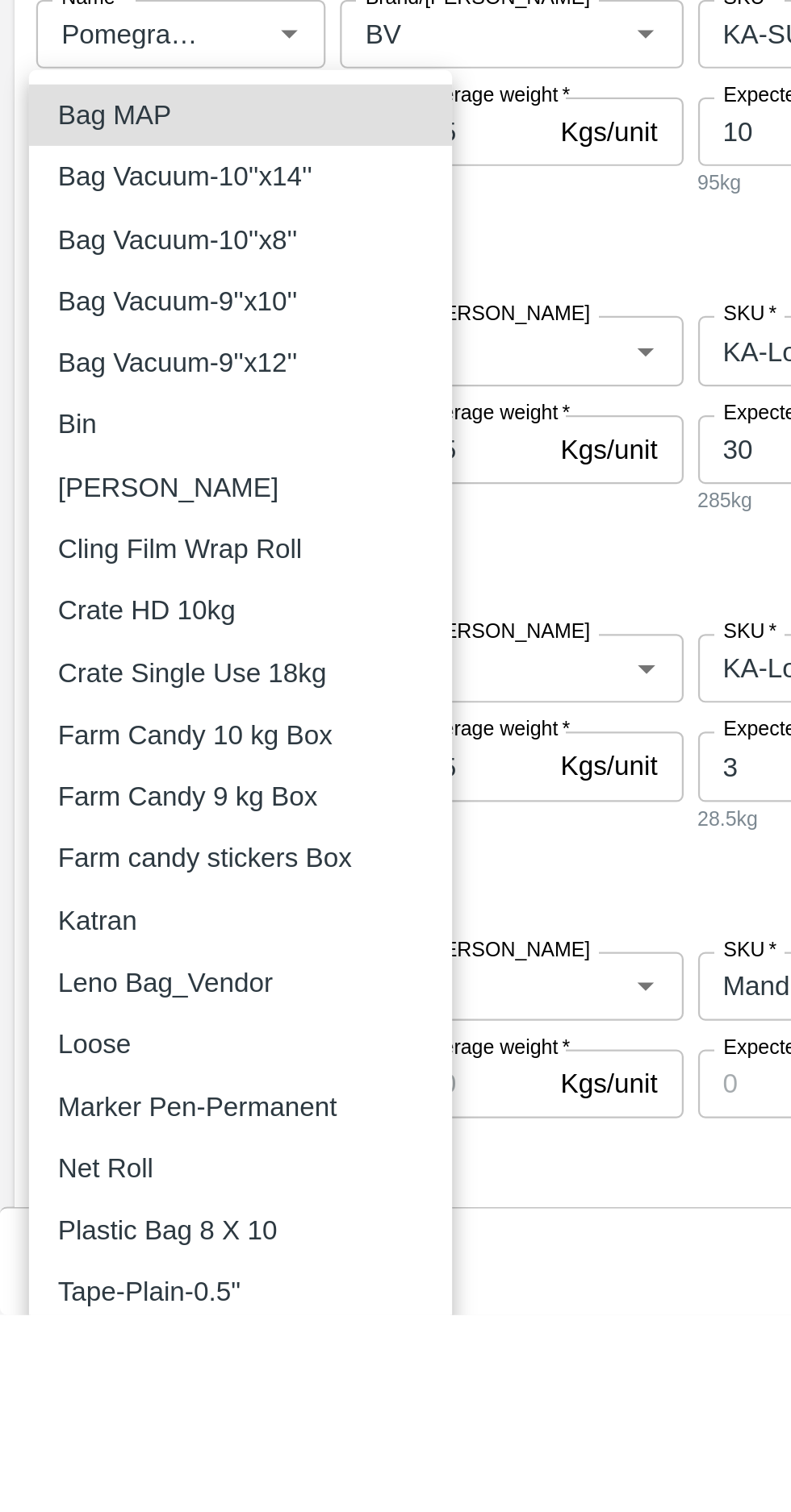
type input "276"
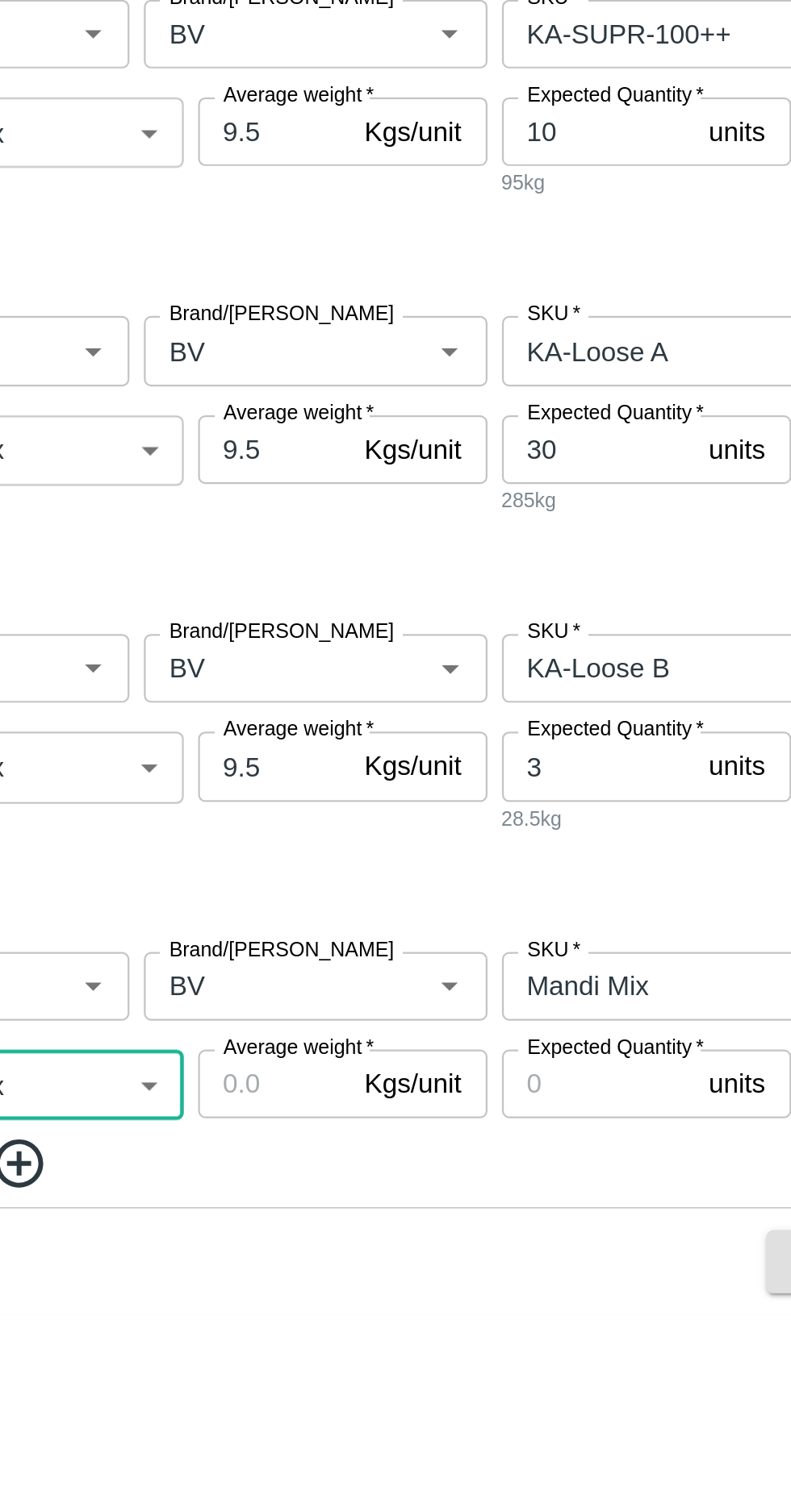
click at [210, 1395] on label "Average weight   *" at bounding box center [220, 1393] width 67 height 13
click at [210, 1395] on input "Average weight   *" at bounding box center [210, 1409] width 67 height 31
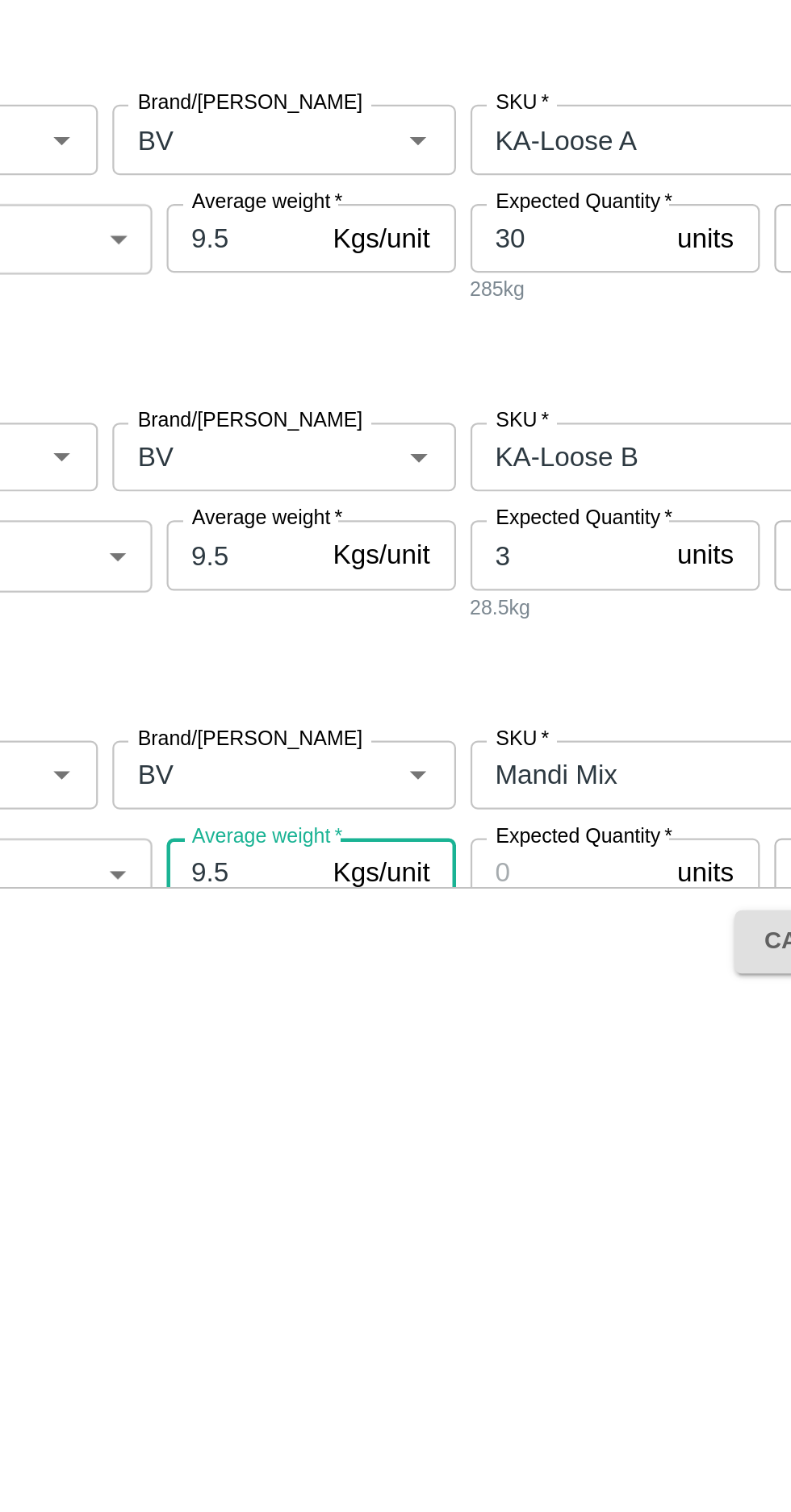
scroll to position [797, 0]
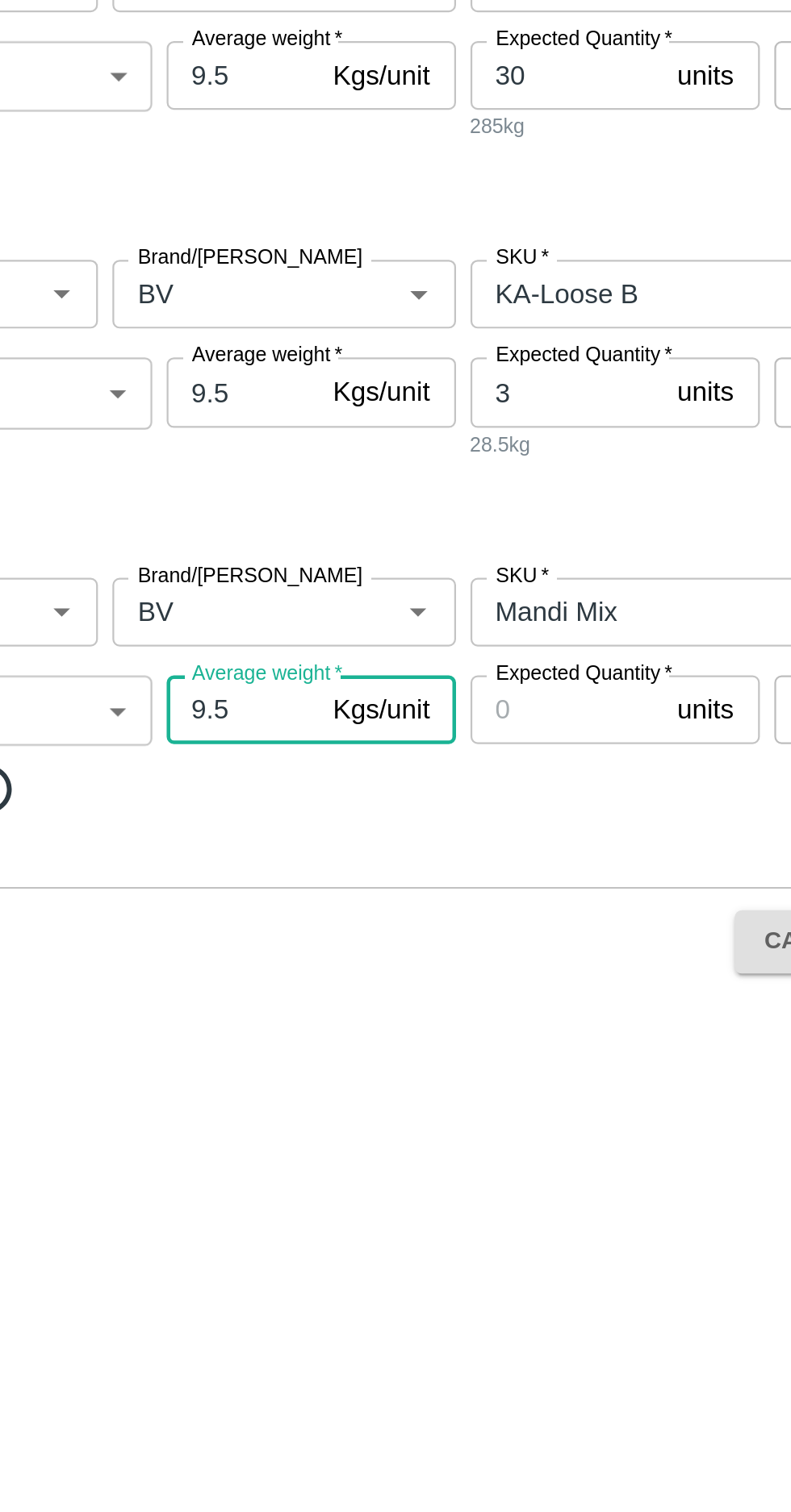
type input "9.5"
click at [357, 1380] on input "Expected Quantity   *" at bounding box center [354, 1384] width 87 height 31
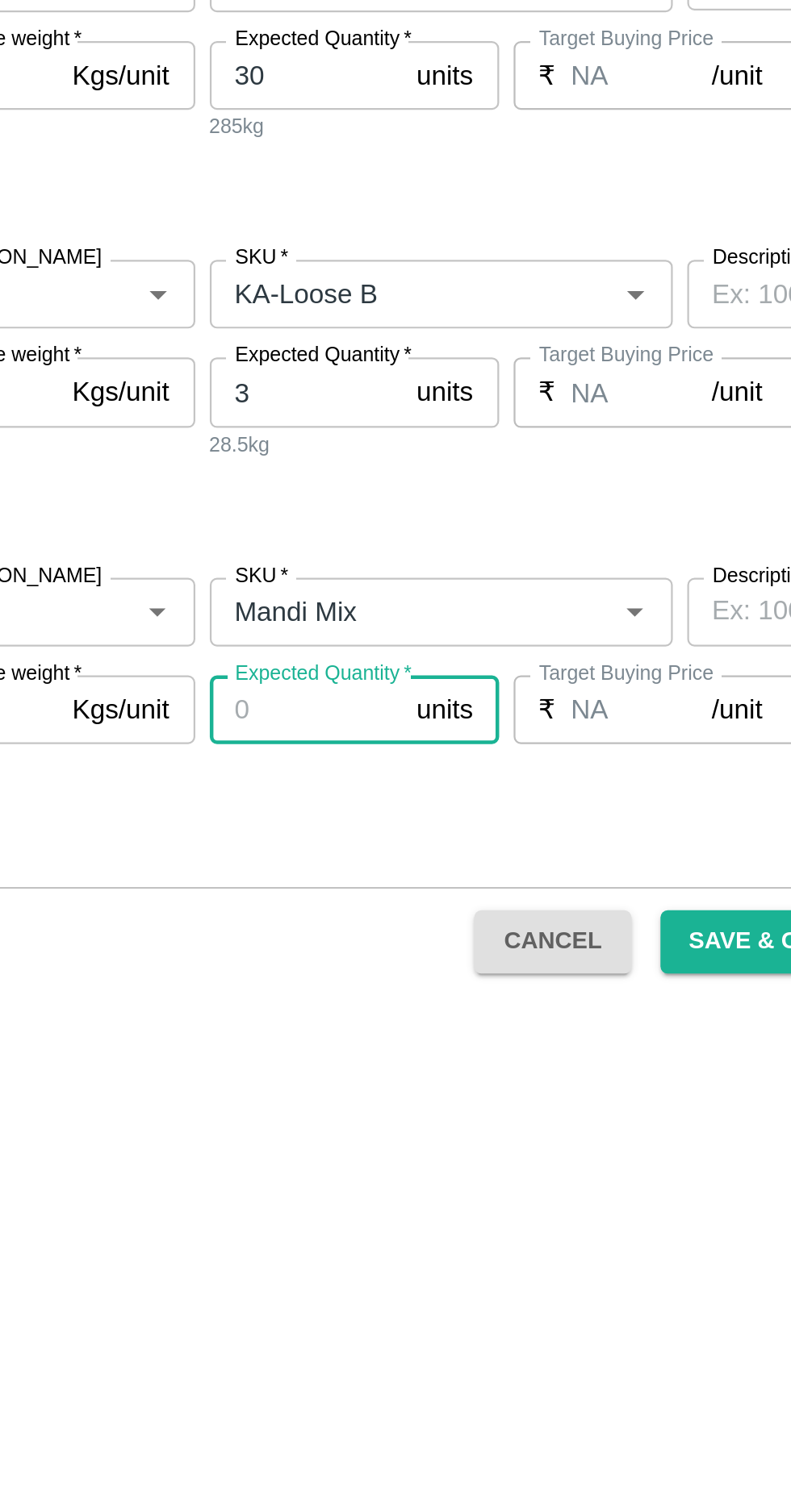
scroll to position [0, 0]
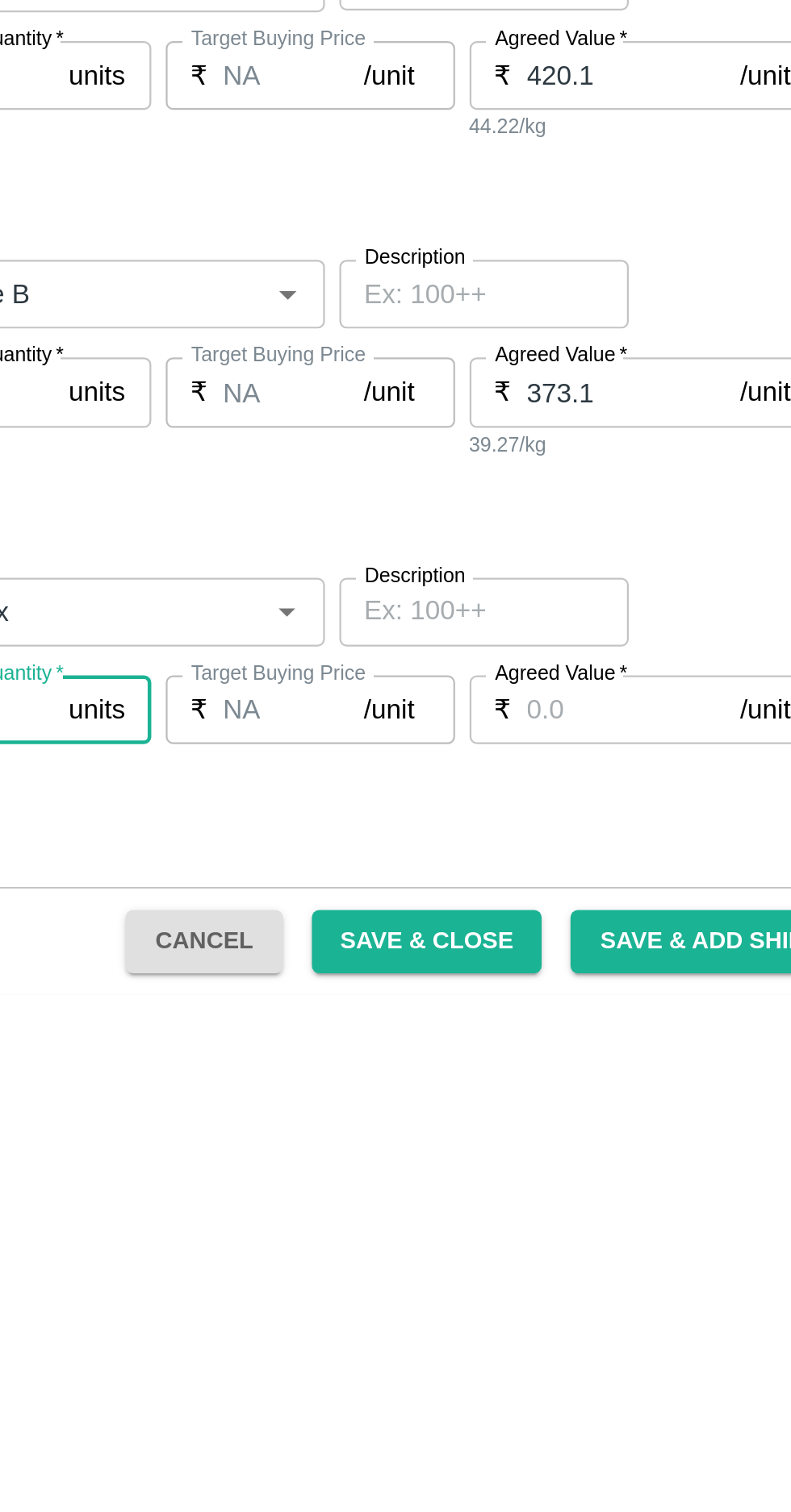
type input "10"
click at [625, 1382] on input "Agreed Value   *" at bounding box center [656, 1384] width 95 height 31
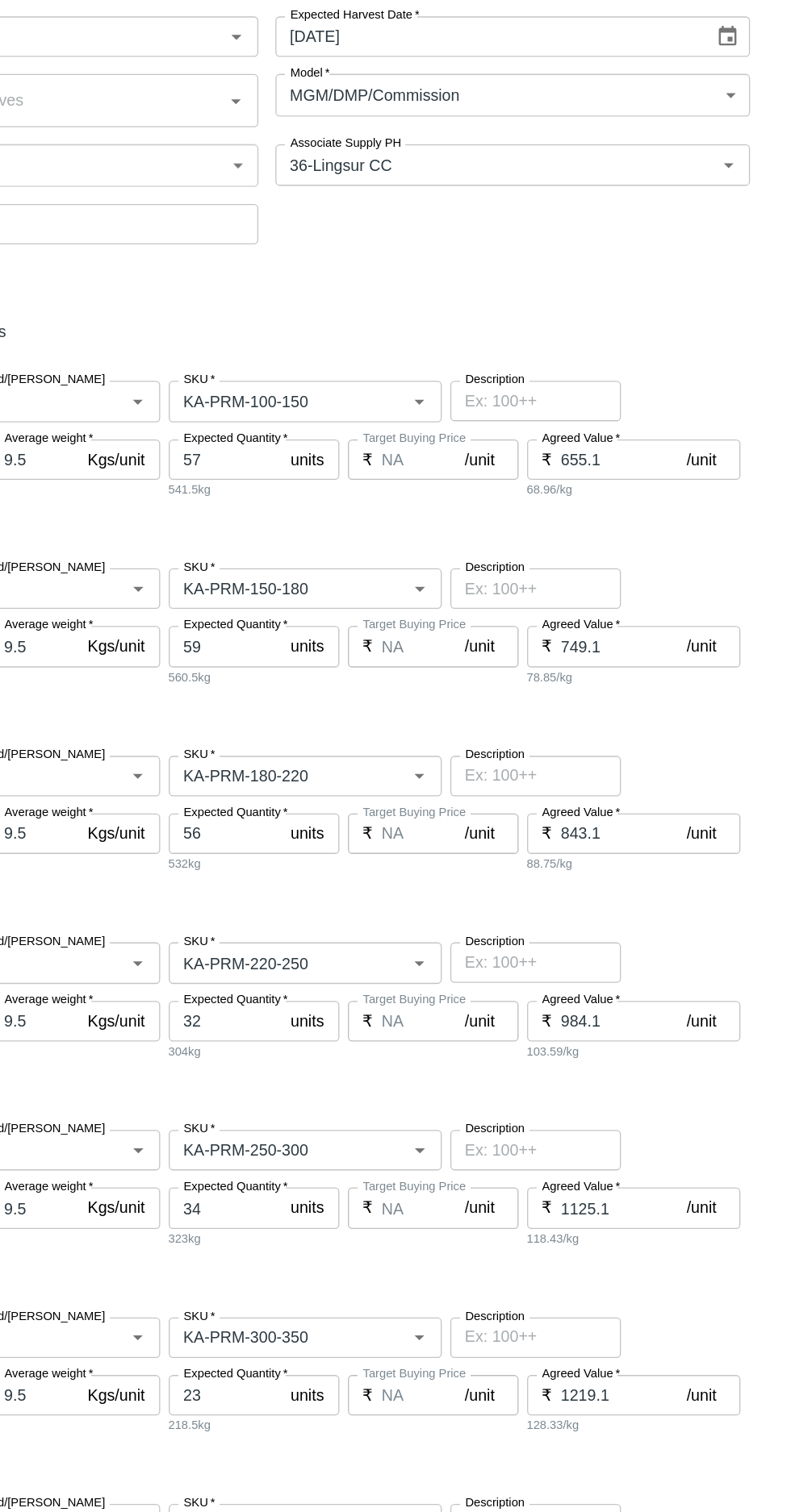
type input "400"
click at [647, 621] on input "655.1" at bounding box center [656, 624] width 95 height 31
type input "6"
type input "700"
click at [653, 760] on input "749.1" at bounding box center [656, 765] width 95 height 31
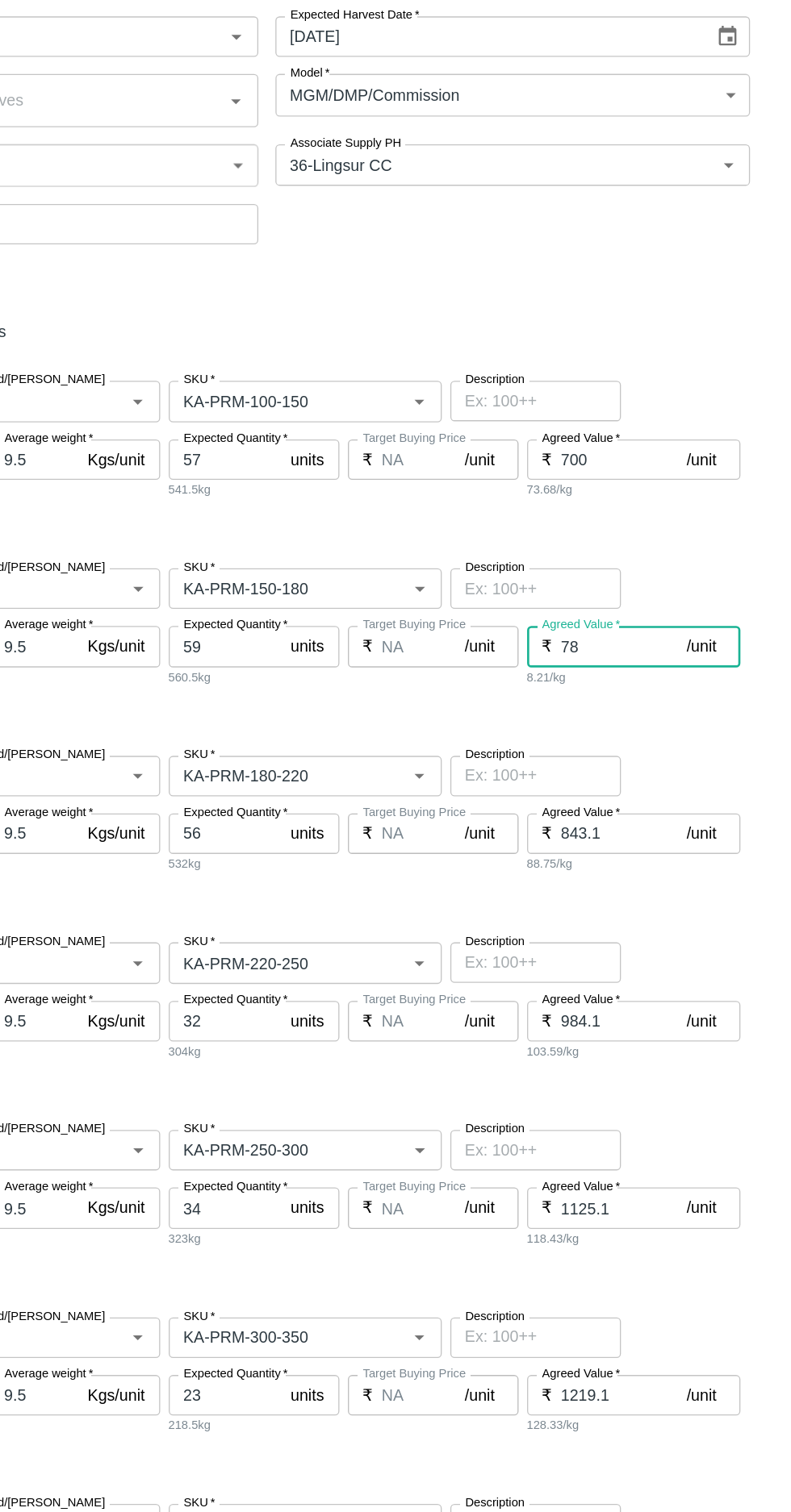
type input "7"
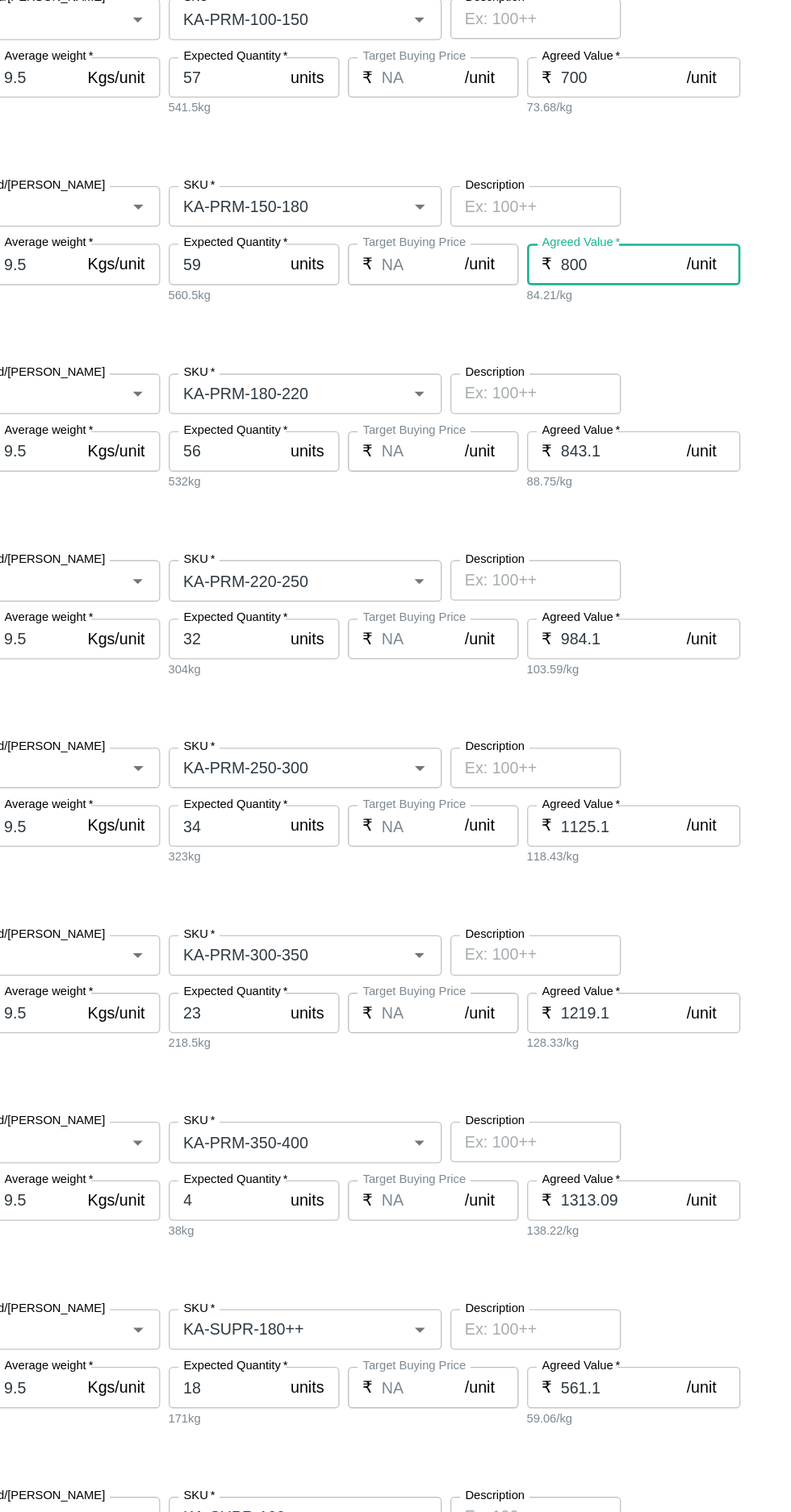
type input "800"
click at [646, 610] on input "843.1" at bounding box center [656, 618] width 95 height 31
type input "8"
type input "900"
click at [651, 753] on input "984.1" at bounding box center [656, 759] width 95 height 31
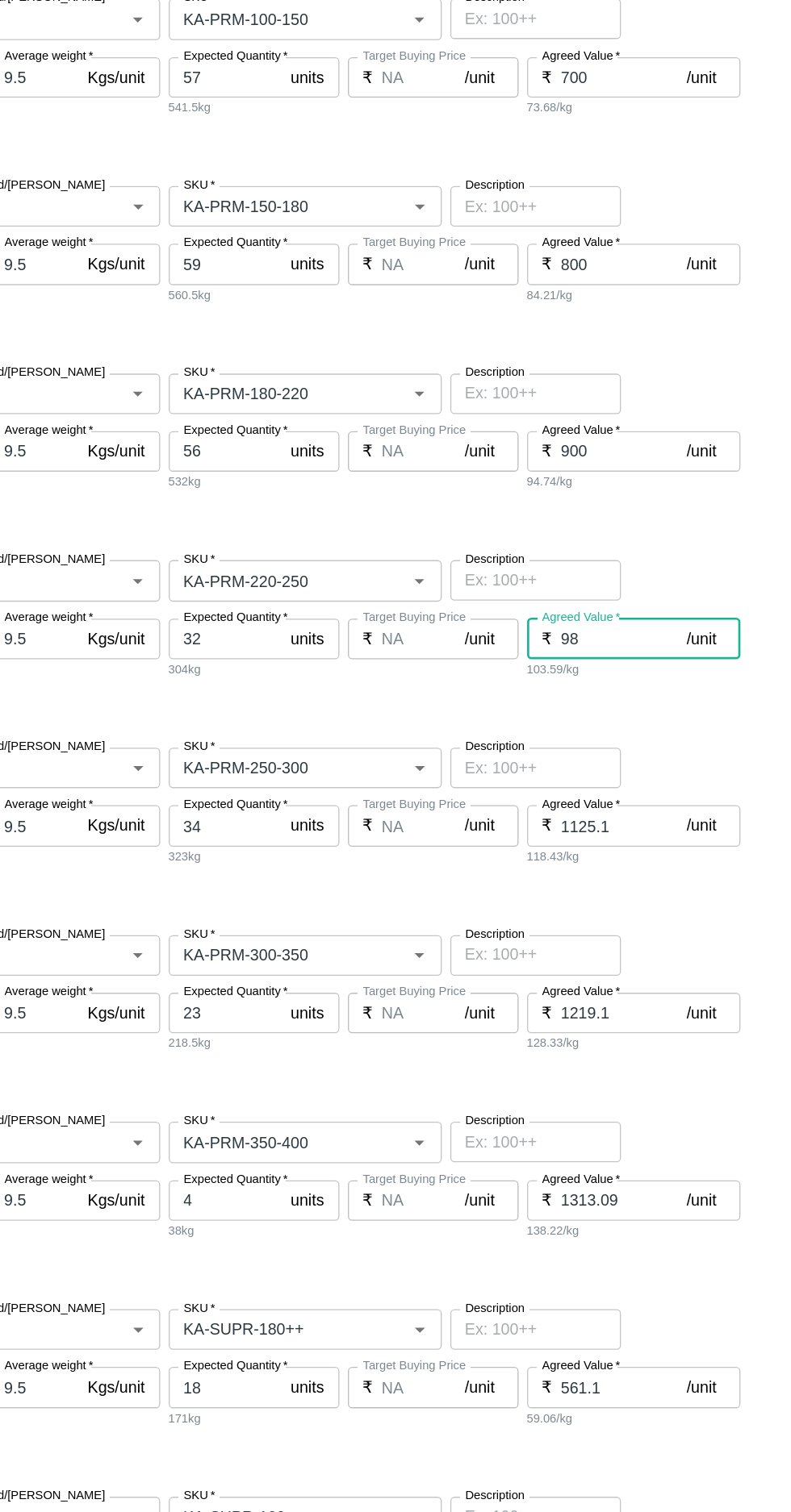
type input "9"
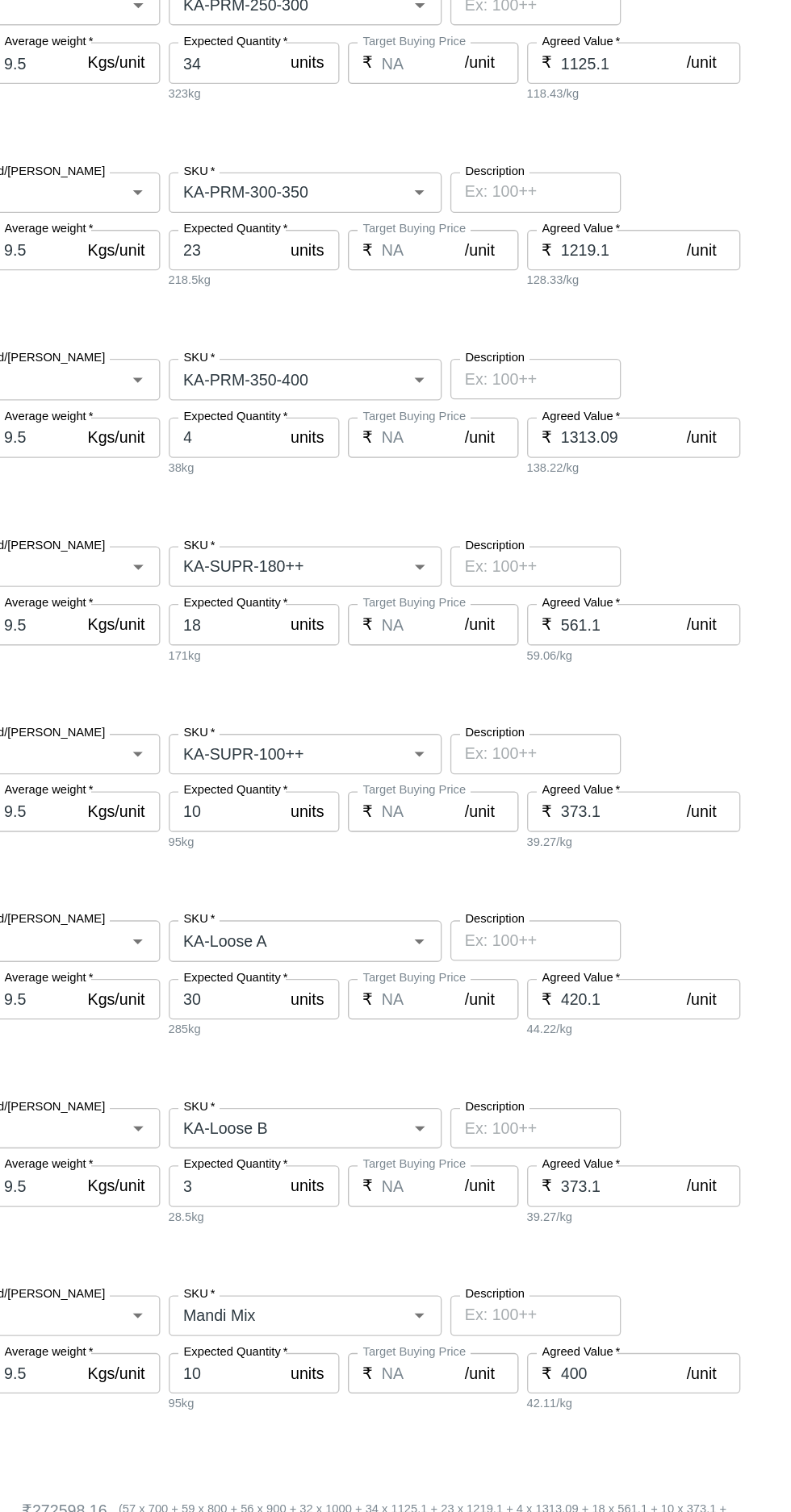
scroll to position [965, 0]
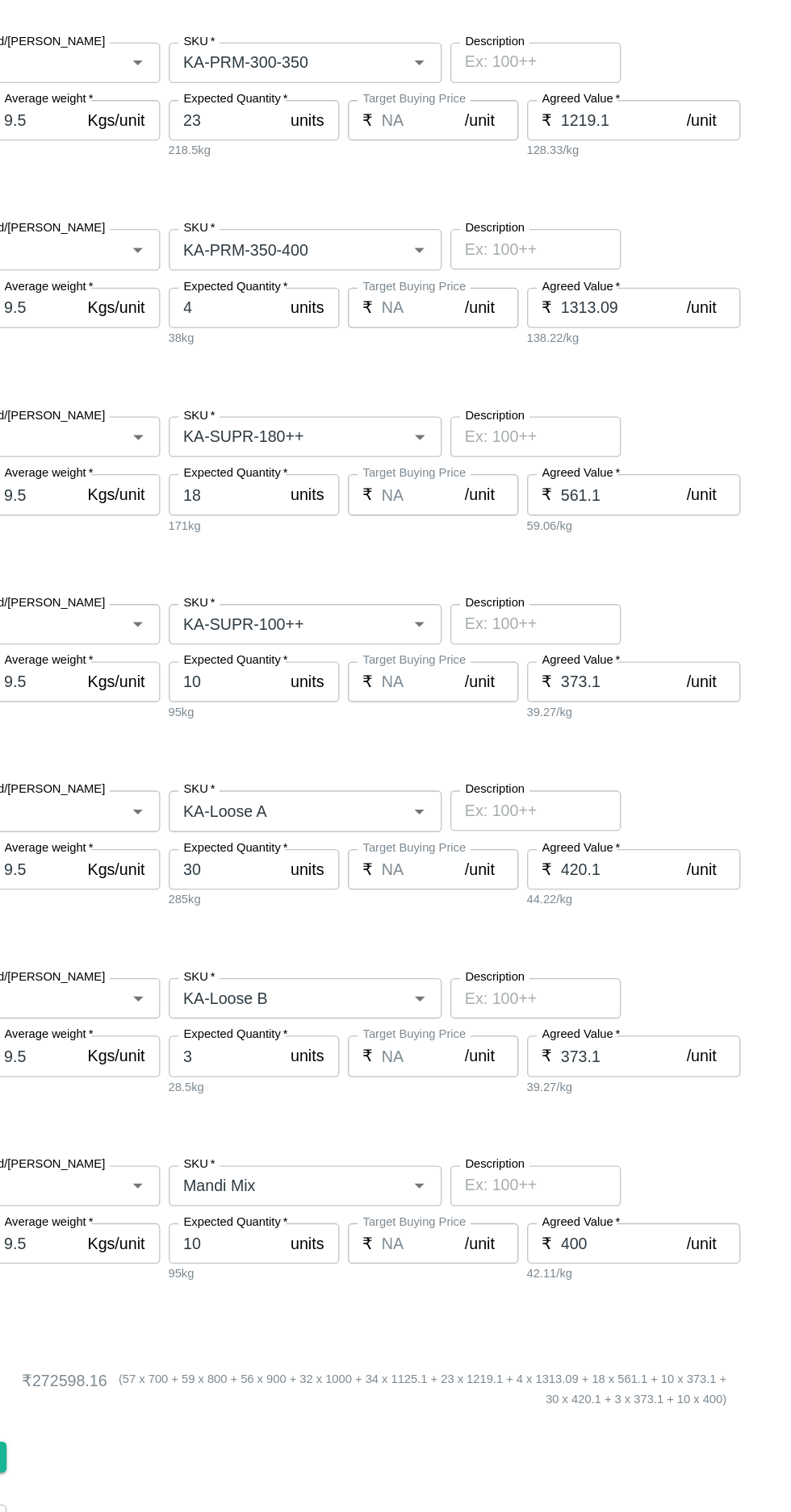
type input "1000"
click at [609, 649] on input "561.1" at bounding box center [656, 649] width 95 height 31
click at [611, 655] on input "561.1" at bounding box center [656, 649] width 95 height 31
type input "661.1"
click at [632, 790] on input "373.1" at bounding box center [656, 792] width 95 height 31
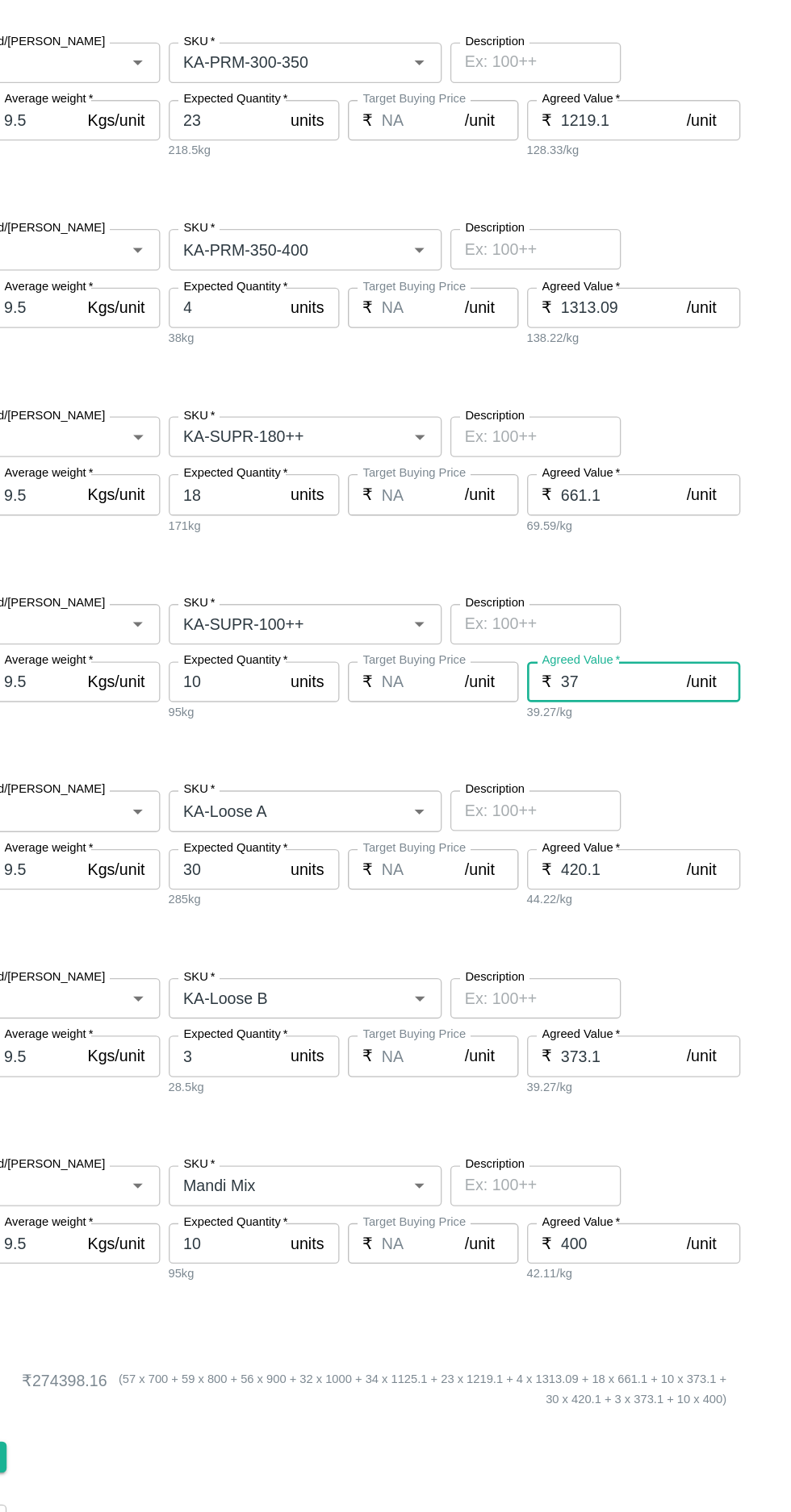
type input "3"
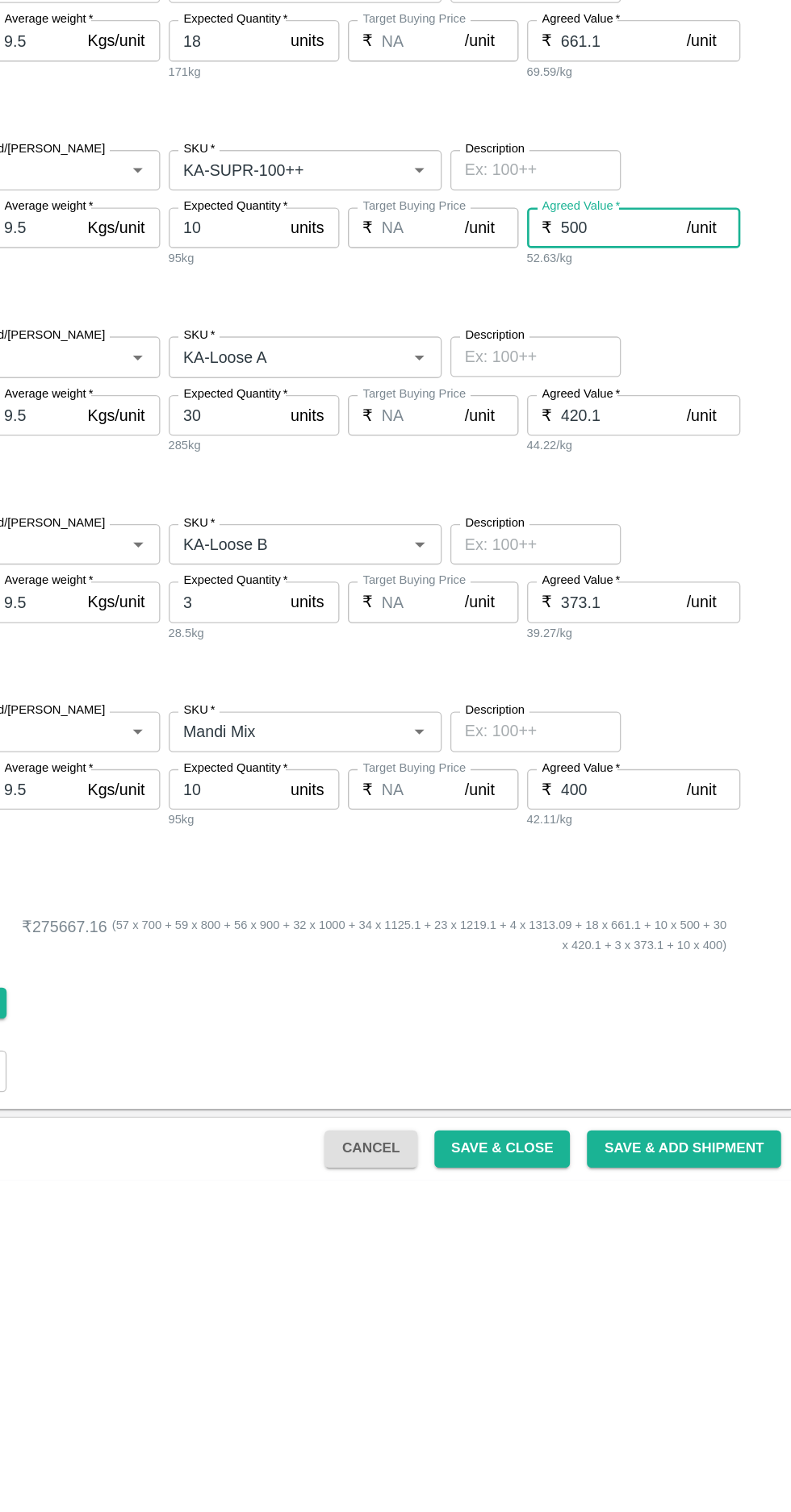
type input "500"
click at [616, 926] on input "420.1" at bounding box center [656, 934] width 95 height 31
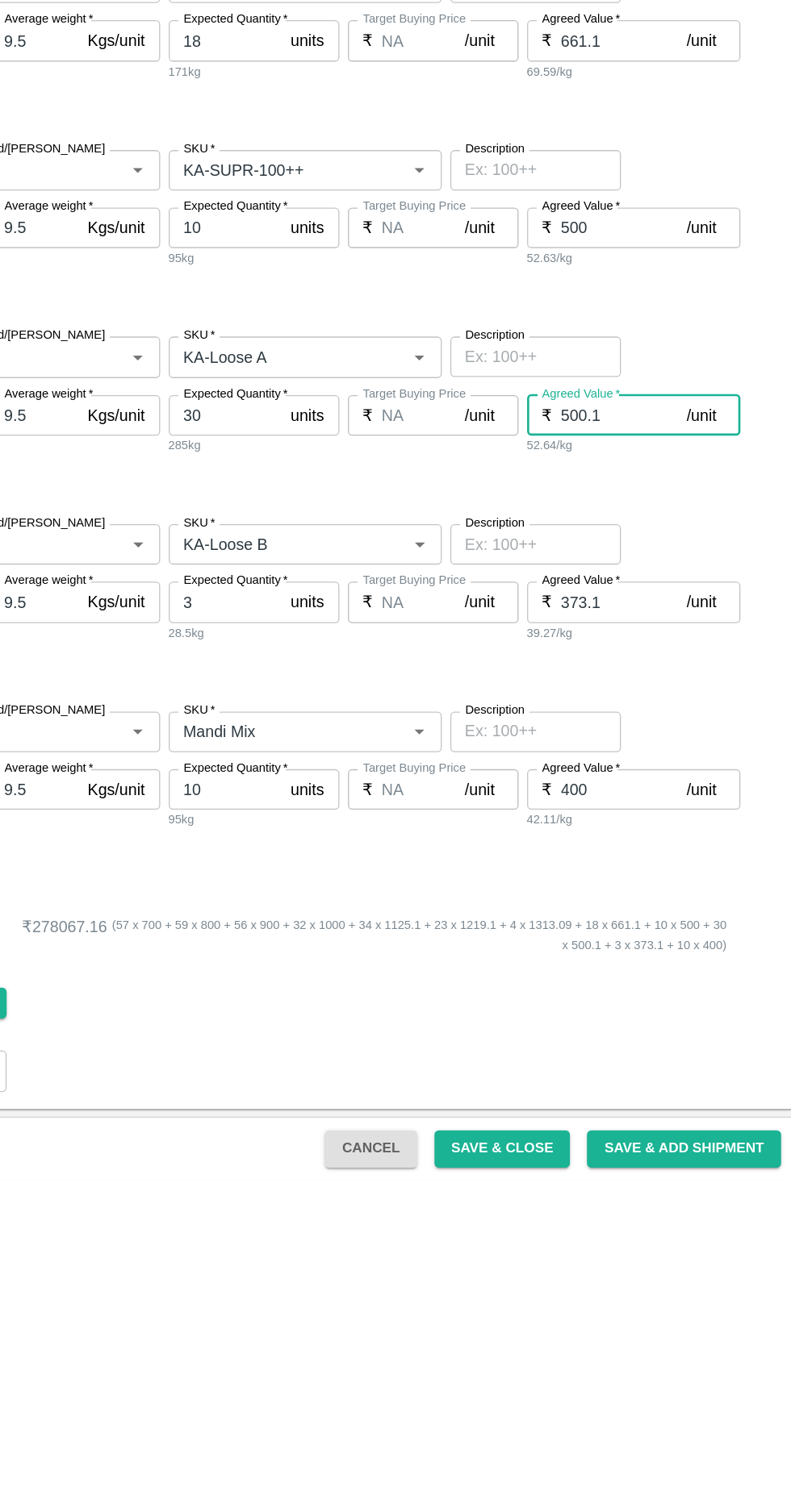
type input "500.1"
click at [646, 1071] on input "373.1" at bounding box center [656, 1075] width 95 height 31
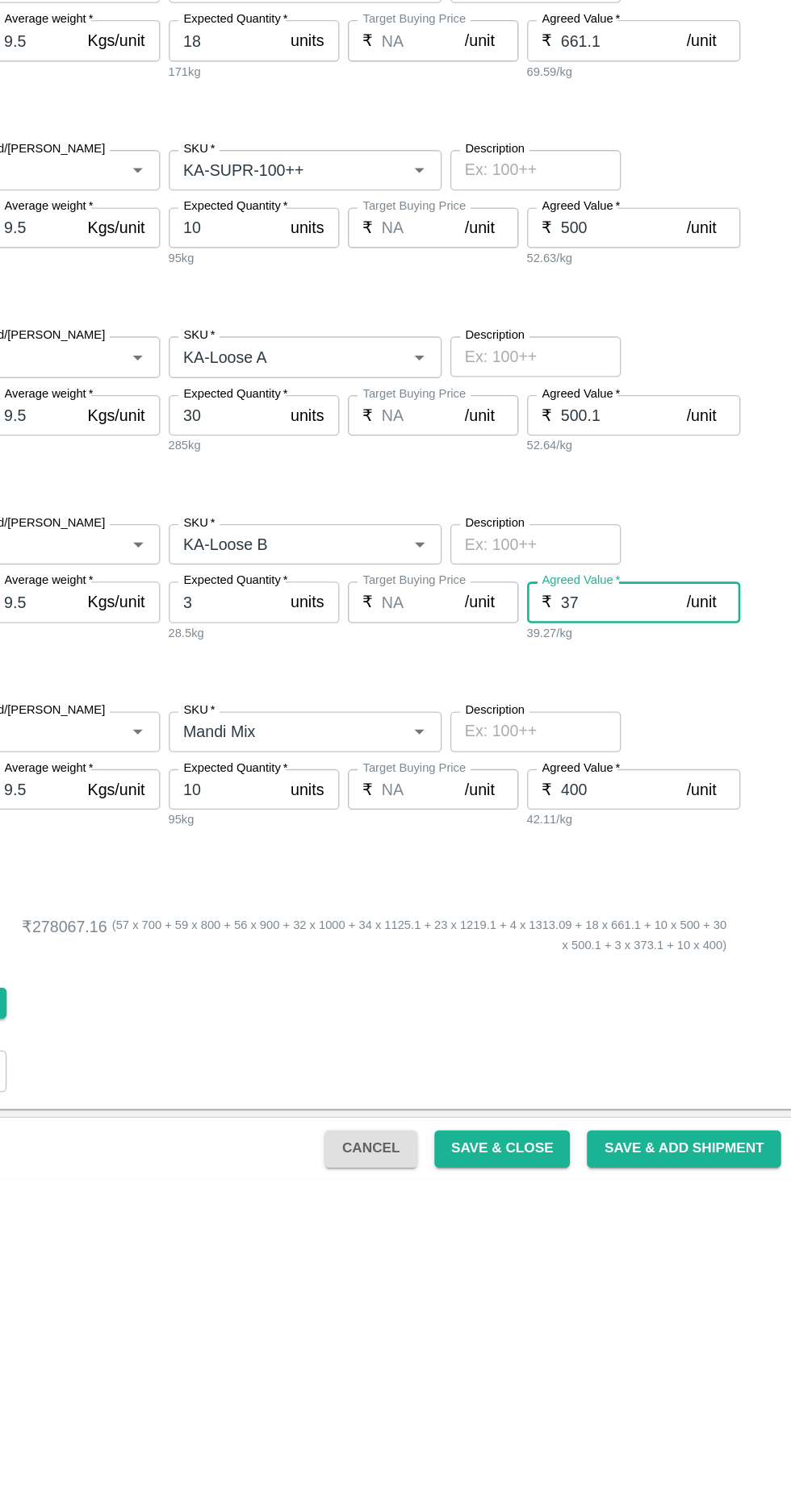
type input "3"
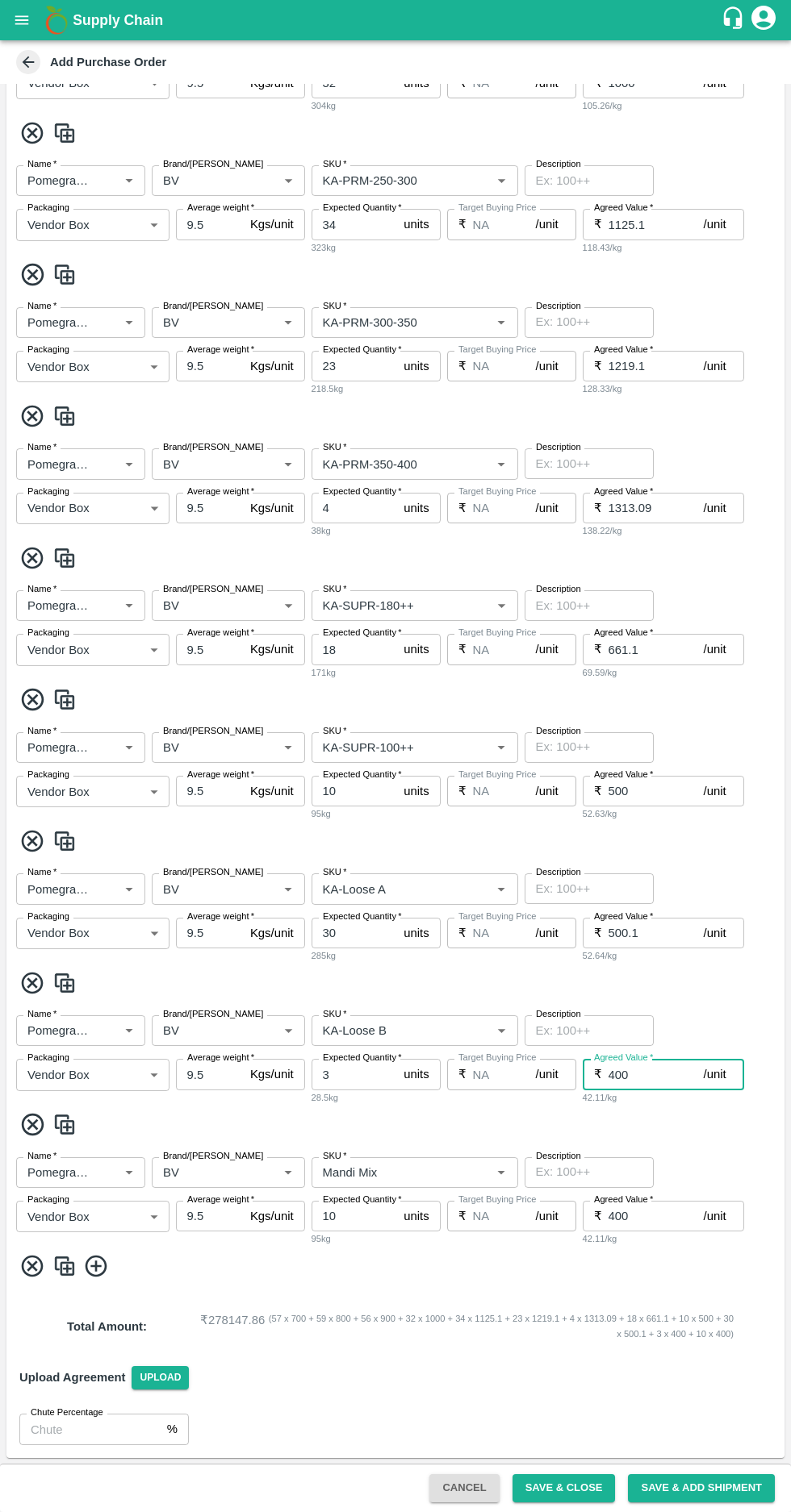
type input "400"
click at [572, 1482] on button "Save & Close" at bounding box center [563, 1487] width 103 height 28
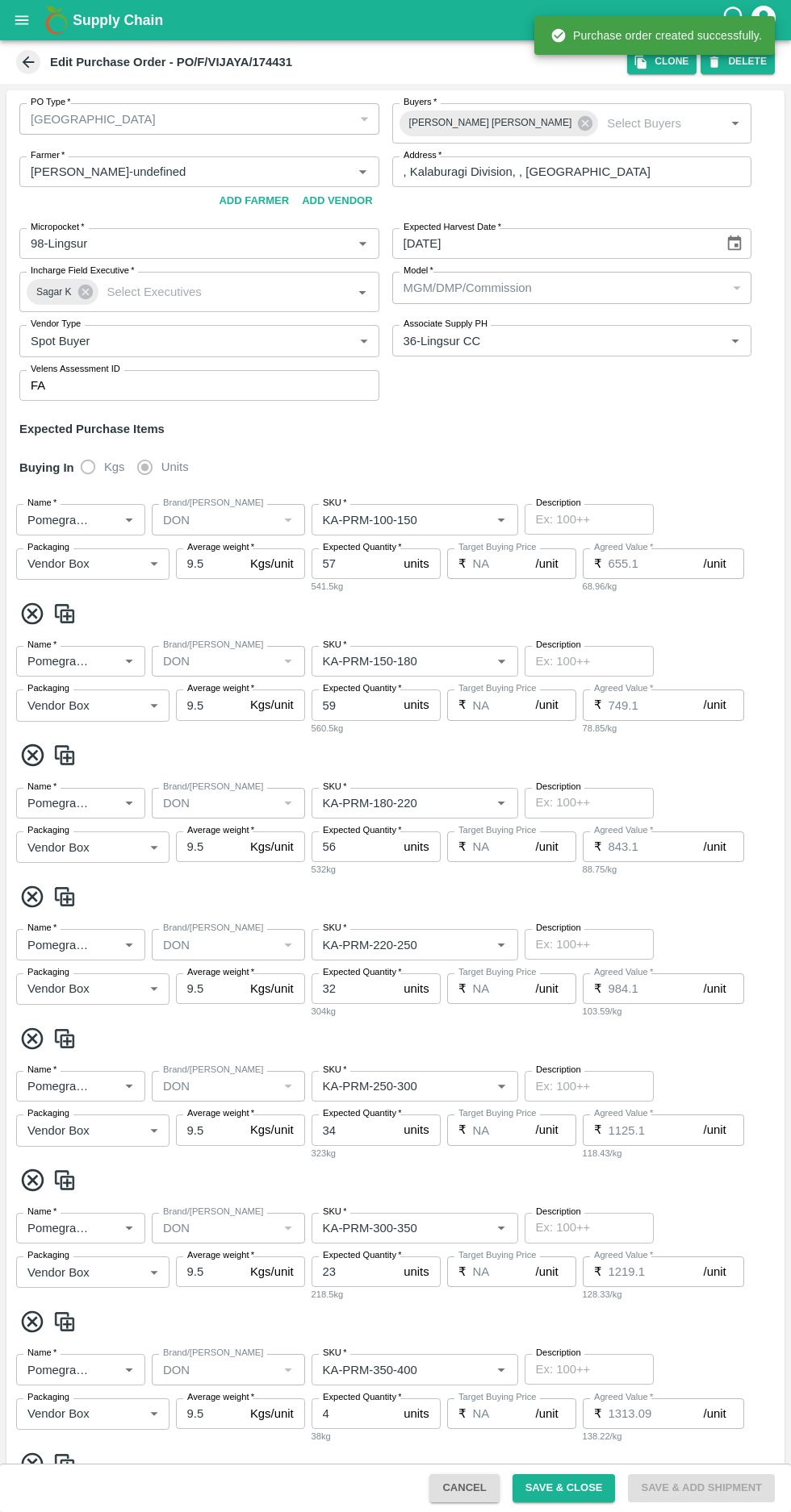
click at [19, 61] on icon at bounding box center [27, 61] width 17 height 17
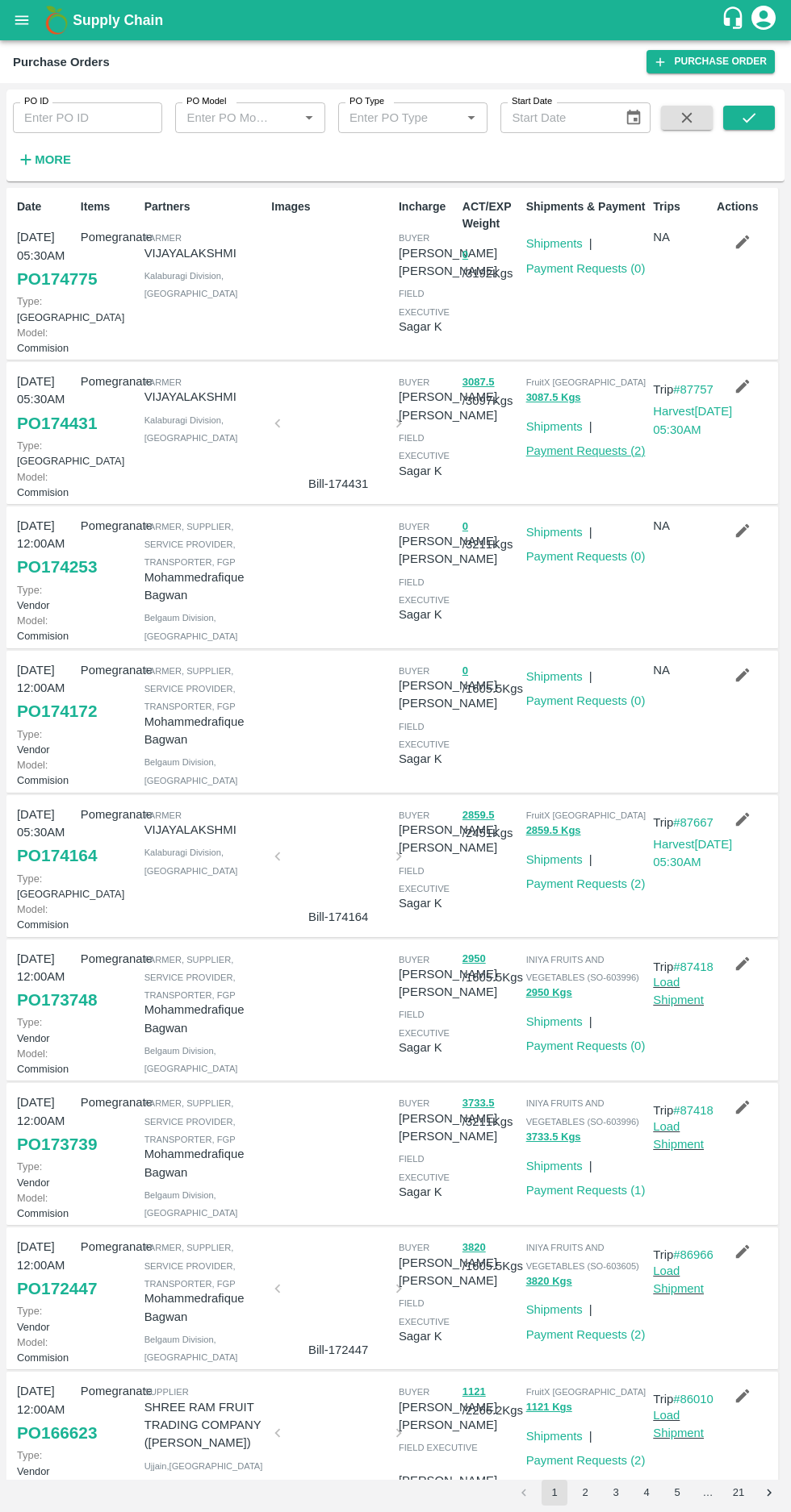
click at [594, 457] on link "Payment Requests ( 2 )" at bounding box center [585, 451] width 119 height 13
click at [582, 264] on link "Payment Requests ( 0 )" at bounding box center [585, 269] width 119 height 13
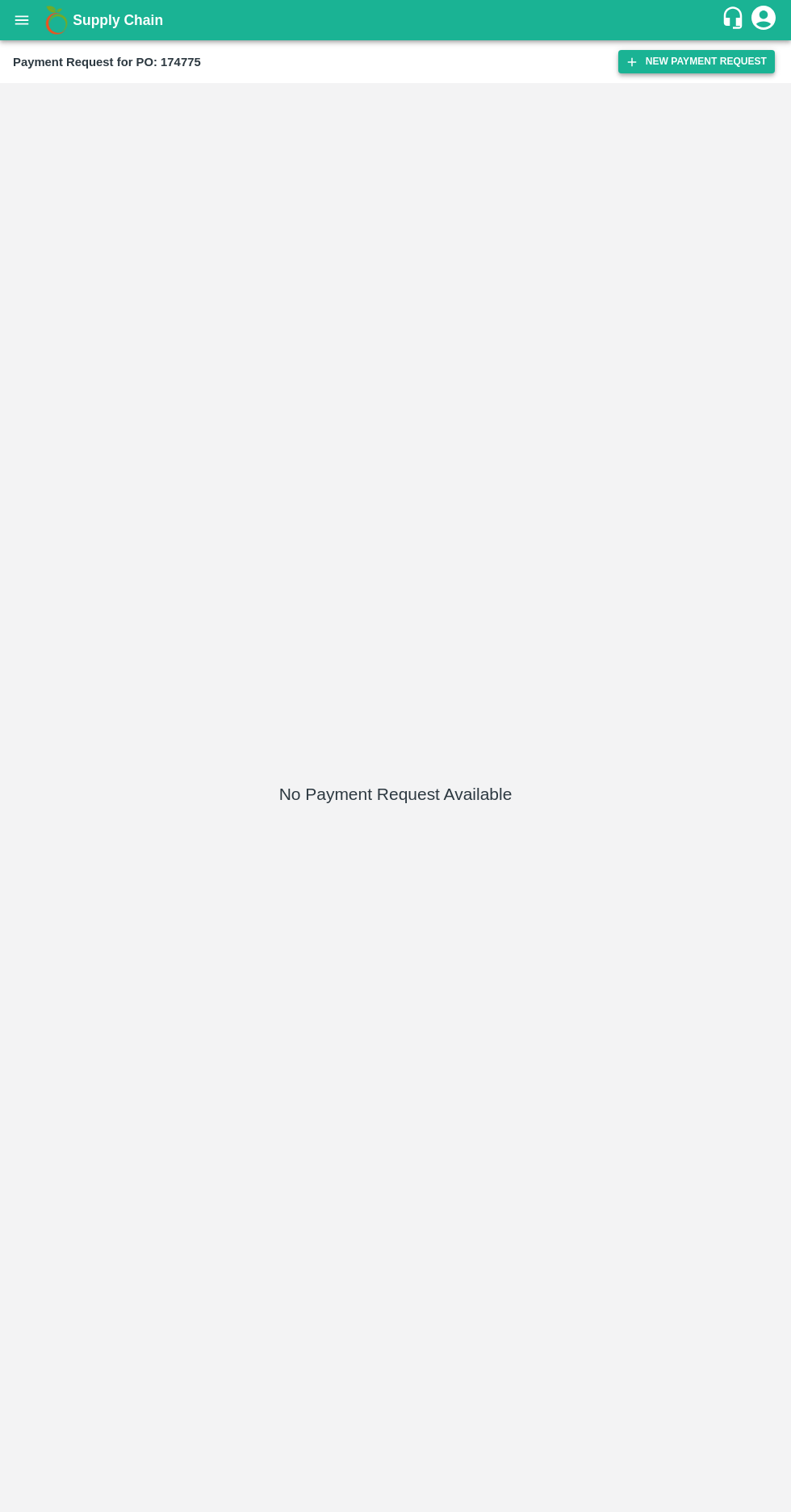
click at [665, 66] on button "New Payment Request" at bounding box center [696, 62] width 157 height 24
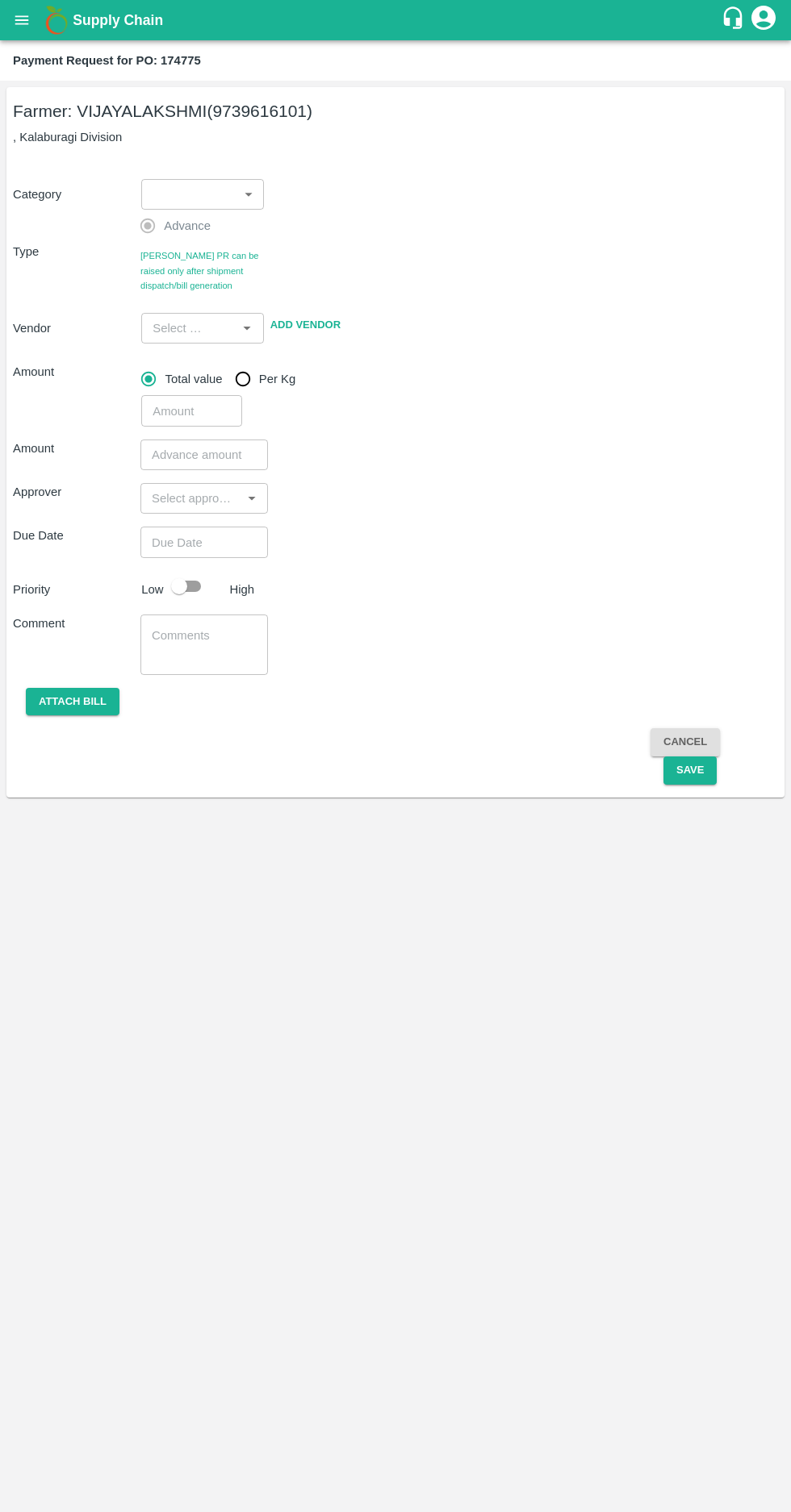
click at [221, 190] on body "Supply Chain Payment Request for PO: 174775 Farmer: VIJAYALAKSHMI (9739616101) …" at bounding box center [396, 756] width 791 height 1512
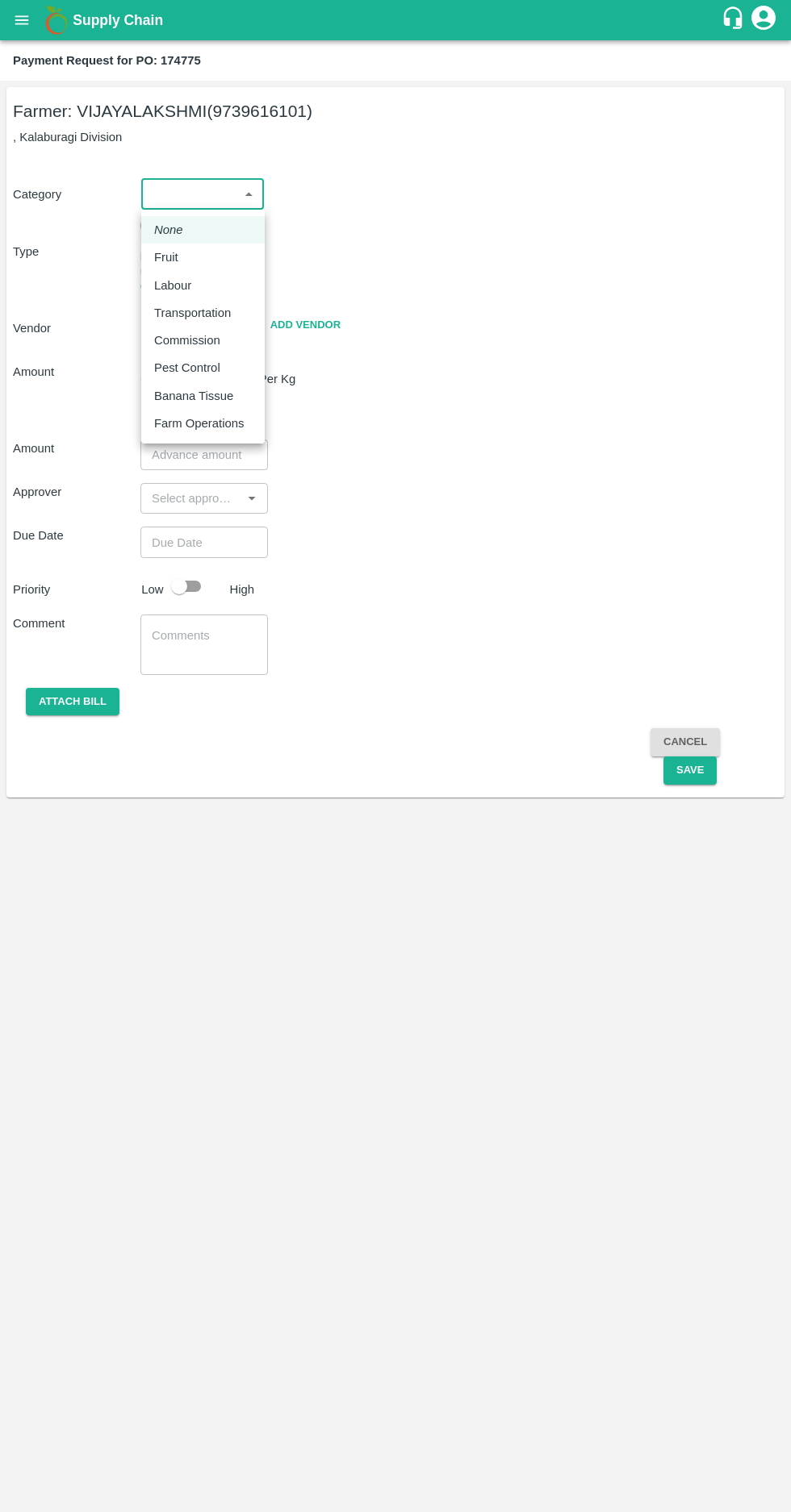
click at [200, 257] on div "Fruit" at bounding box center [202, 257] width 98 height 17
type input "1"
type input "VIJAYALAKSHMI - 9739616101(Farmer)"
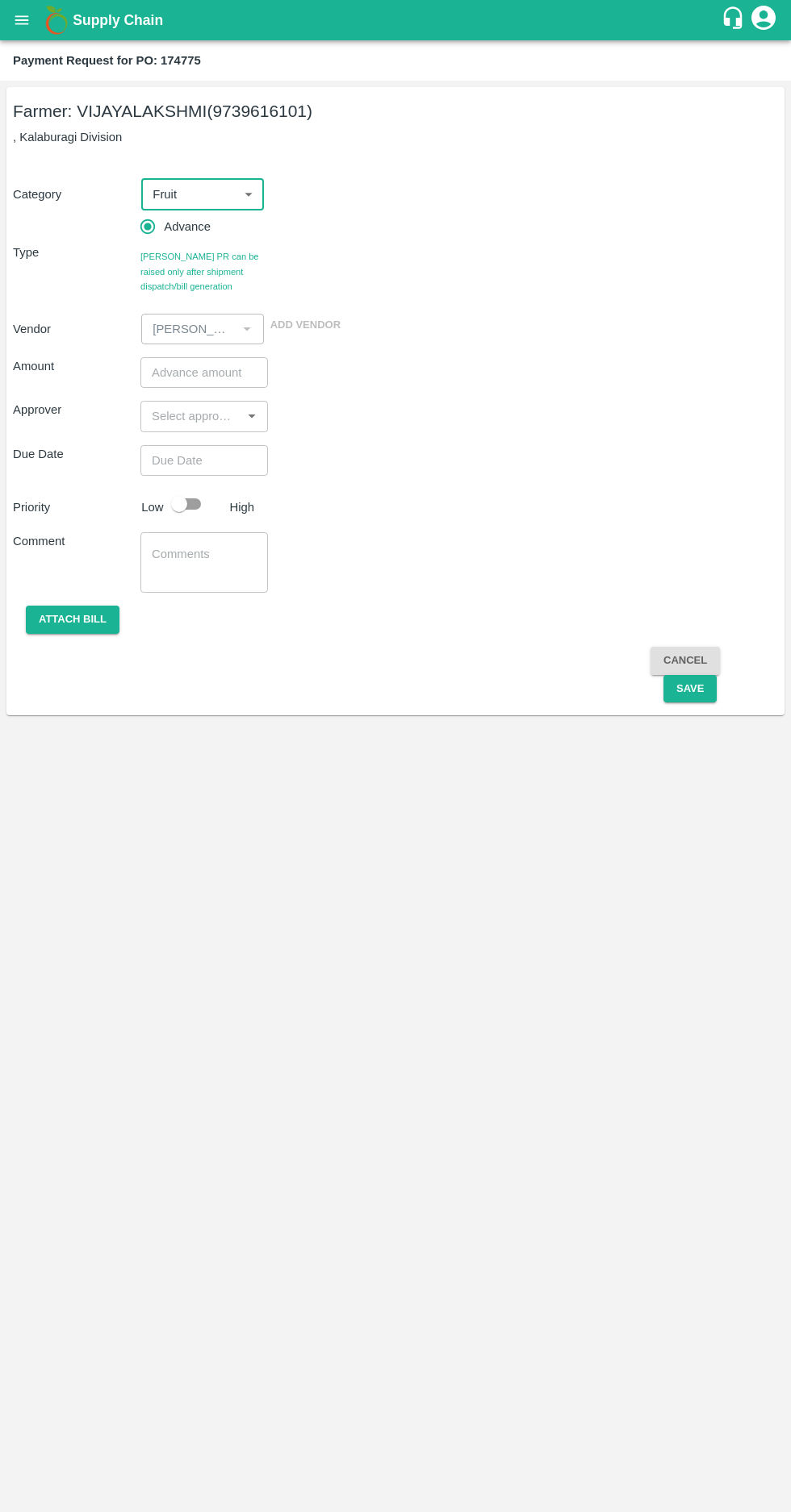
click at [172, 373] on input "number" at bounding box center [204, 373] width 128 height 31
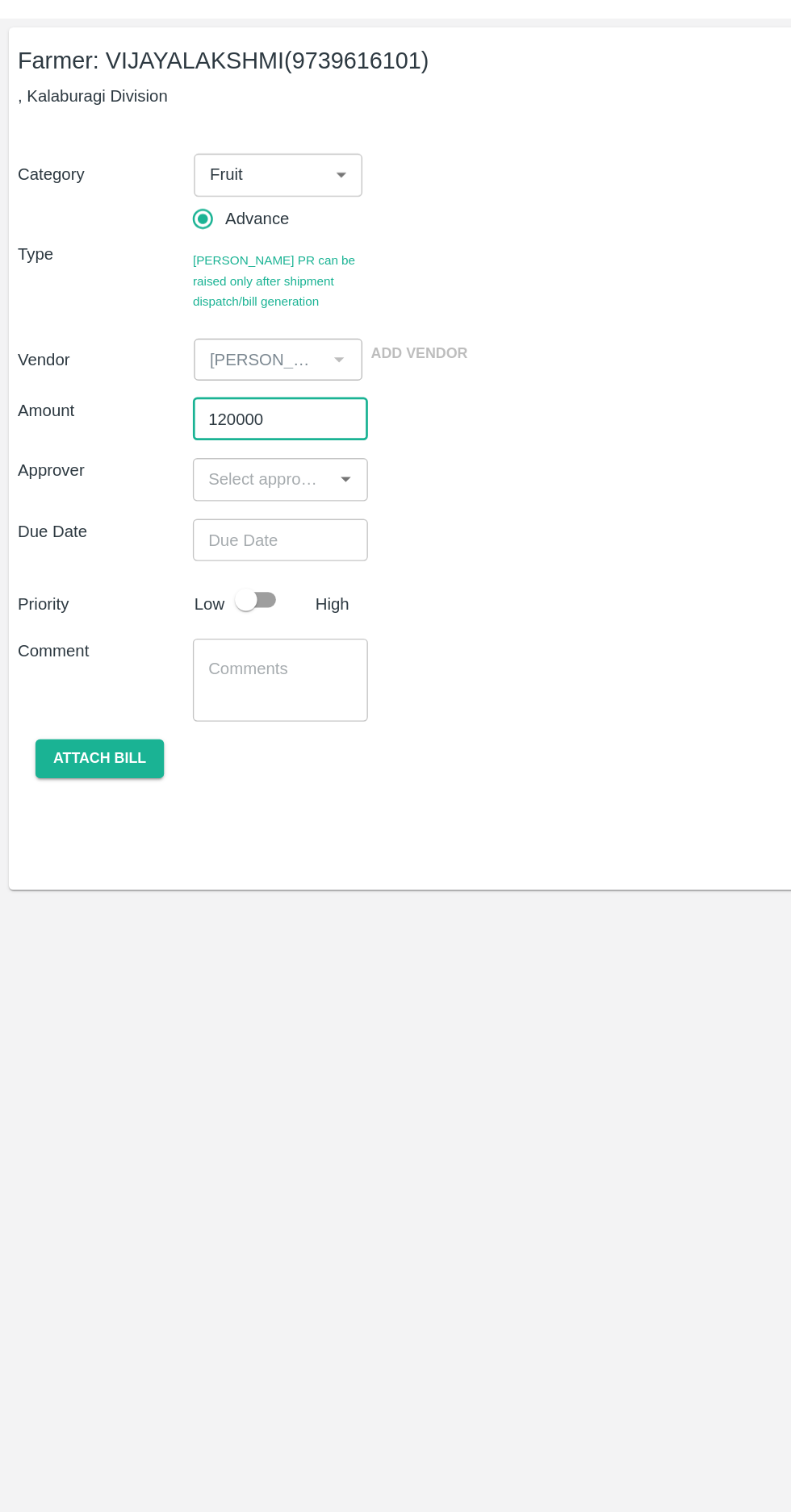
type input "120000"
click at [186, 417] on input "input" at bounding box center [190, 415] width 91 height 21
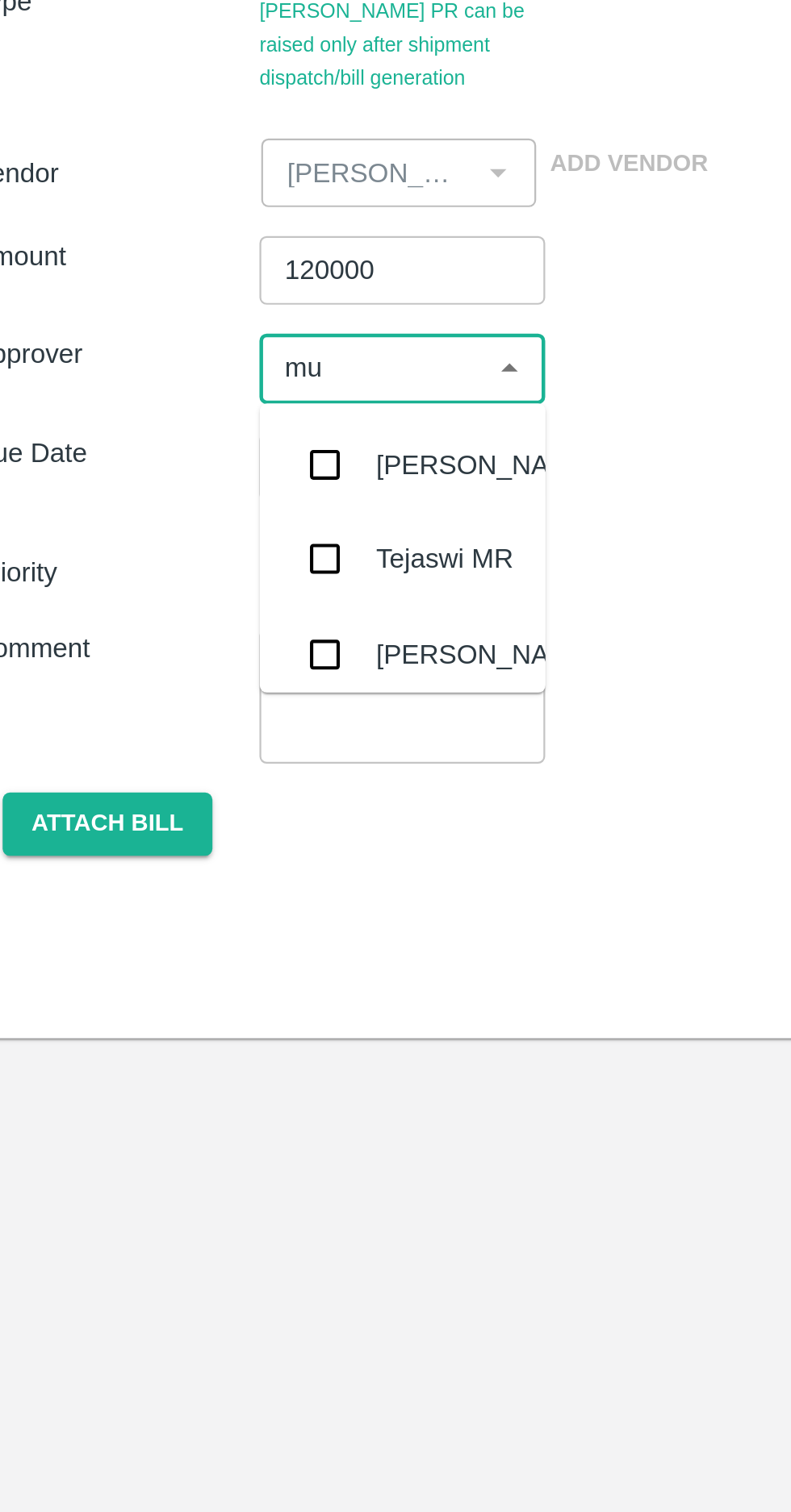
type input "muk"
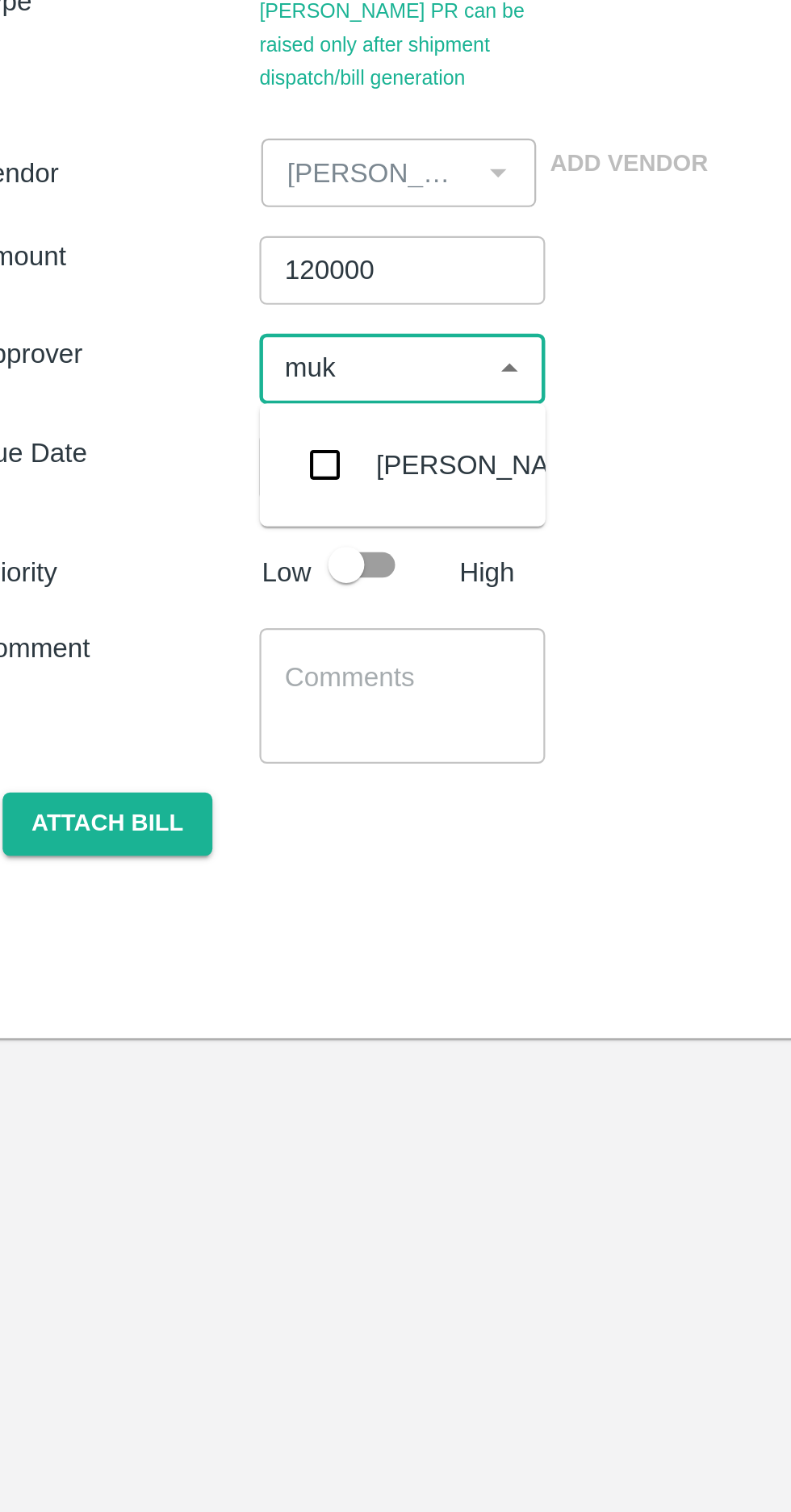
click at [165, 453] on input "checkbox" at bounding box center [169, 459] width 32 height 32
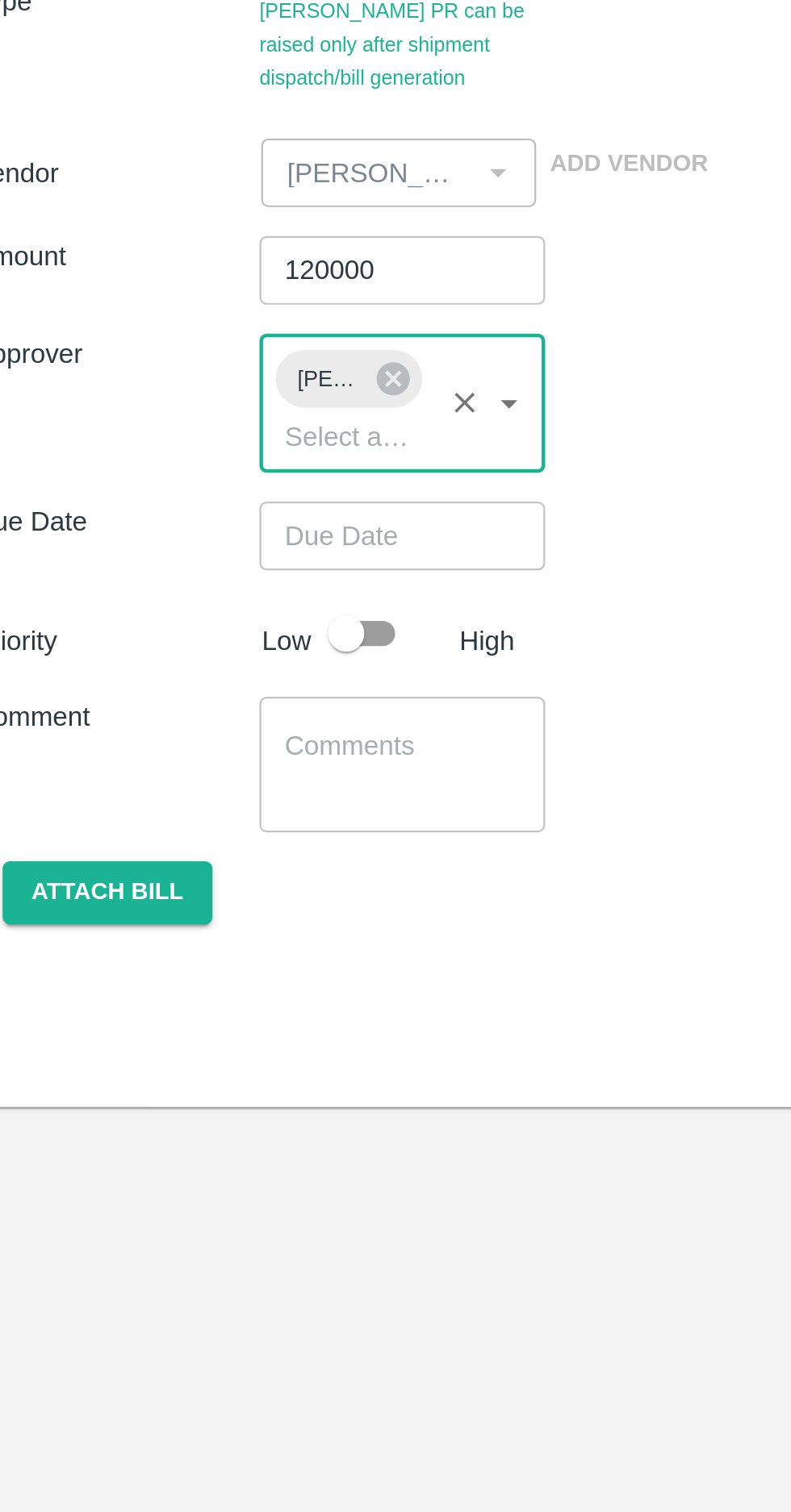
click at [169, 490] on input "Choose date" at bounding box center [198, 491] width 116 height 31
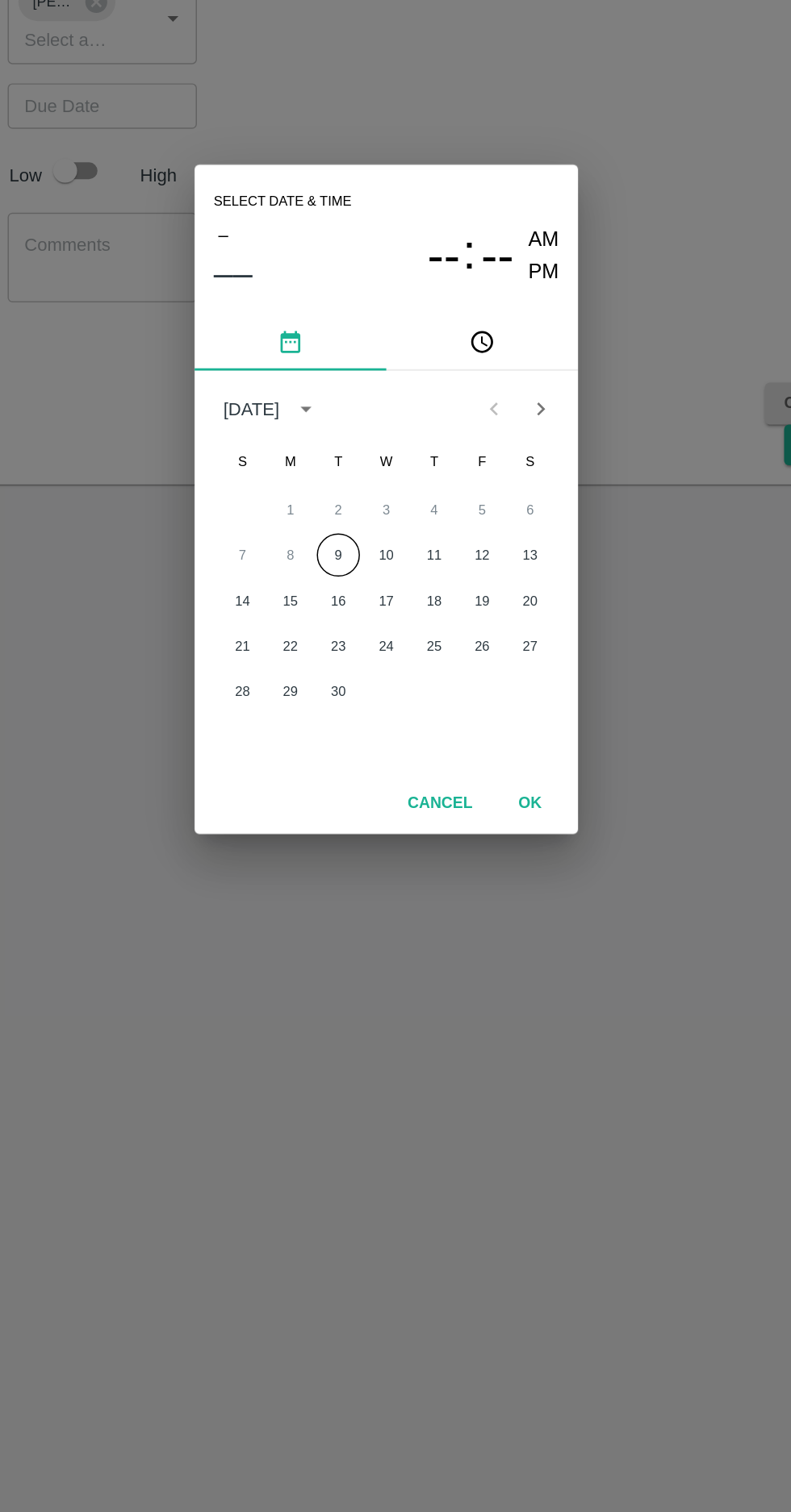
click at [363, 793] on button "9" at bounding box center [363, 793] width 29 height 29
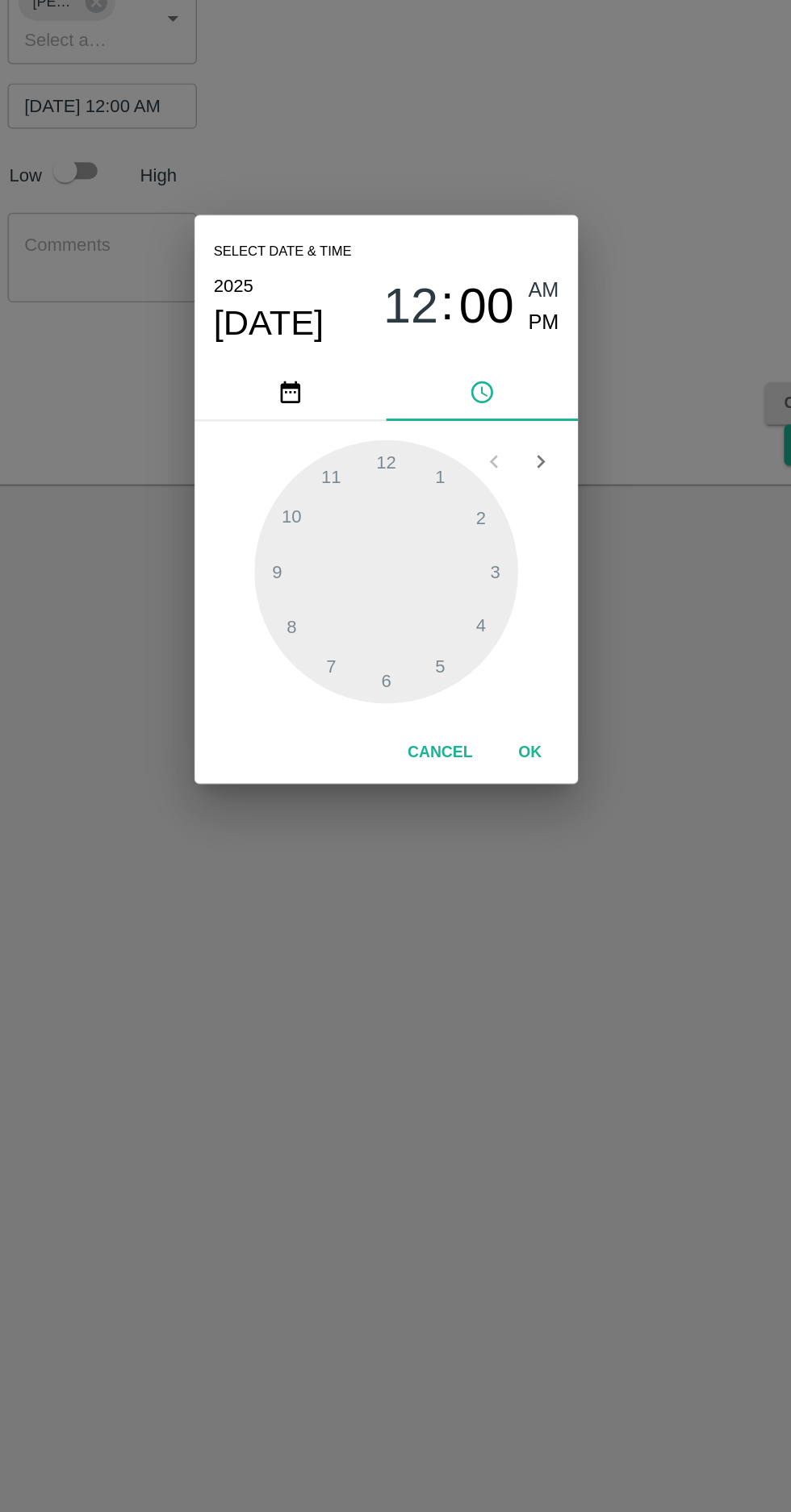
click at [504, 639] on span "PM" at bounding box center [501, 638] width 21 height 22
click at [323, 814] on div at bounding box center [395, 804] width 178 height 178
type input "09/09/2025 09:00 PM"
click at [503, 925] on button "OK" at bounding box center [492, 926] width 52 height 28
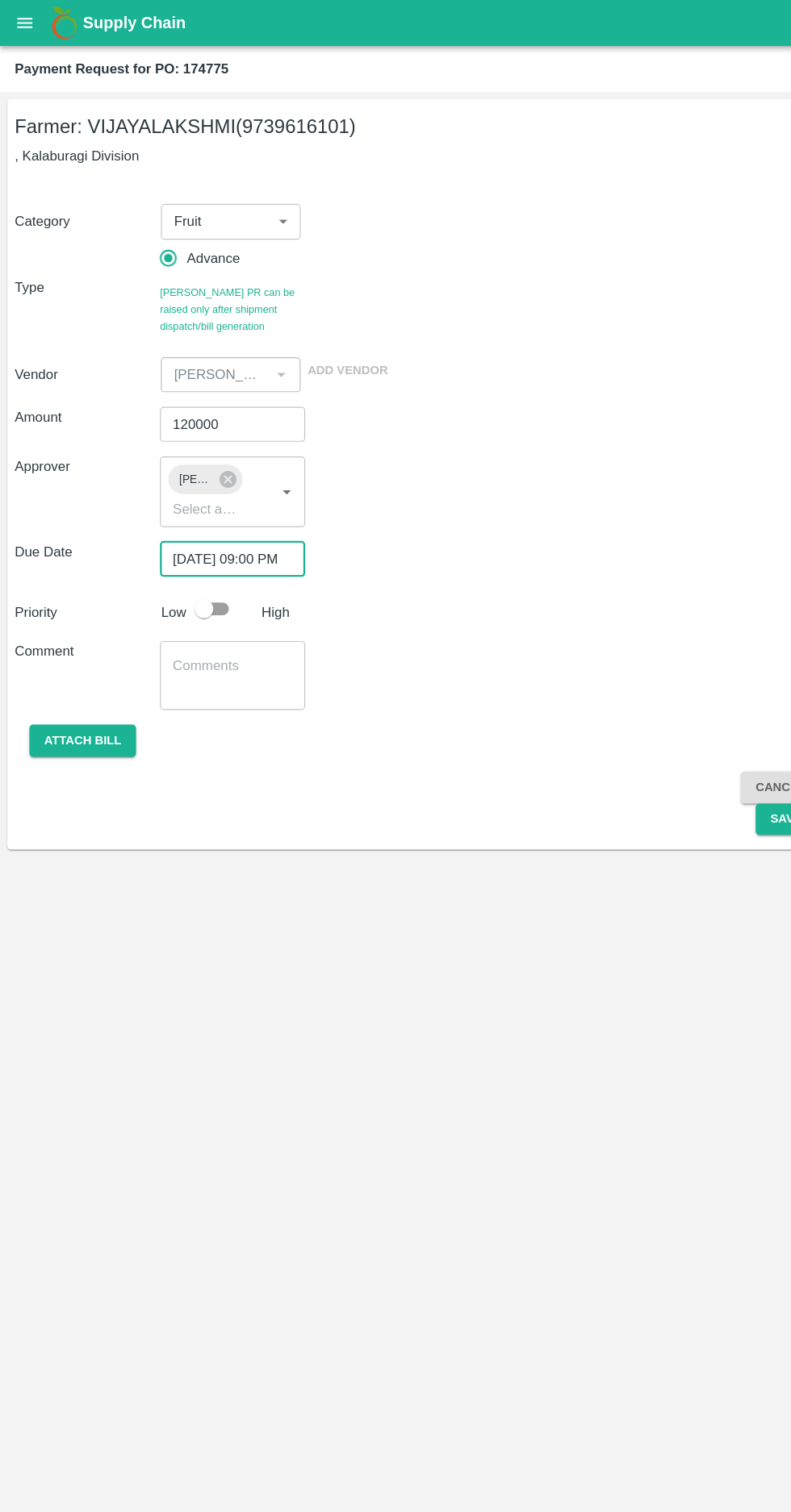
click at [195, 526] on input "checkbox" at bounding box center [179, 535] width 92 height 31
checkbox input "true"
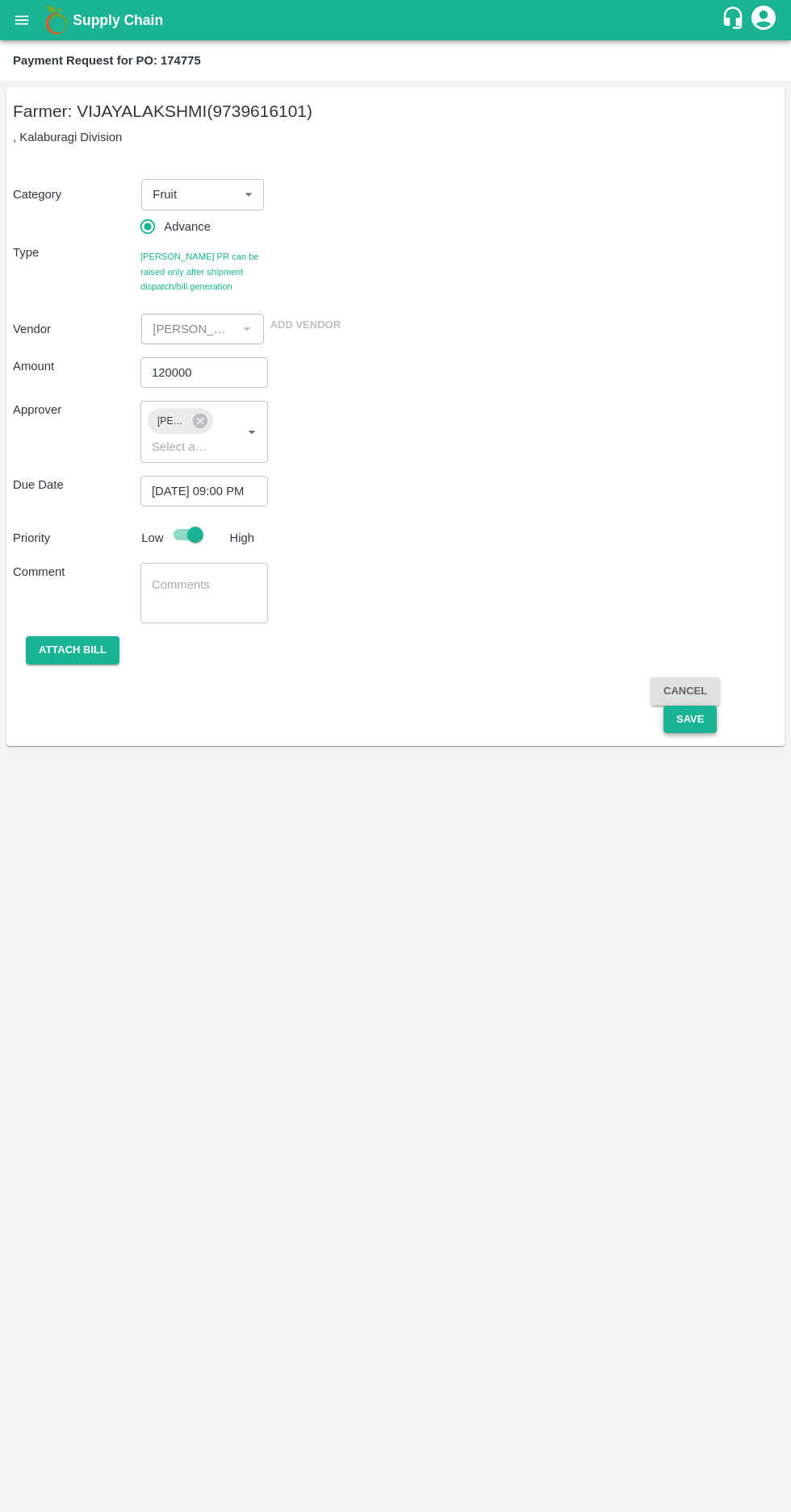
click at [690, 719] on button "Save" at bounding box center [690, 720] width 53 height 28
